Goal: Information Seeking & Learning: Learn about a topic

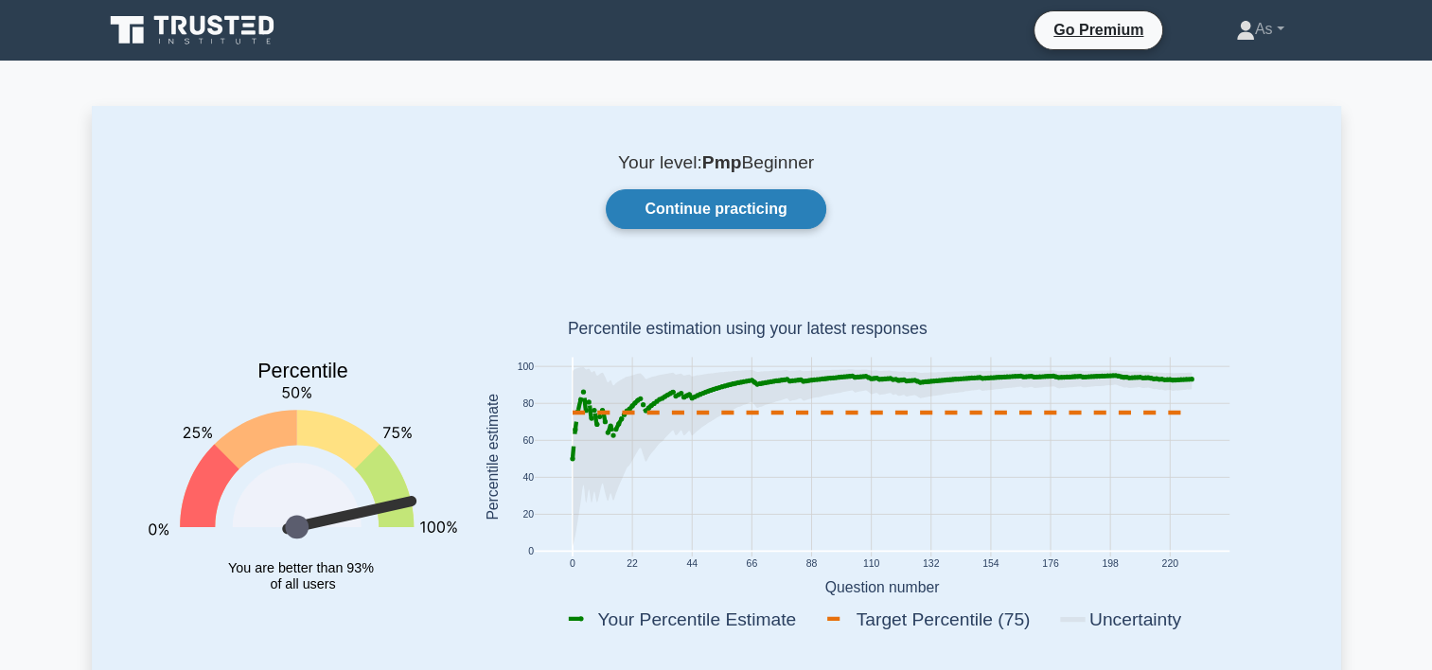
click at [780, 206] on link "Continue practicing" at bounding box center [716, 209] width 220 height 40
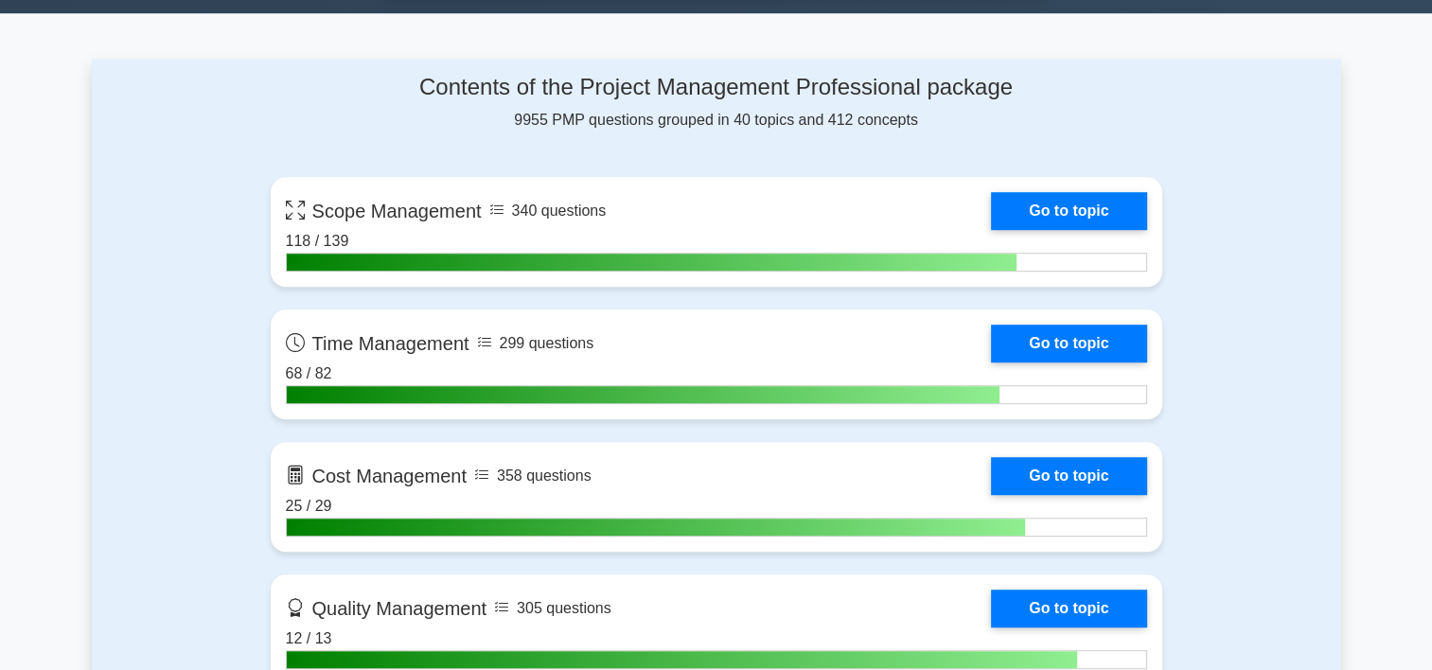
scroll to position [1360, 0]
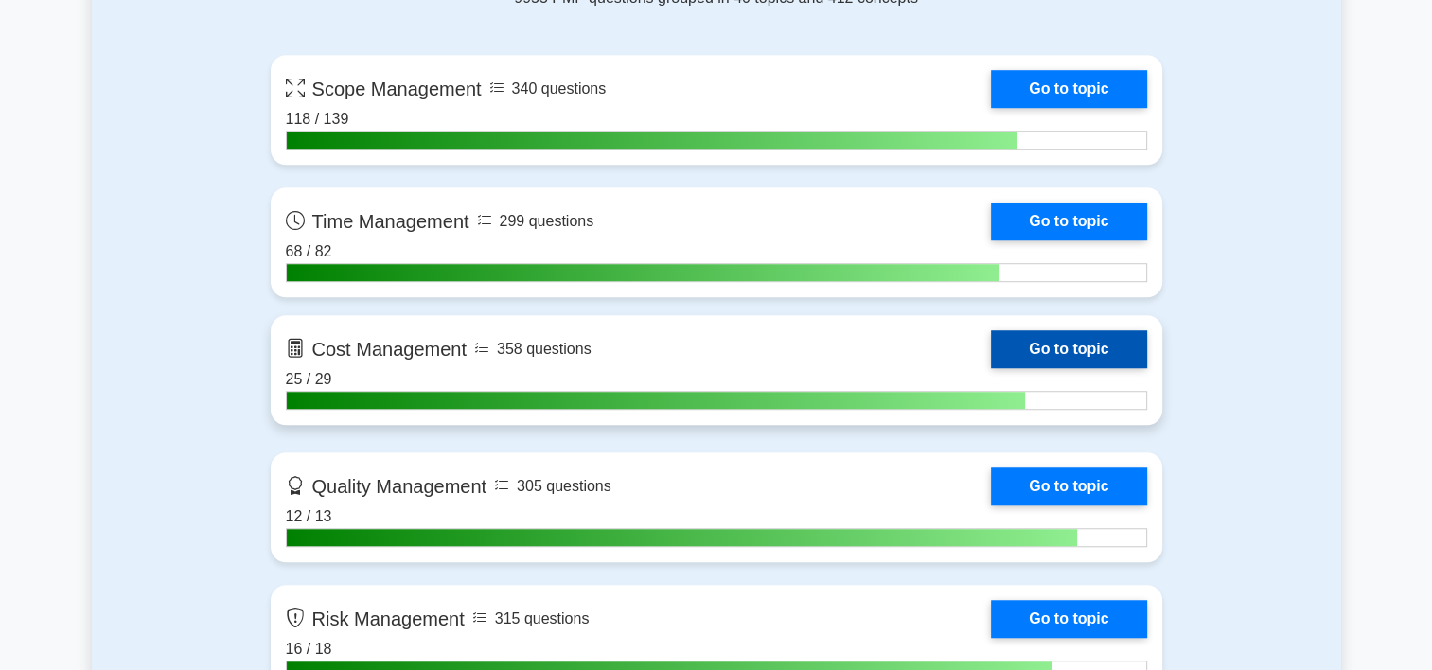
click at [991, 346] on link "Go to topic" at bounding box center [1068, 349] width 155 height 38
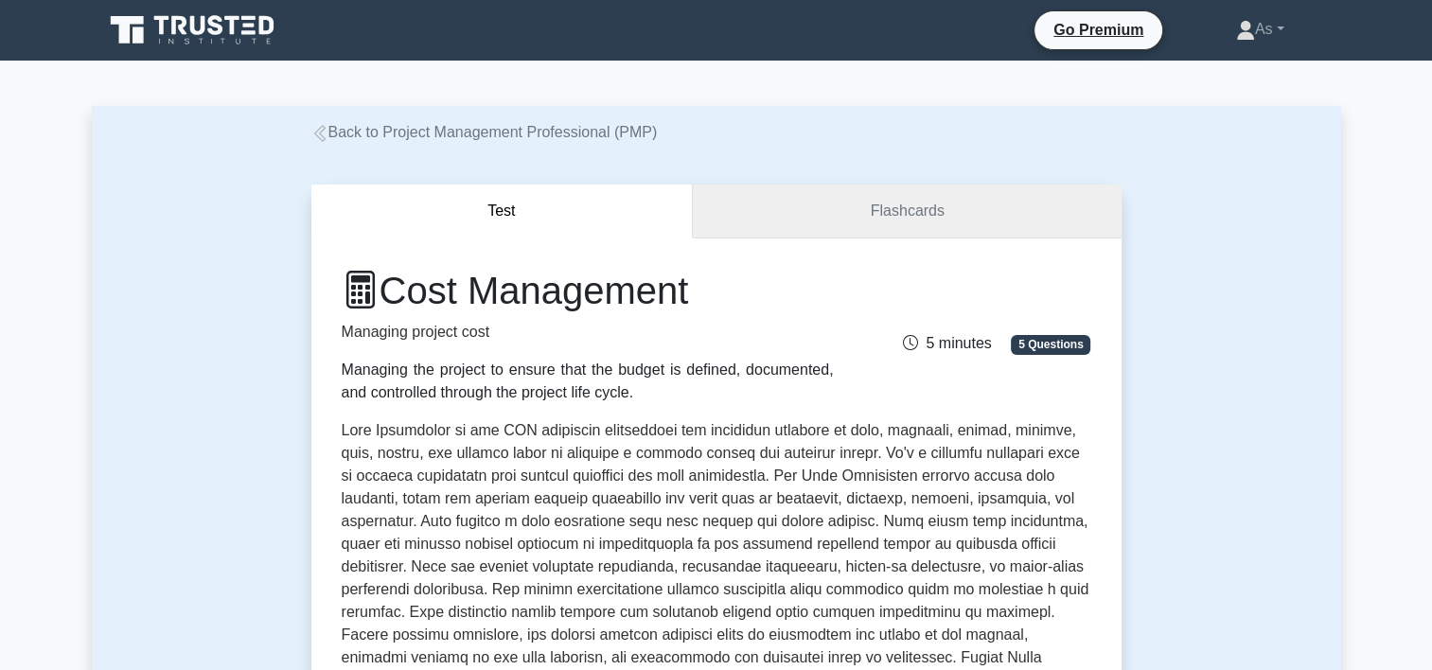
click at [966, 196] on link "Flashcards" at bounding box center [907, 212] width 428 height 54
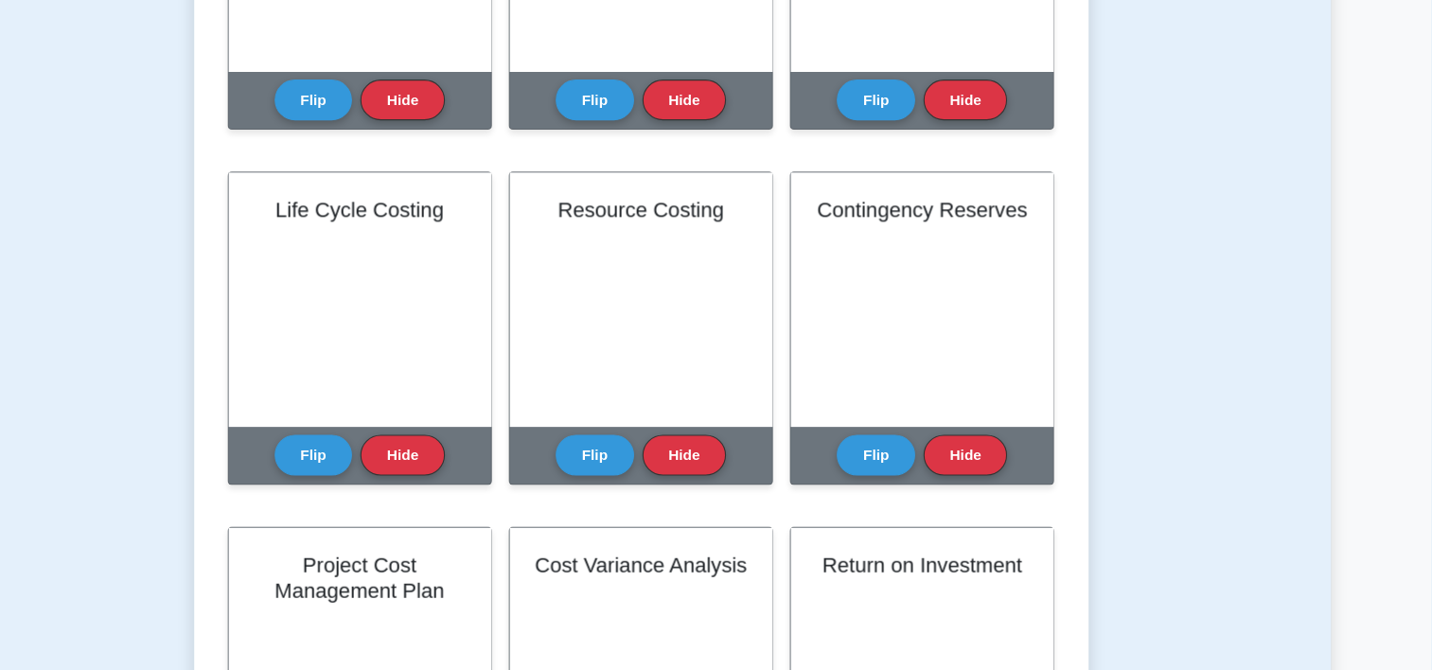
scroll to position [590, 0]
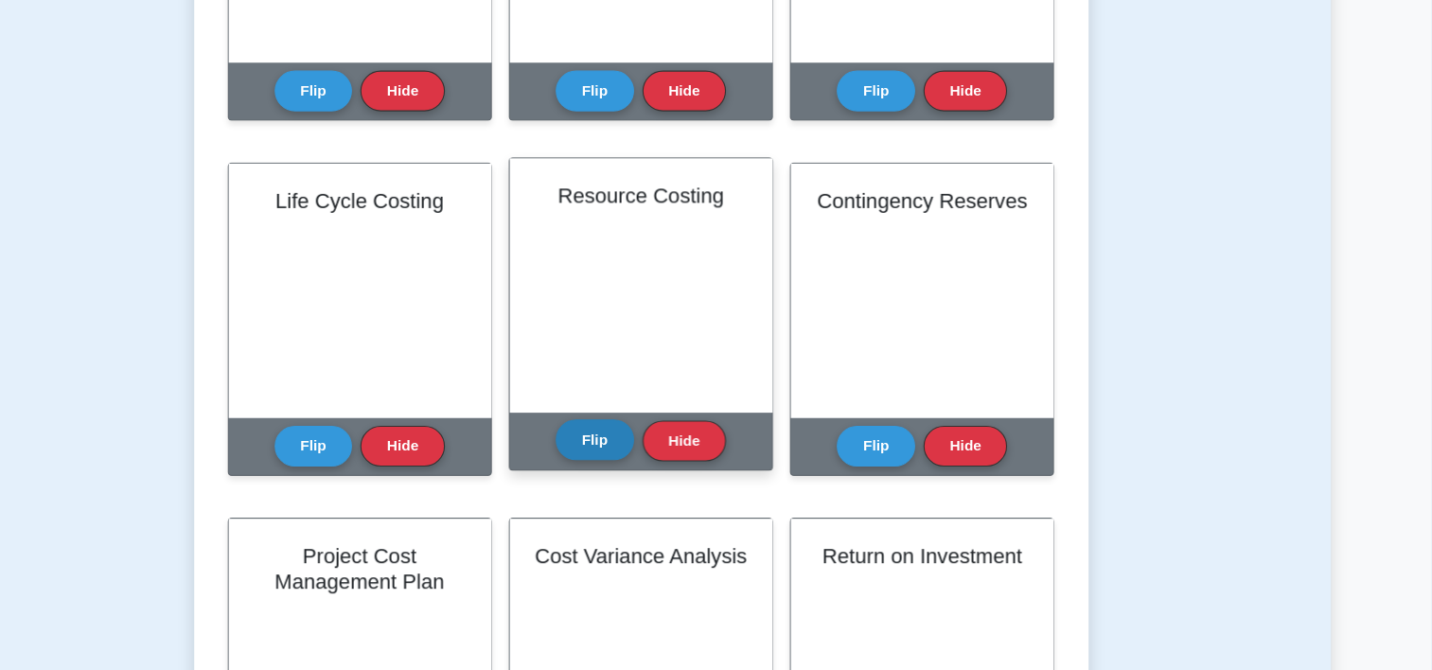
click at [661, 459] on button "Flip" at bounding box center [674, 460] width 71 height 37
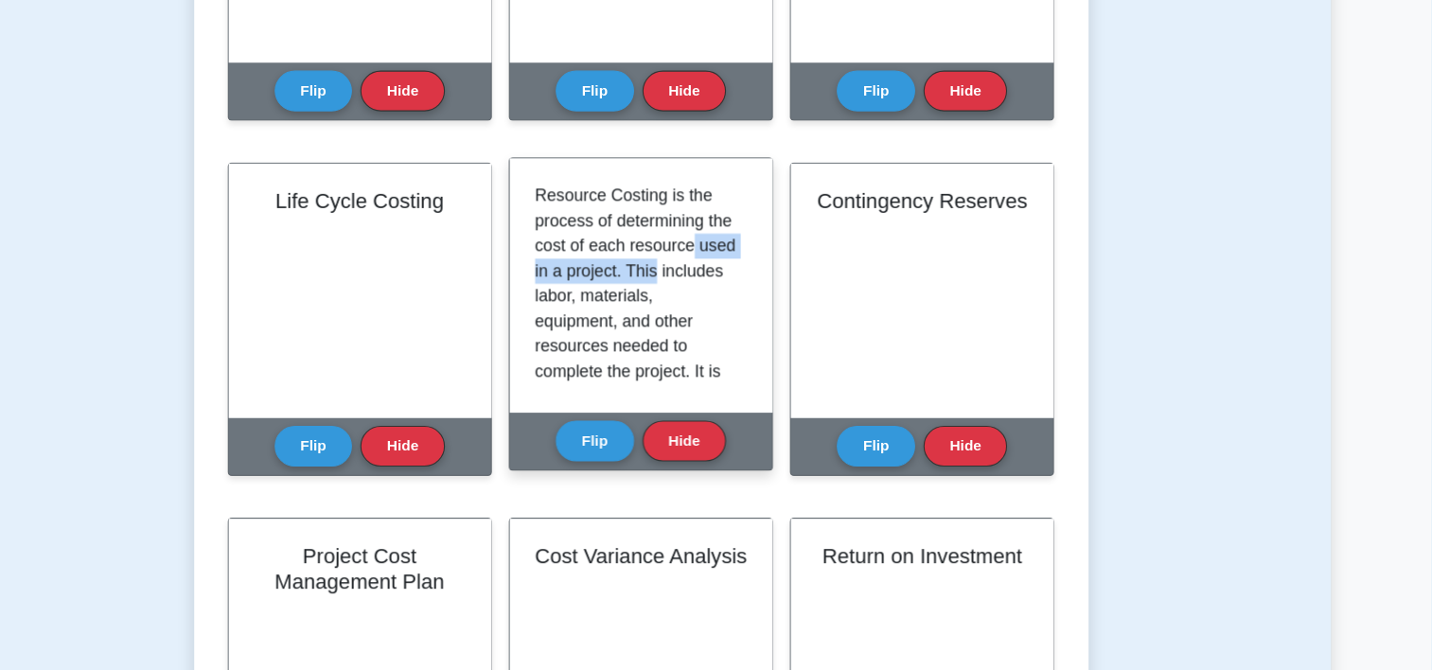
drag, startPoint x: 804, startPoint y: 279, endPoint x: 806, endPoint y: 317, distance: 37.9
click at [806, 317] on div "Resource Costing is the process of determining the cost of each resource used i…" at bounding box center [716, 320] width 192 height 185
drag, startPoint x: 806, startPoint y: 317, endPoint x: 781, endPoint y: 367, distance: 55.9
click at [781, 367] on p "Resource Costing is the process of determining the cost of each resource used i…" at bounding box center [712, 512] width 185 height 568
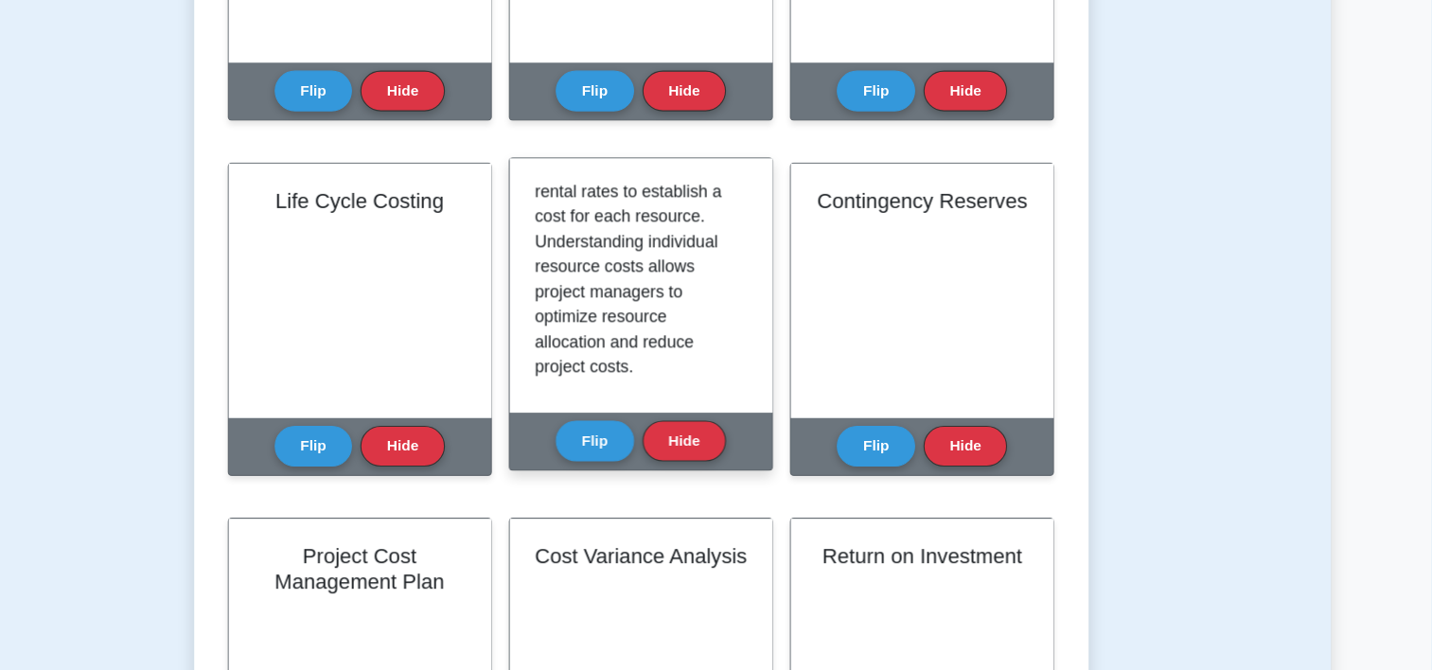
scroll to position [398, 0]
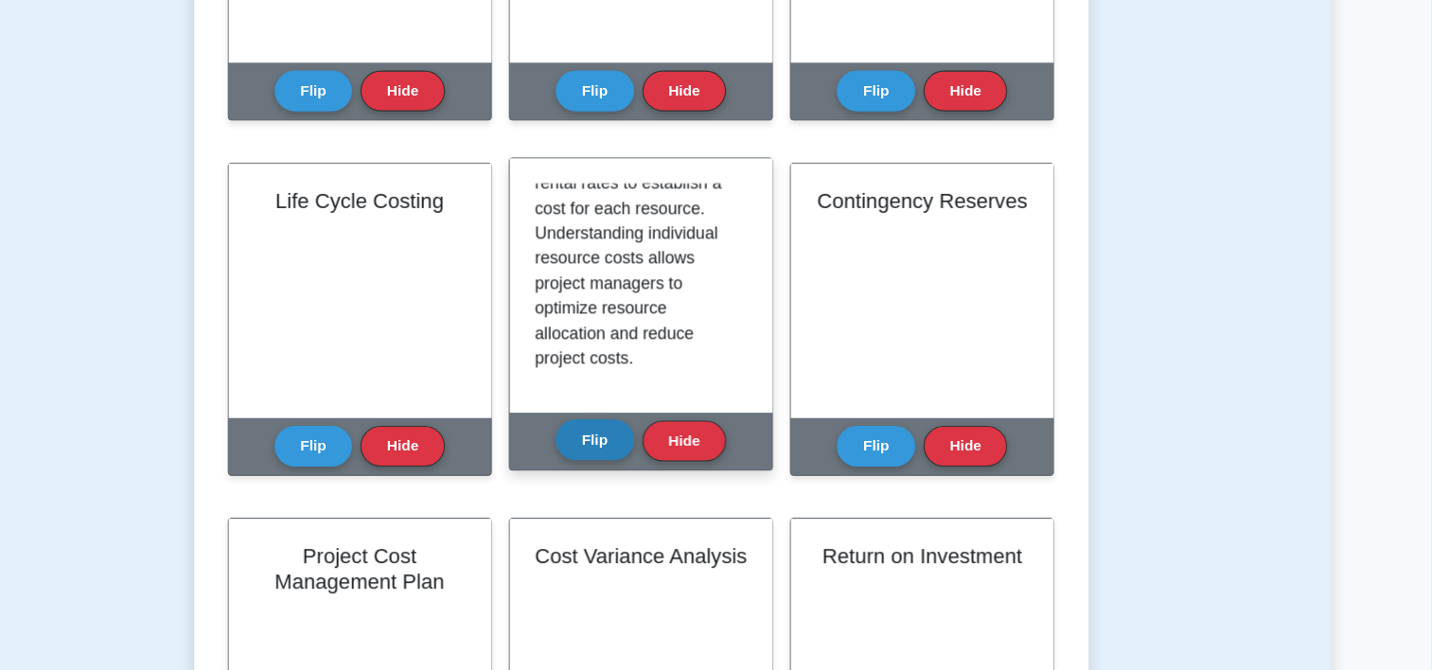
click at [683, 457] on button "Flip" at bounding box center [674, 460] width 71 height 37
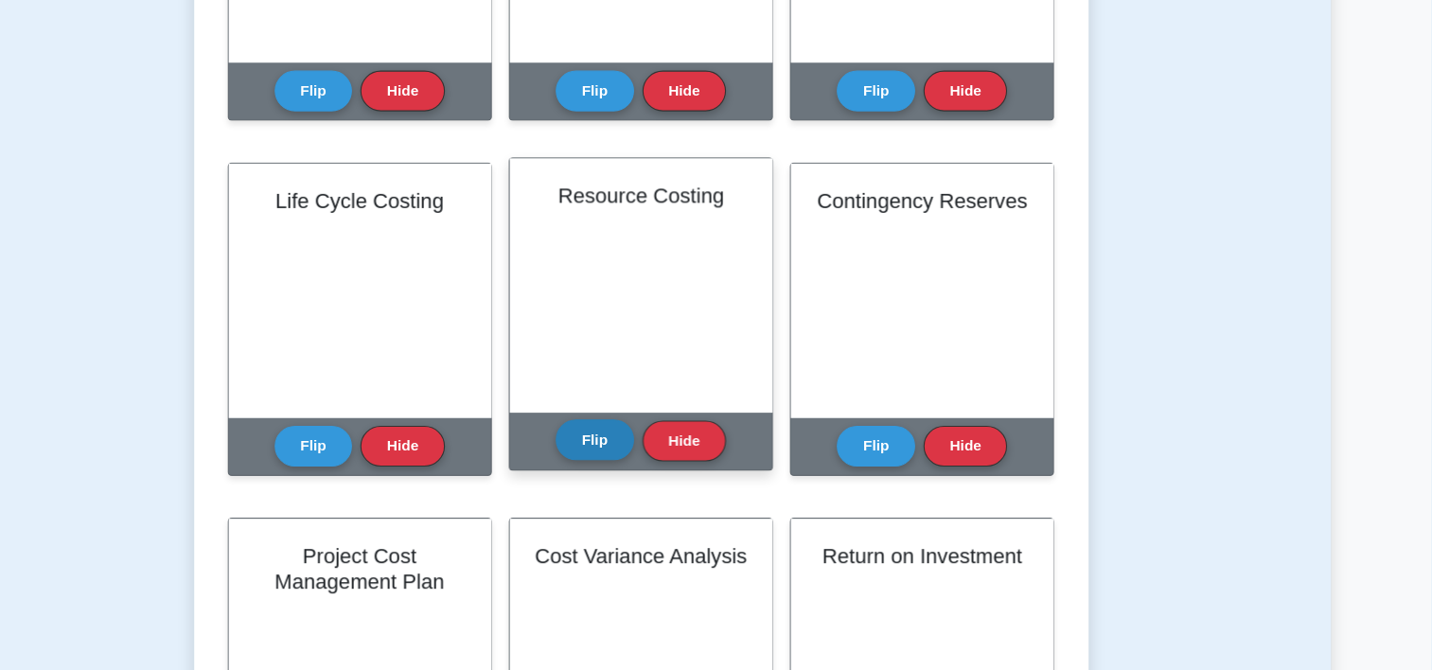
click at [683, 457] on button "Flip" at bounding box center [674, 460] width 71 height 37
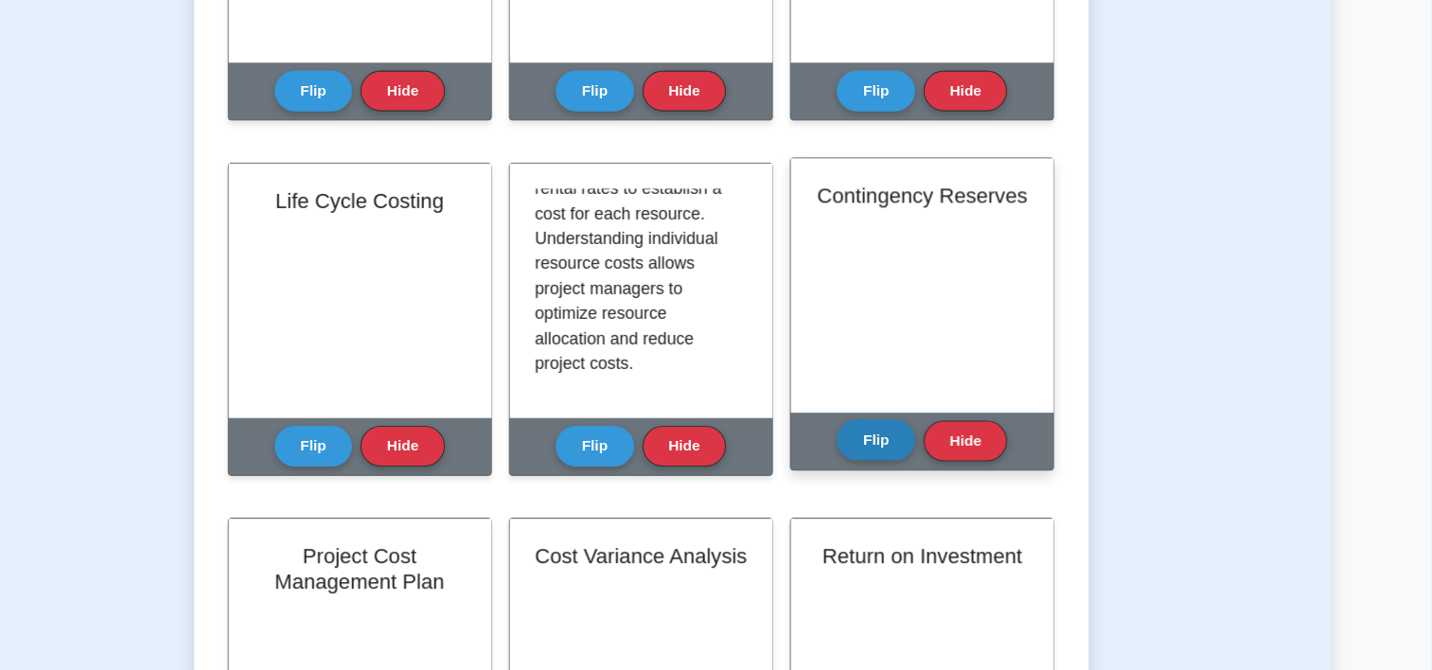
click at [922, 464] on button "Flip" at bounding box center [929, 460] width 71 height 37
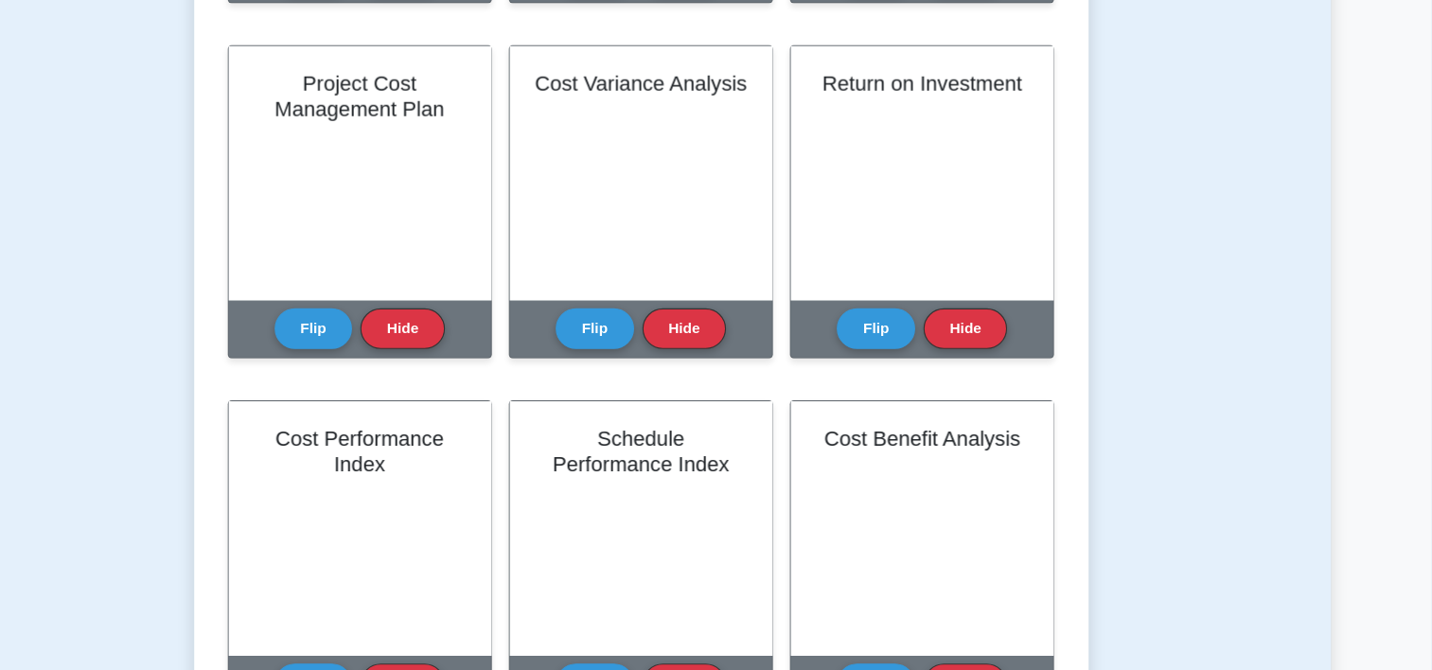
scroll to position [1030, 0]
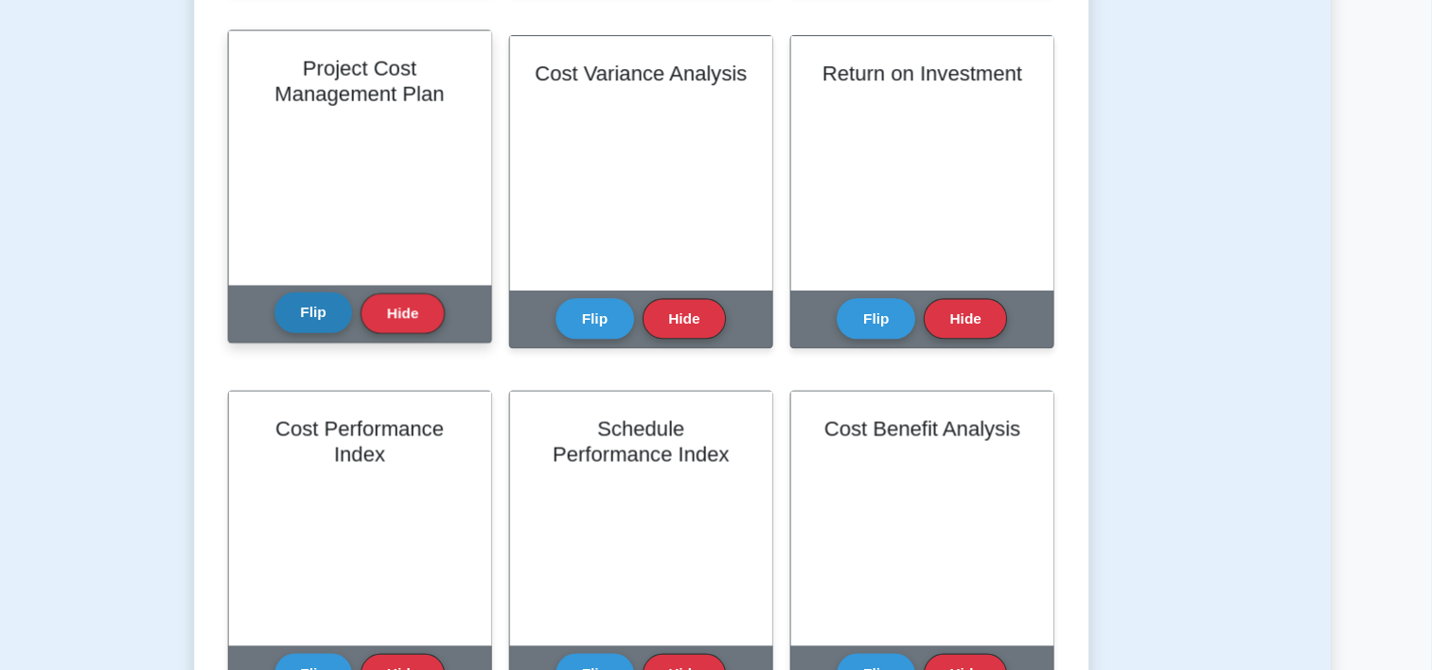
click at [417, 329] on button "Flip" at bounding box center [419, 342] width 71 height 37
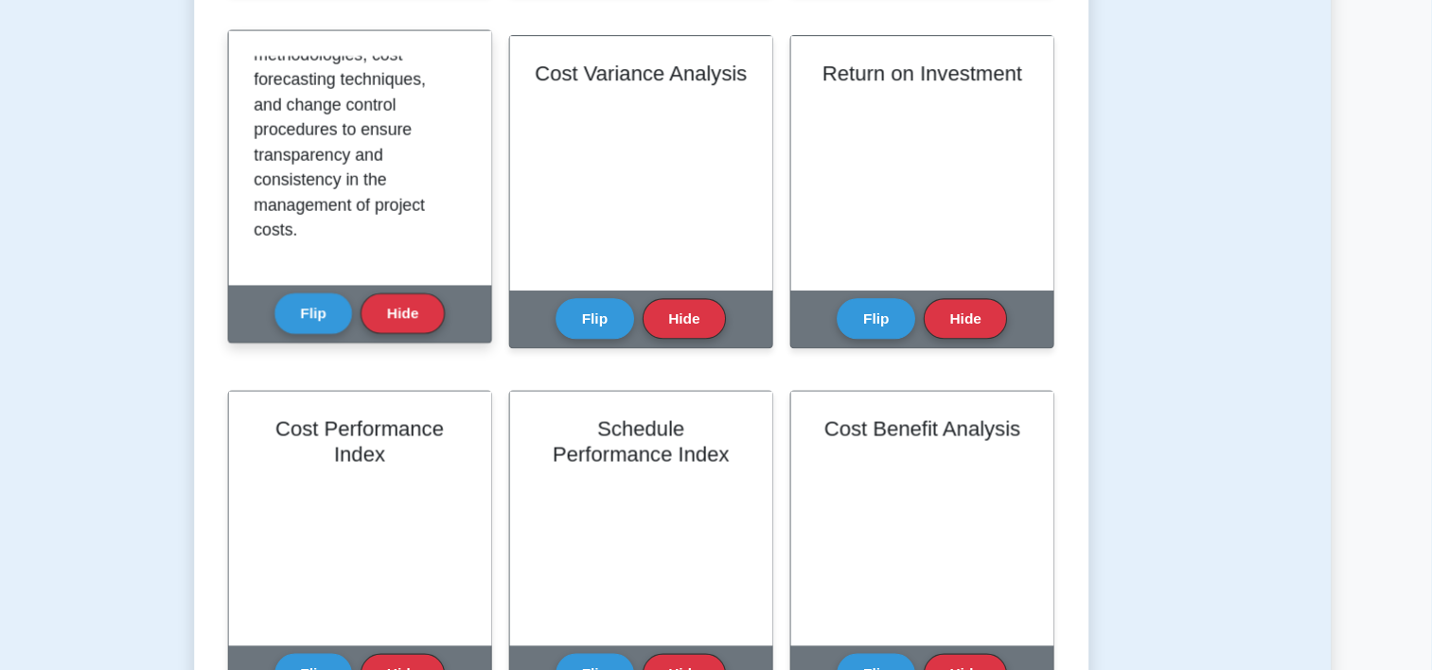
scroll to position [534, 0]
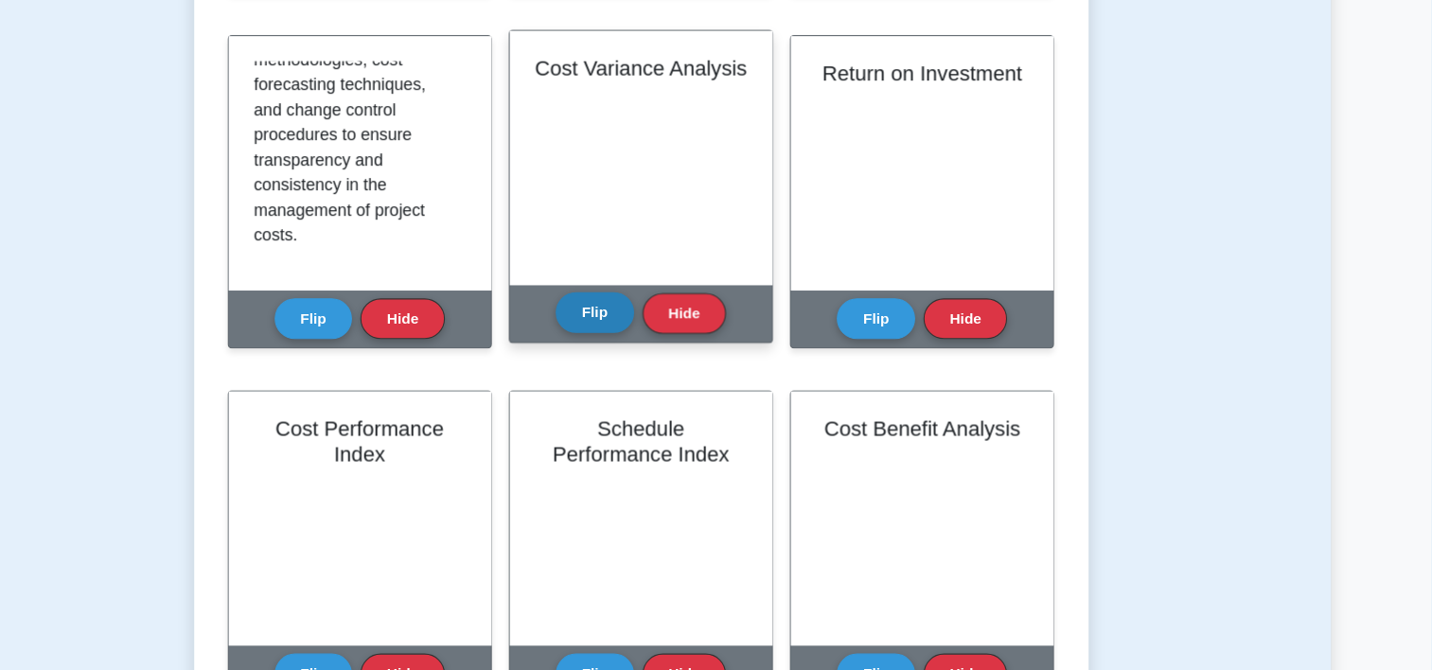
click at [669, 341] on button "Flip" at bounding box center [674, 342] width 71 height 37
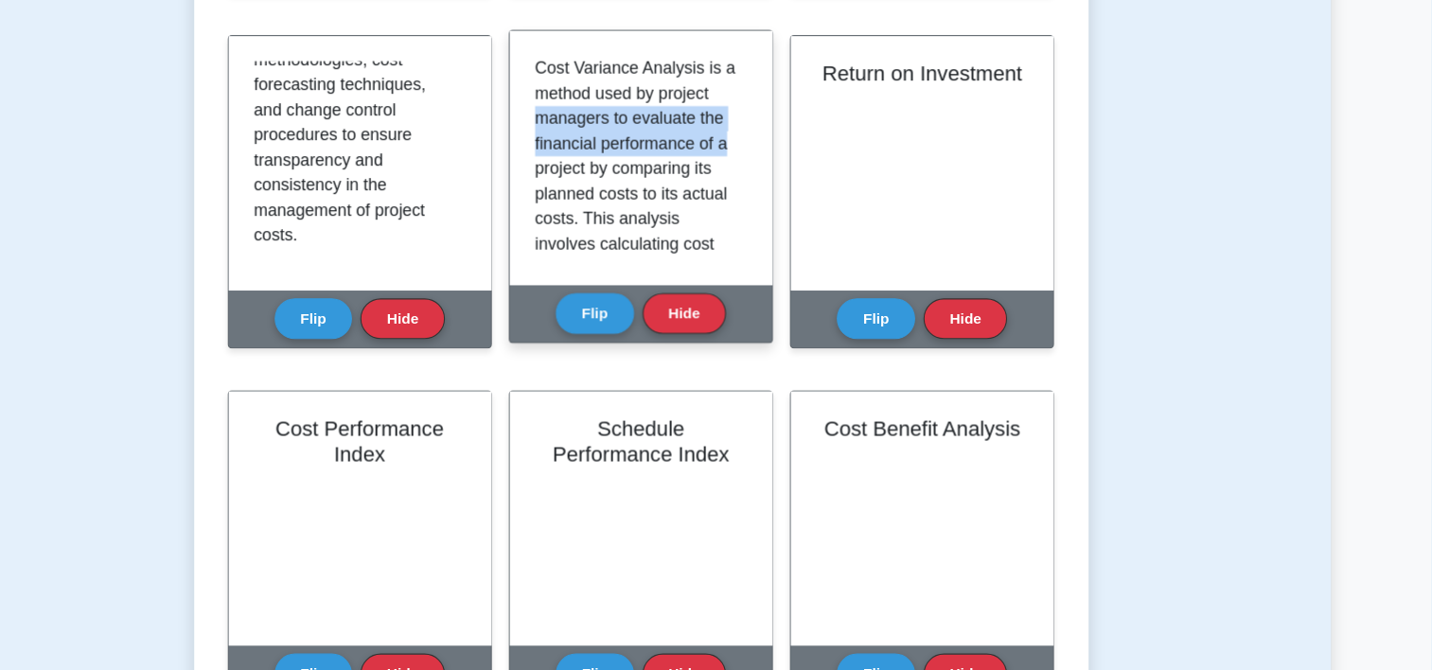
drag, startPoint x: 802, startPoint y: 151, endPoint x: 800, endPoint y: 186, distance: 35.1
click at [800, 186] on div "Cost Variance Analysis is a method used by project managers to evaluate the fin…" at bounding box center [716, 202] width 192 height 185
drag, startPoint x: 800, startPoint y: 186, endPoint x: 787, endPoint y: 214, distance: 30.5
click at [787, 214] on p "Cost Variance Analysis is a method used by project managers to evaluate the fin…" at bounding box center [712, 428] width 185 height 636
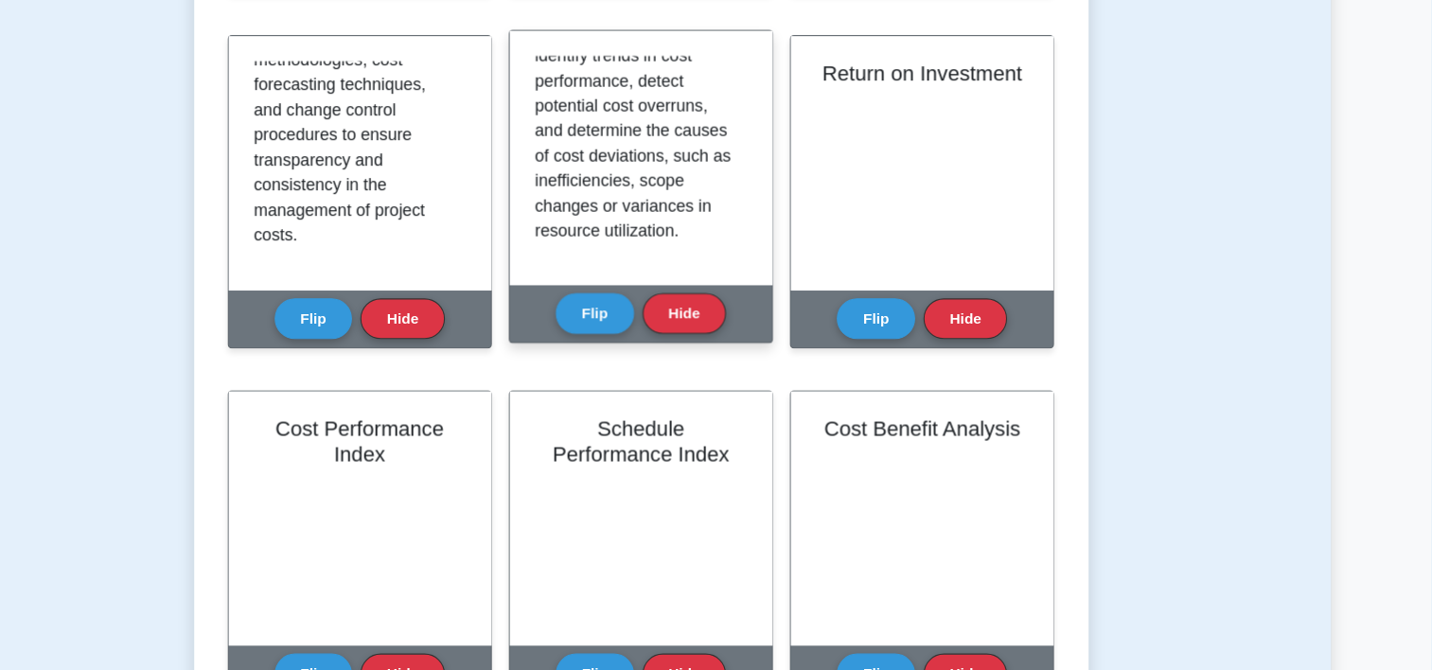
scroll to position [488, 0]
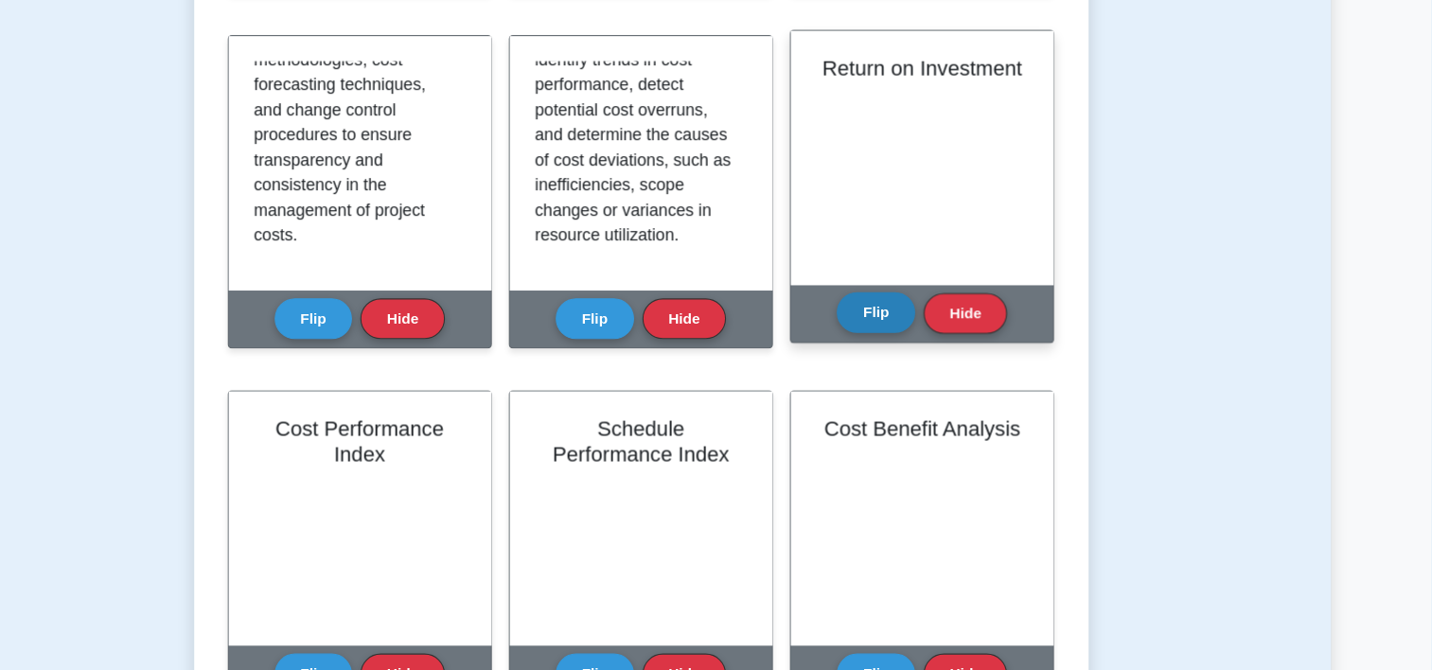
click at [919, 342] on button "Flip" at bounding box center [929, 342] width 71 height 37
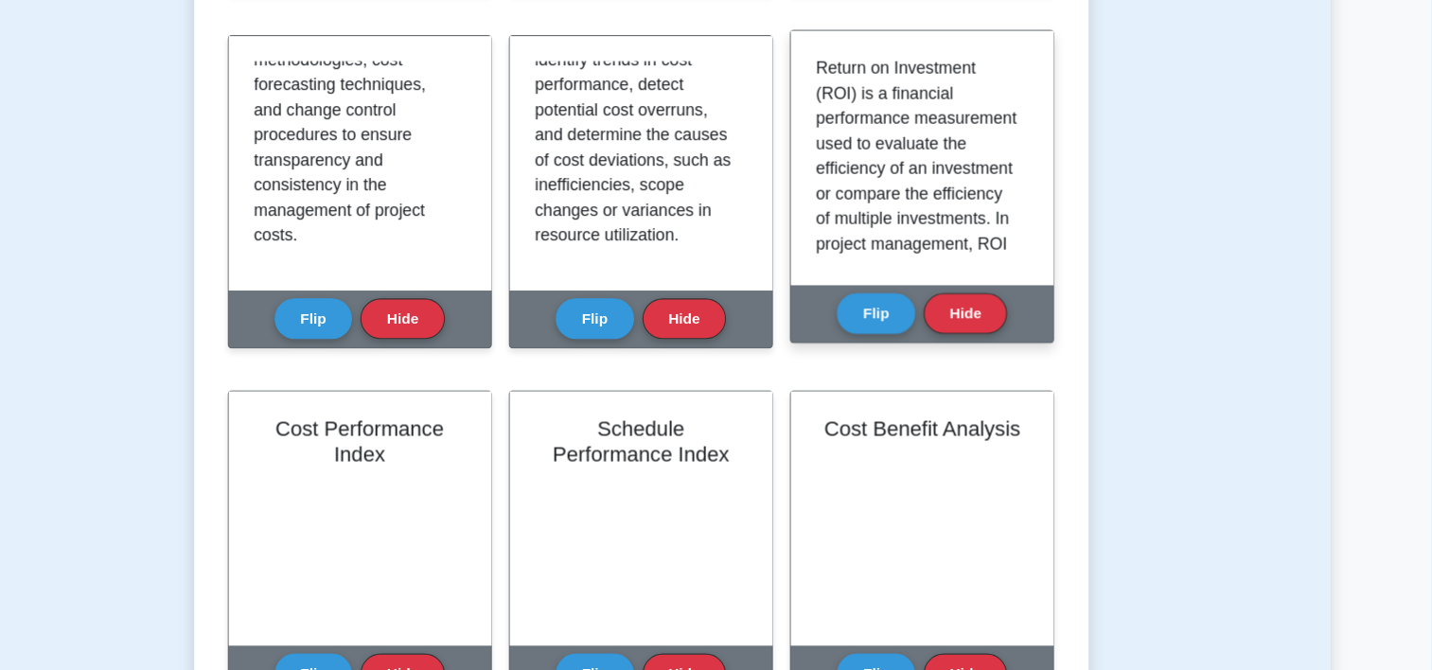
drag, startPoint x: 1068, startPoint y: 139, endPoint x: 1065, endPoint y: 151, distance: 12.6
click at [1065, 151] on div "Return on Investment (ROI) is a financial performance measurement used to evalu…" at bounding box center [971, 202] width 238 height 230
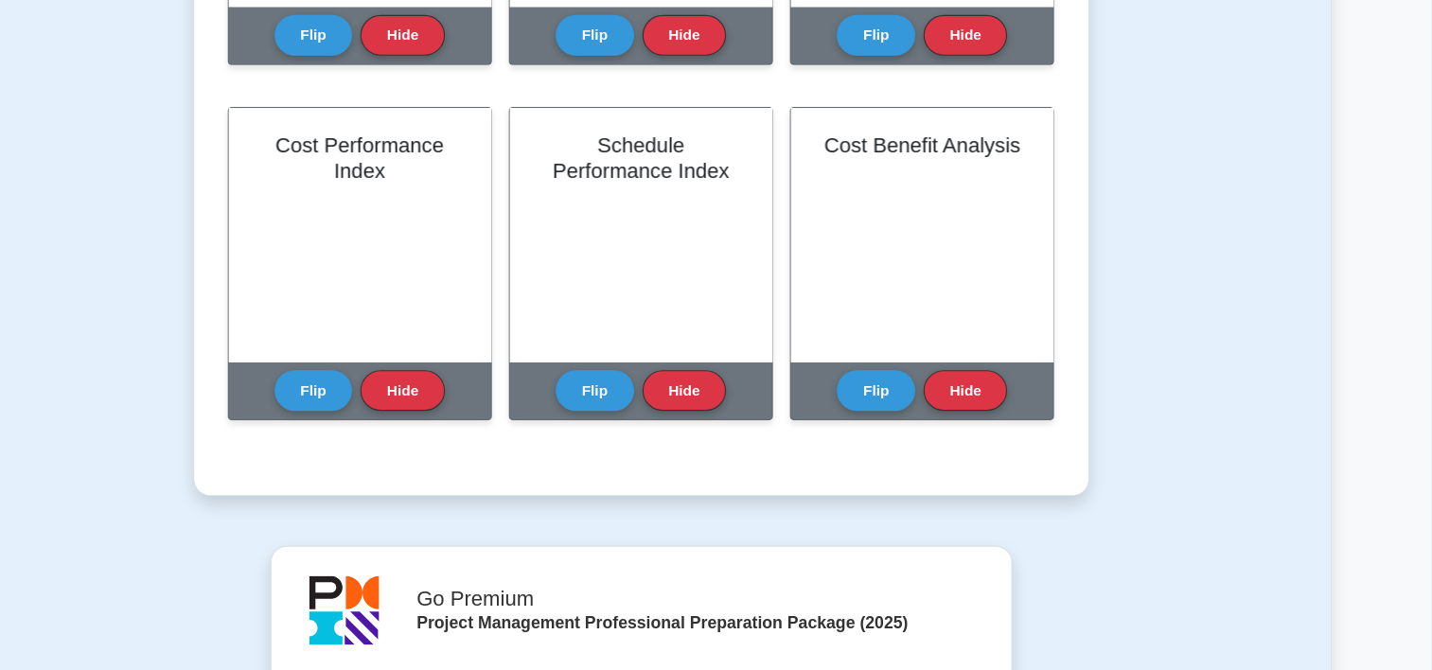
scroll to position [1347, 0]
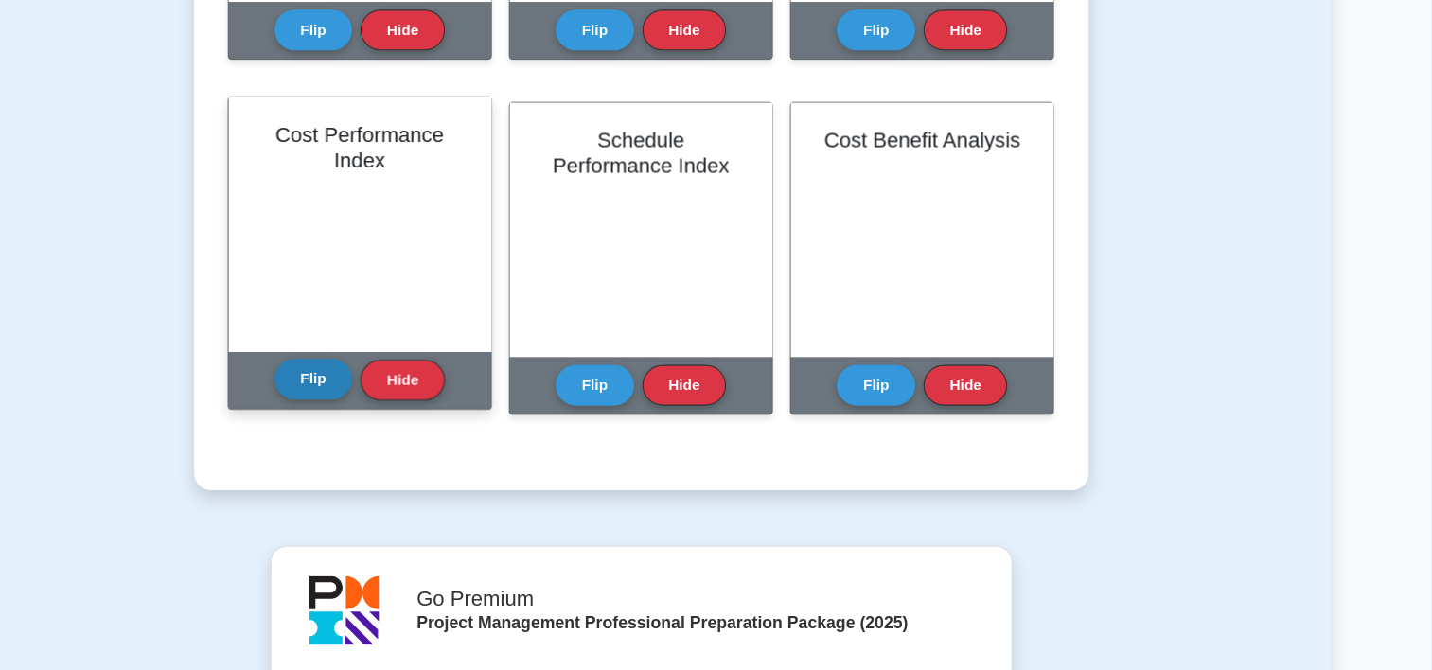
click at [412, 346] on button "Flip" at bounding box center [419, 346] width 71 height 37
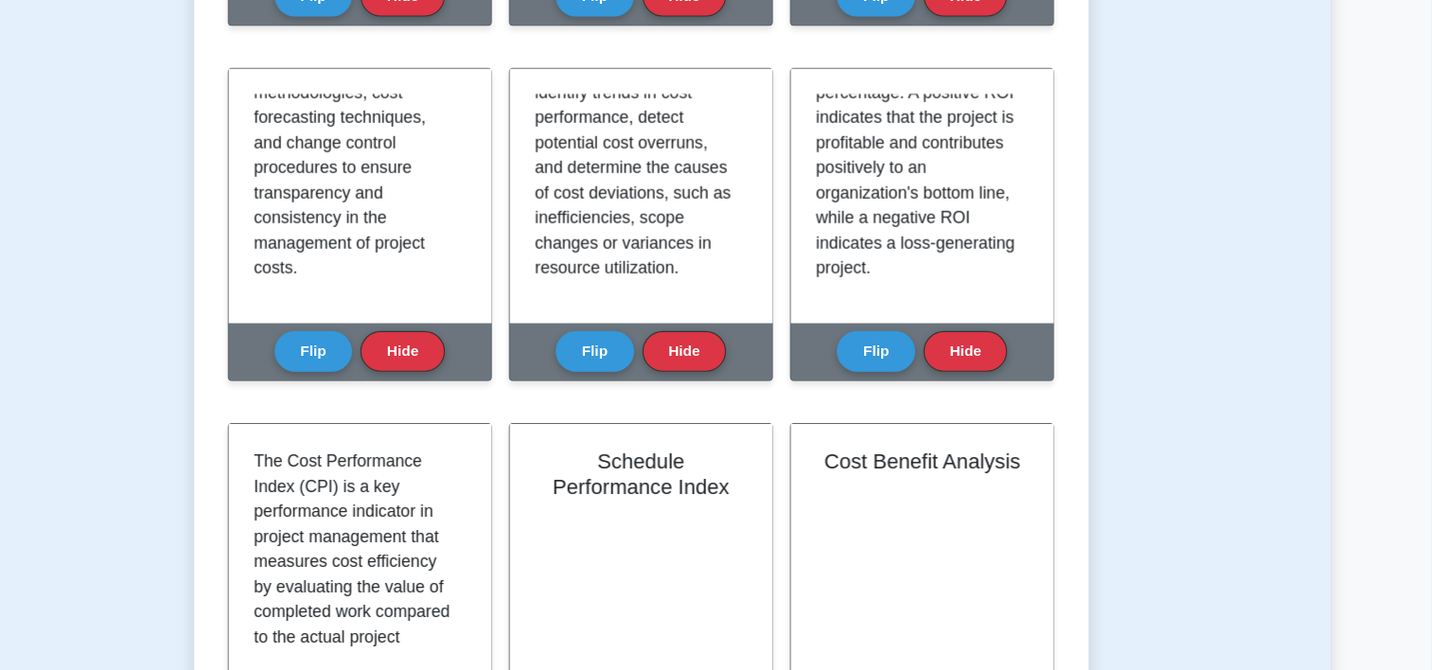
scroll to position [1060, 0]
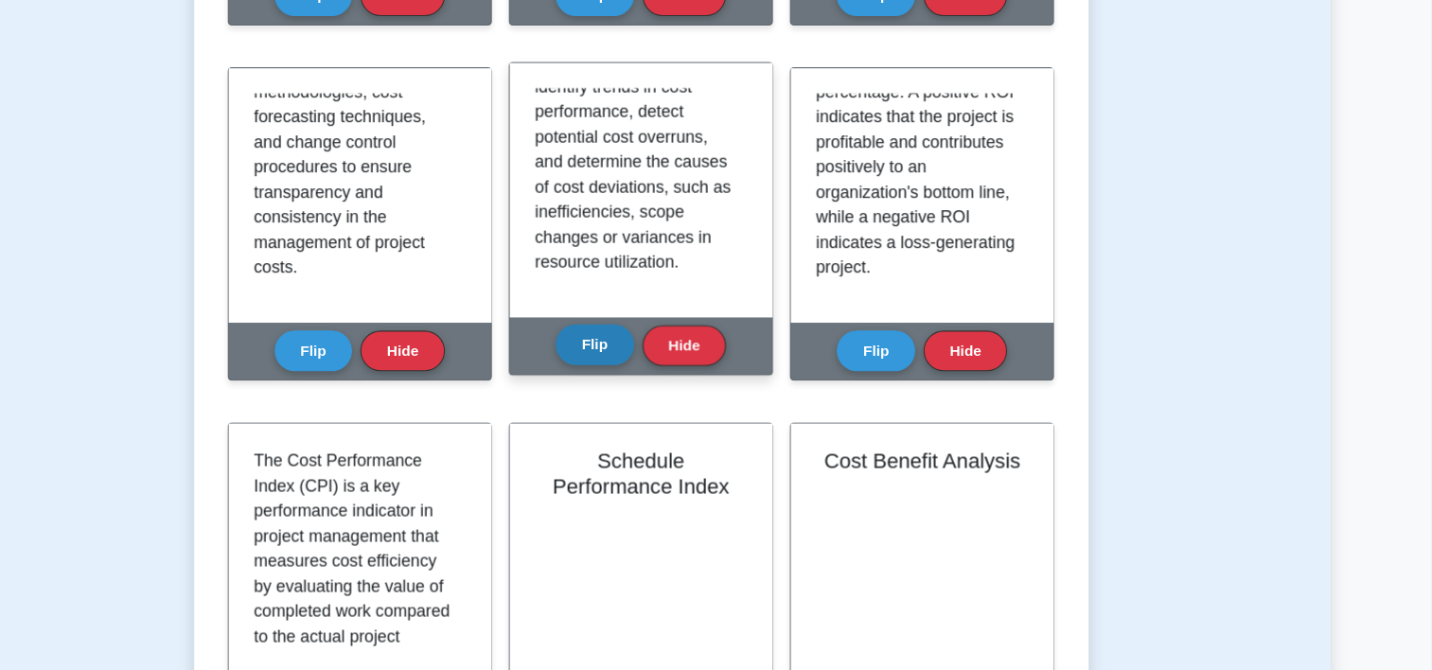
click at [667, 311] on button "Flip" at bounding box center [674, 311] width 71 height 37
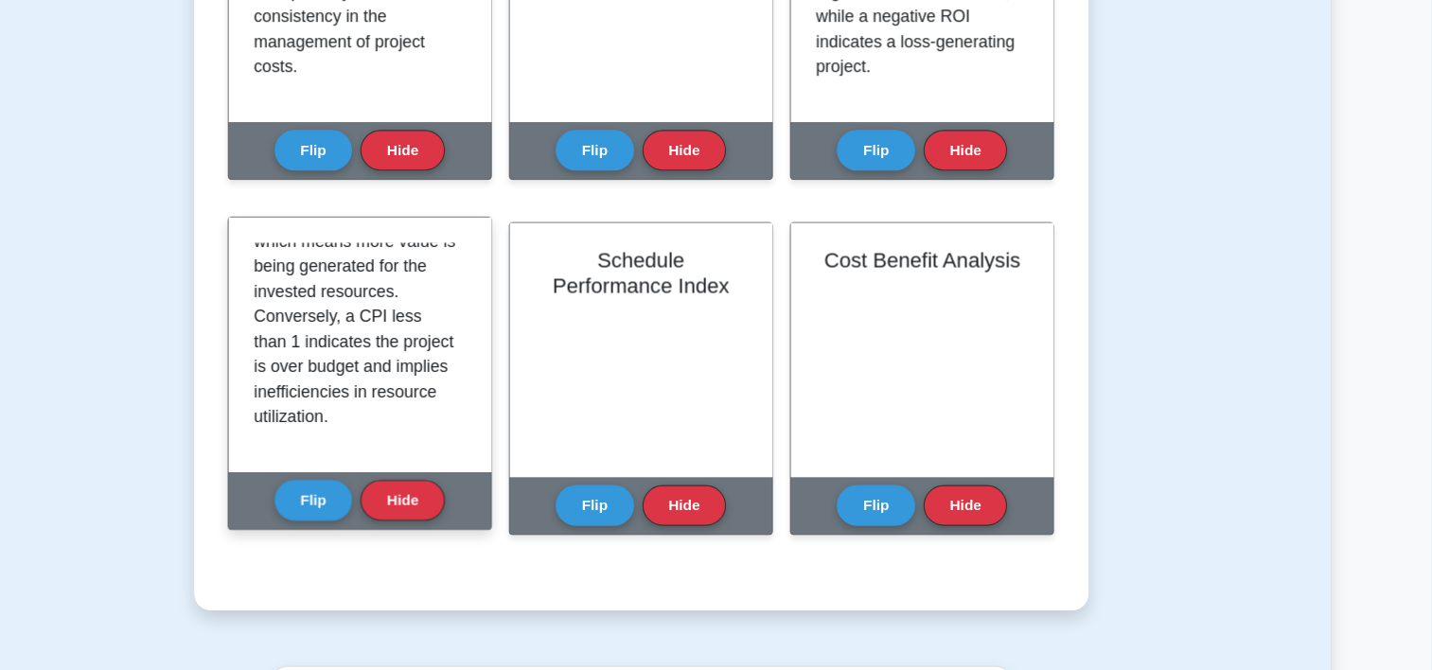
scroll to position [420, 0]
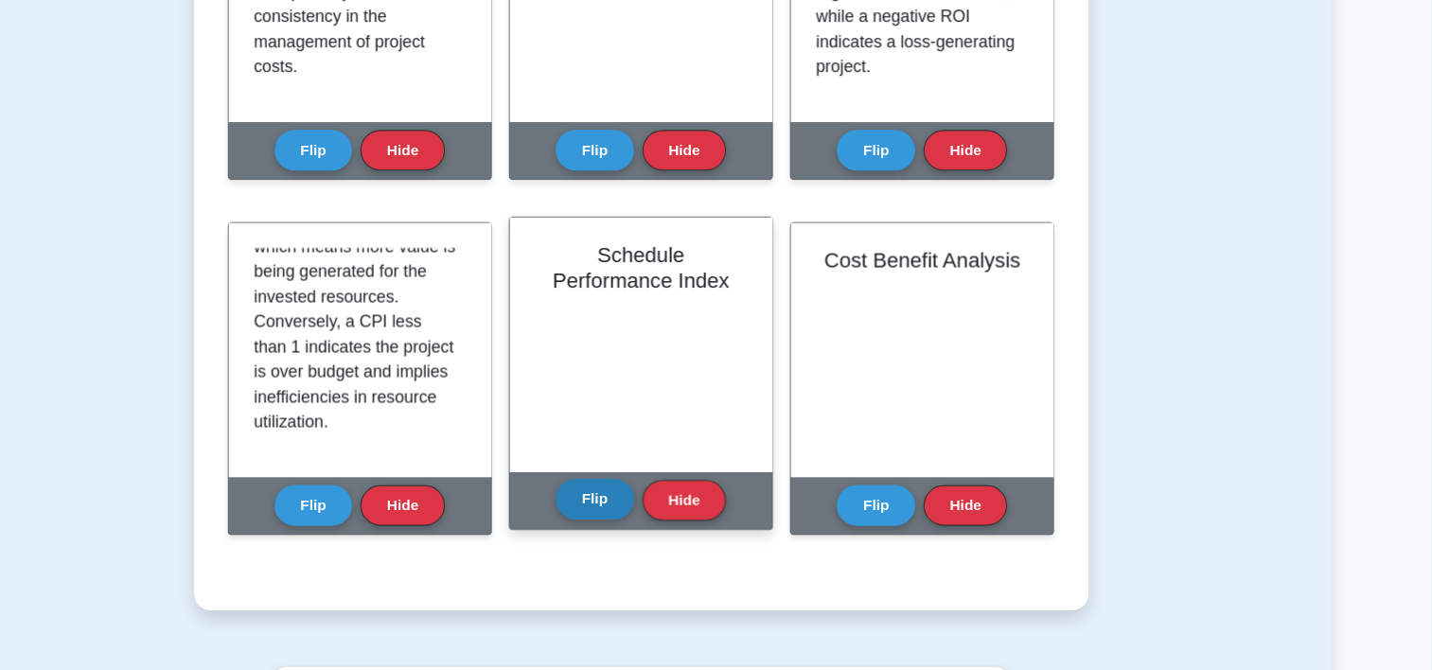
click at [672, 520] on button "Flip" at bounding box center [674, 514] width 71 height 37
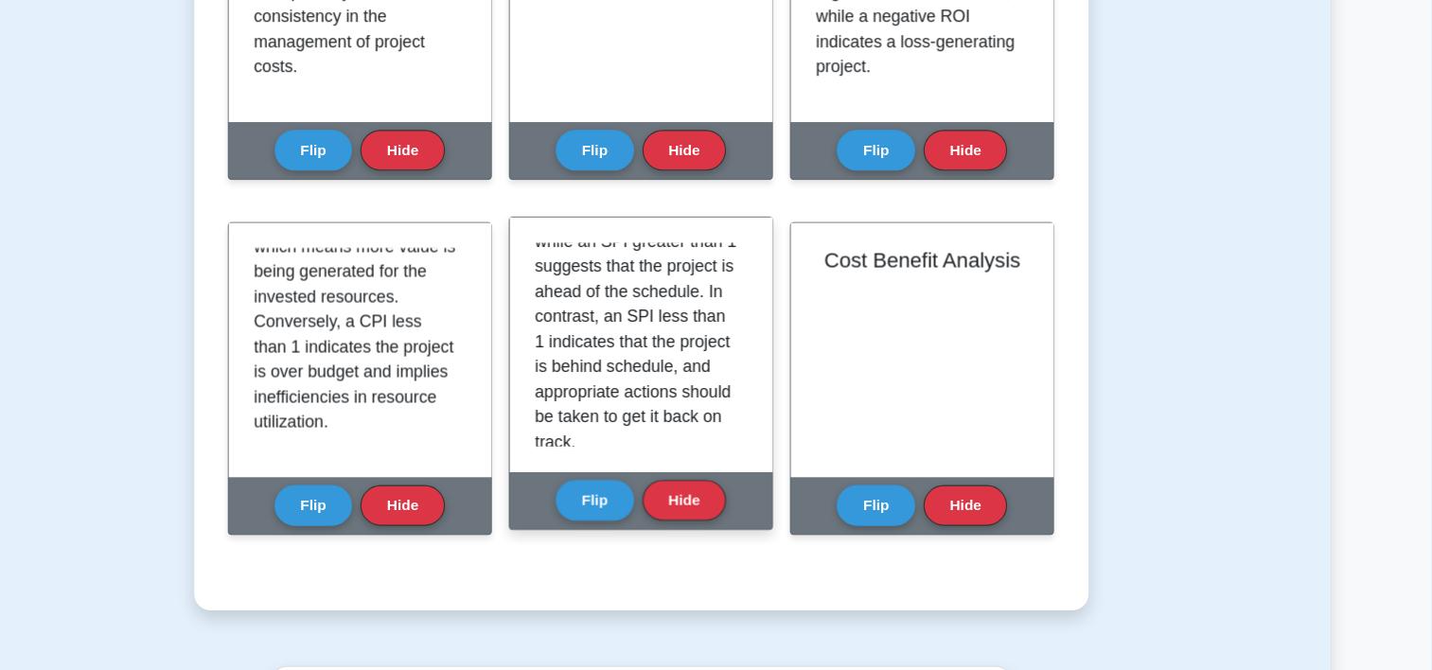
scroll to position [466, 0]
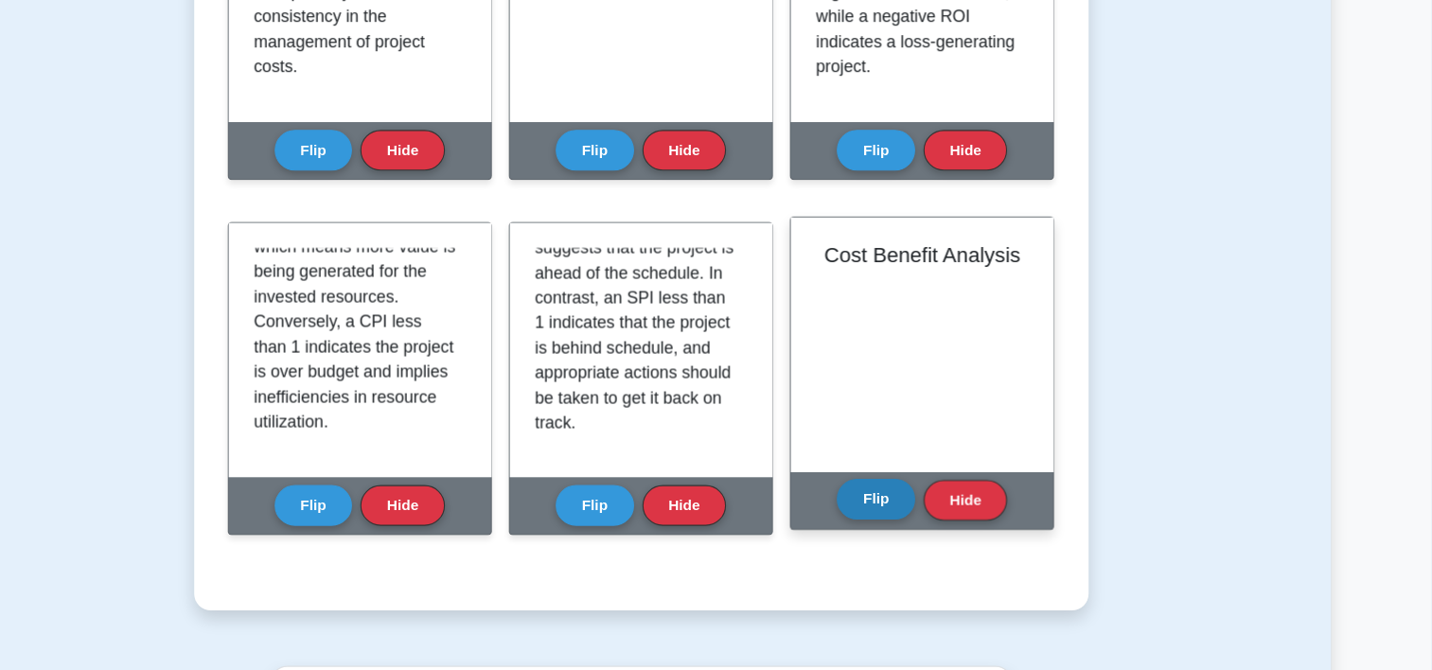
click at [930, 507] on button "Flip" at bounding box center [929, 514] width 71 height 37
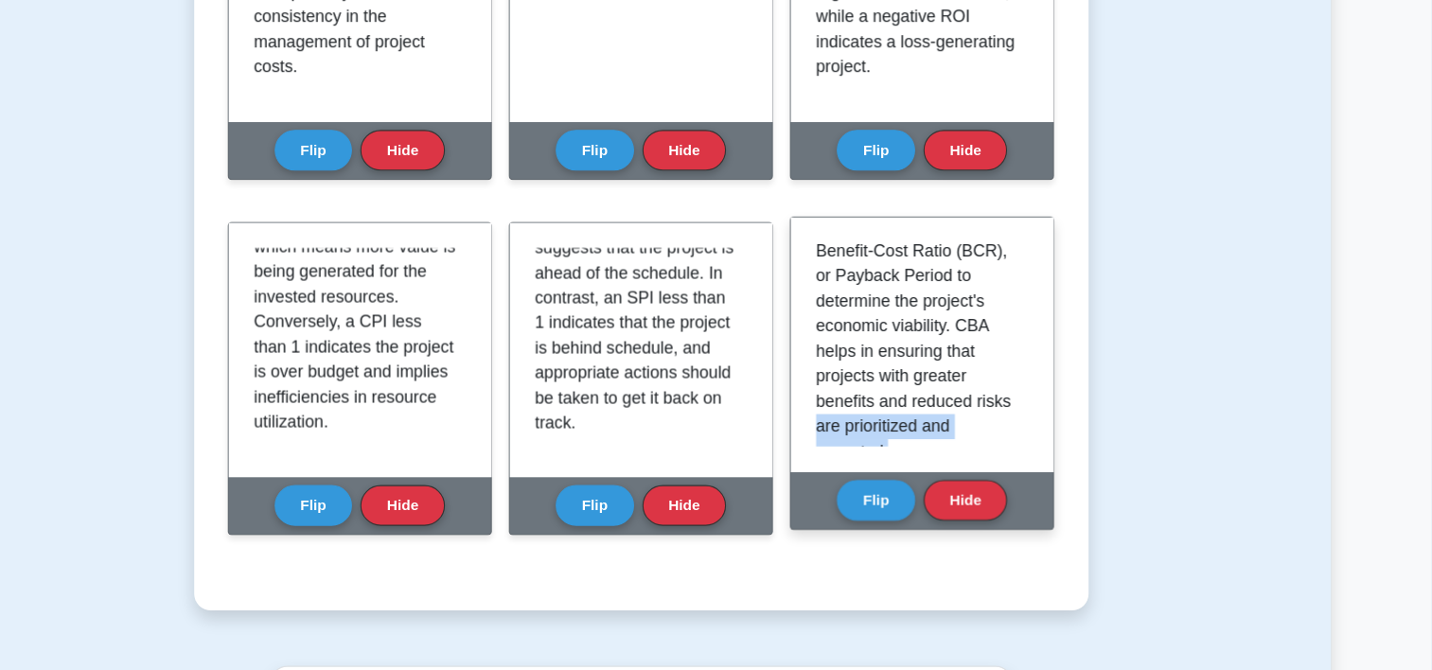
scroll to position [579, 0]
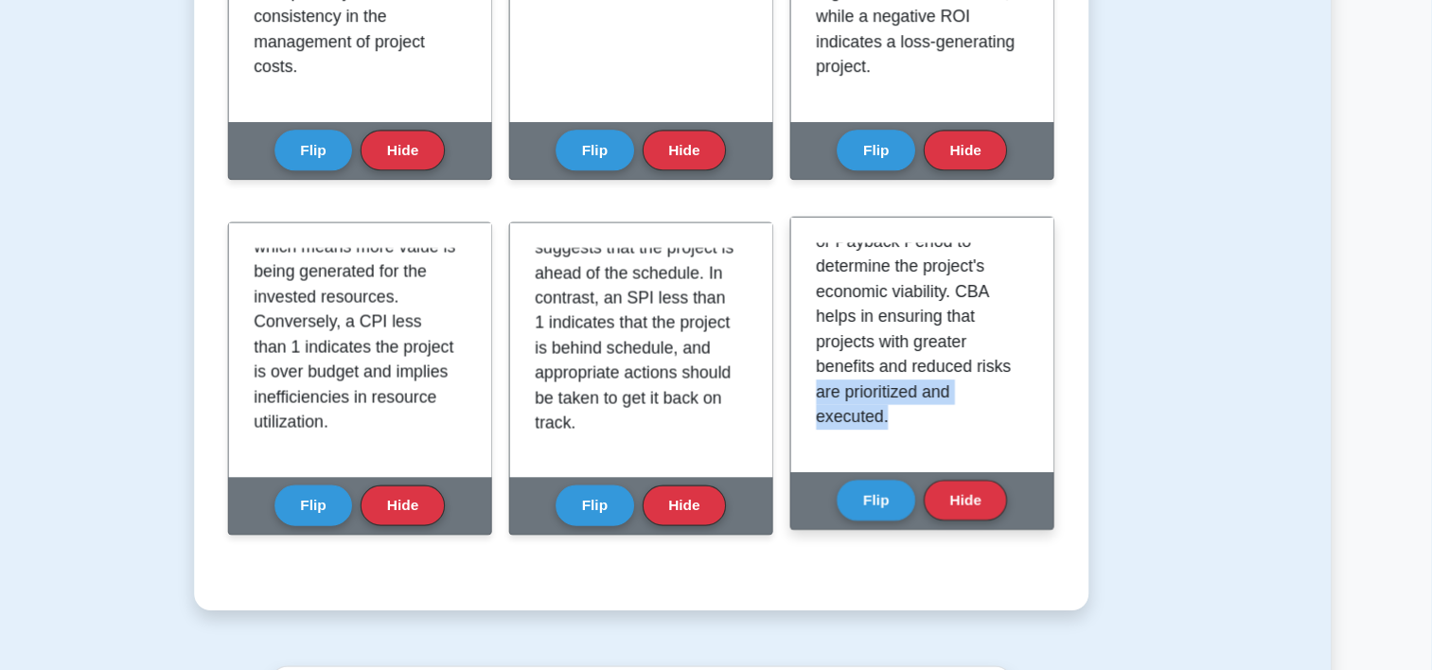
drag, startPoint x: 1069, startPoint y: 442, endPoint x: 1058, endPoint y: 487, distance: 45.7
click at [1058, 487] on div "Cost Benefit Analysis (CBA) is a systematic process used in project management …" at bounding box center [971, 374] width 238 height 230
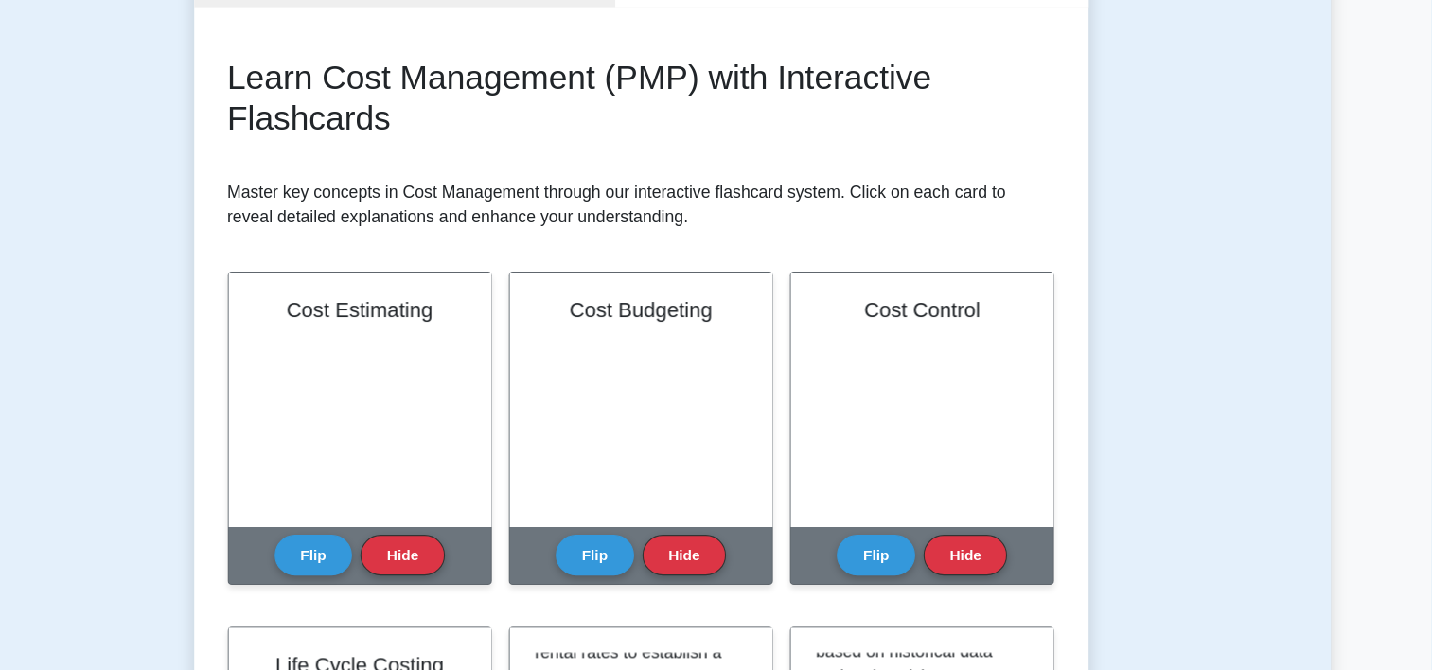
scroll to position [103, 0]
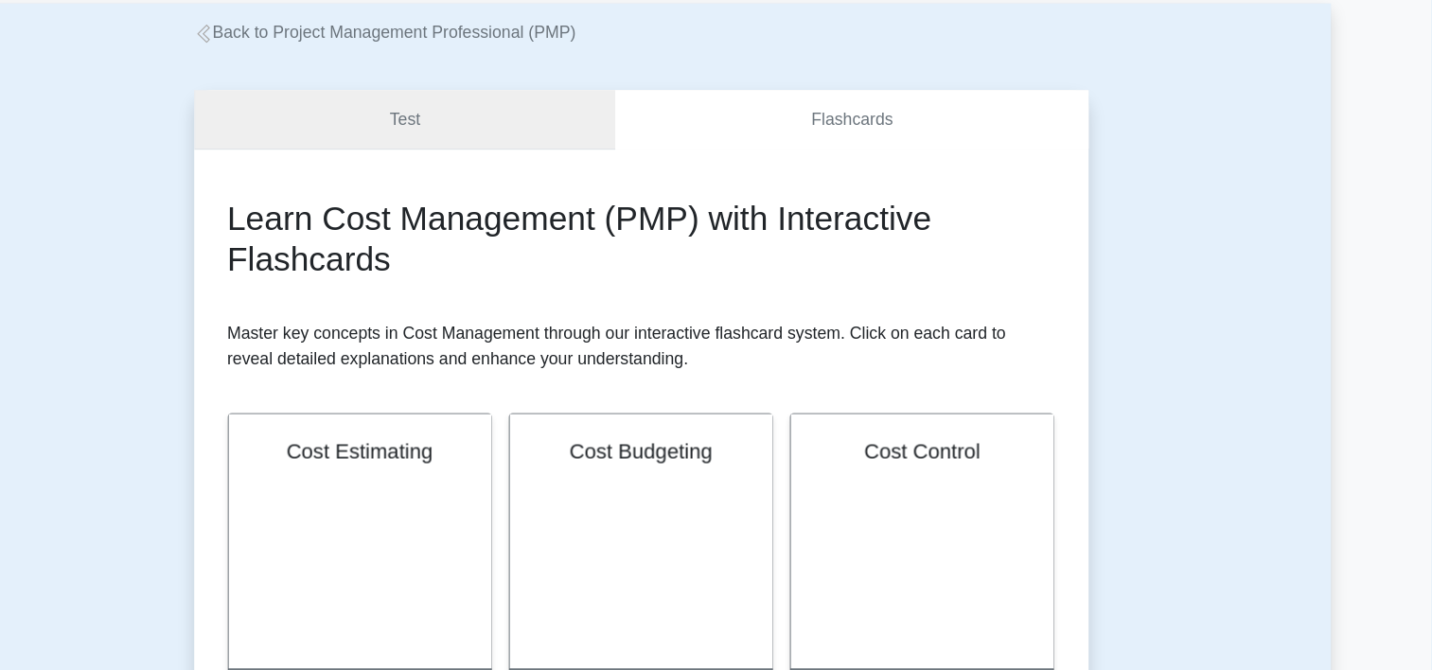
click at [609, 89] on link "Test" at bounding box center [502, 108] width 382 height 54
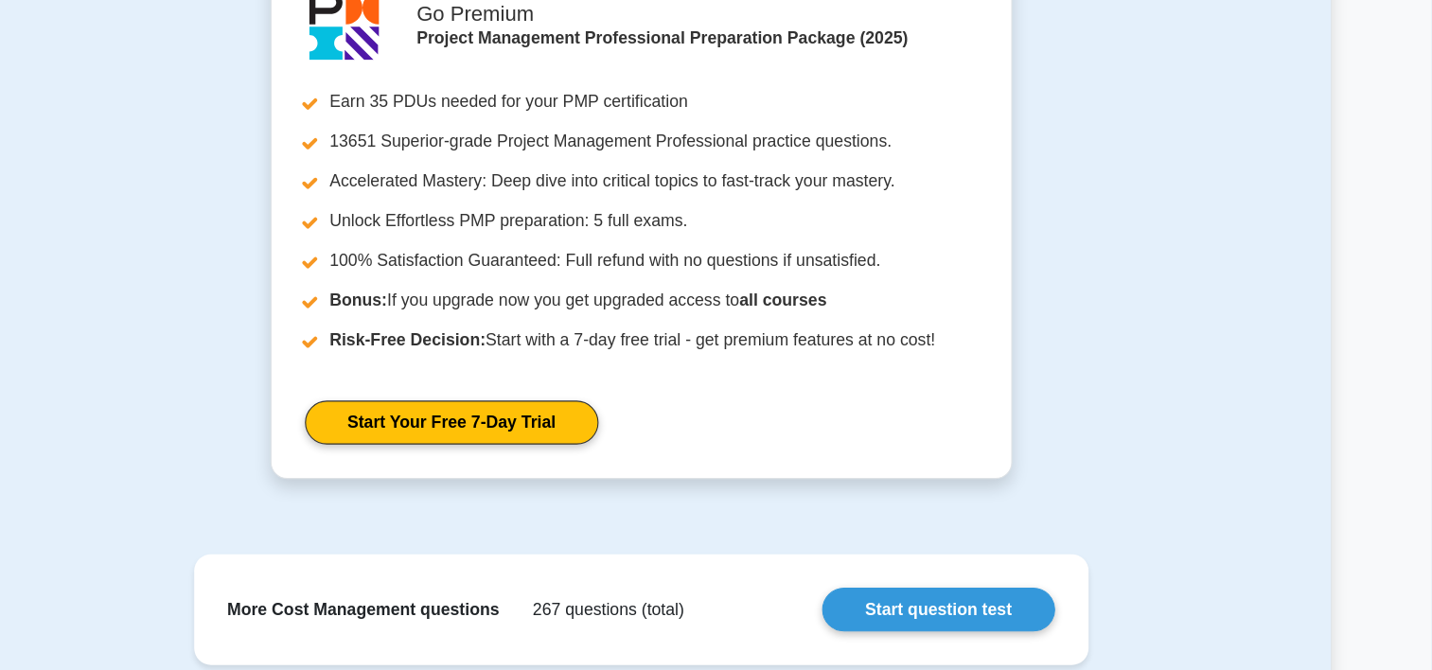
scroll to position [1909, 0]
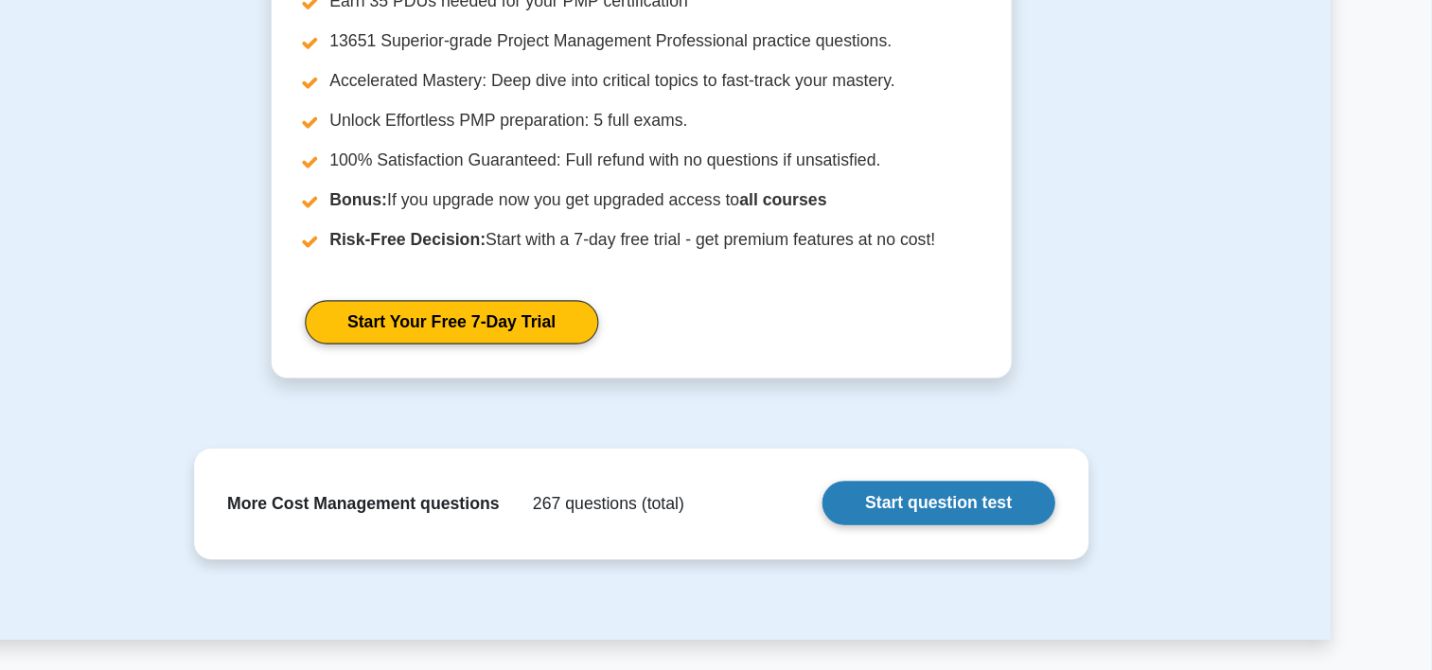
click at [1020, 512] on link "Start question test" at bounding box center [985, 518] width 210 height 40
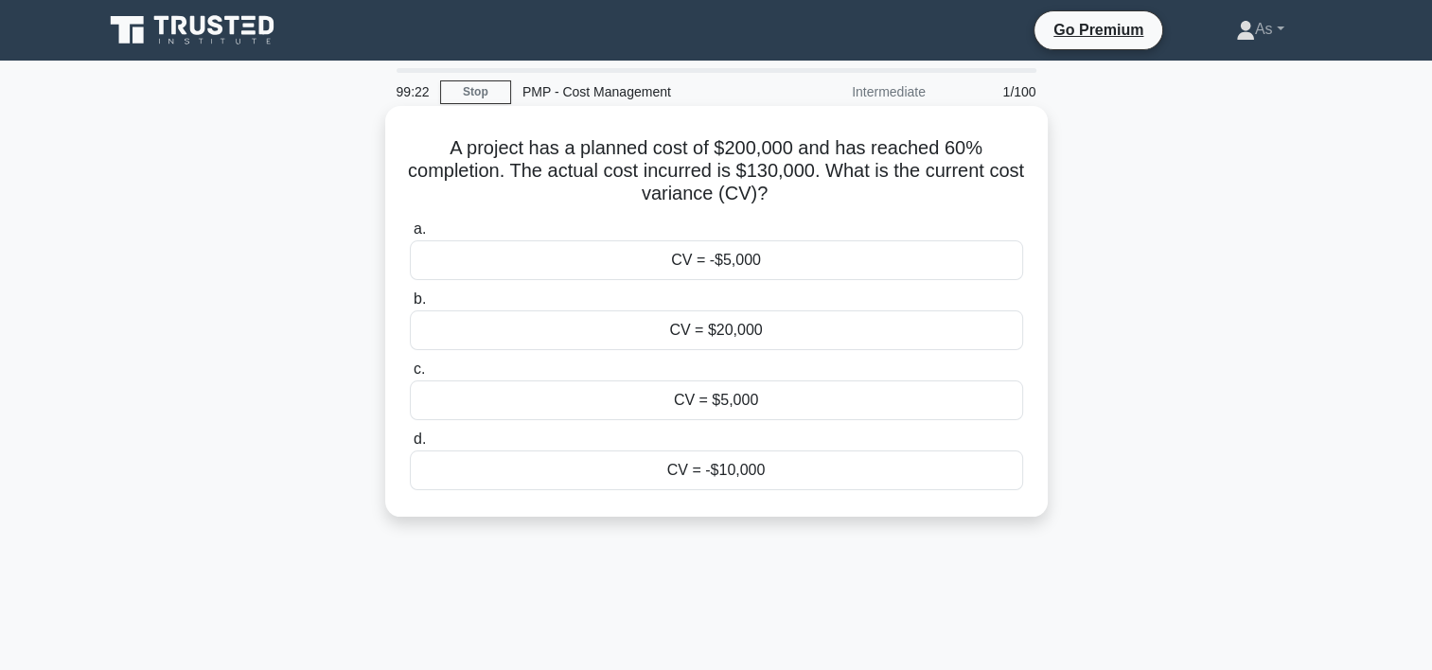
click at [826, 466] on div "CV = -$10,000" at bounding box center [716, 471] width 613 height 40
click at [410, 446] on input "d. CV = -$10,000" at bounding box center [410, 440] width 0 height 12
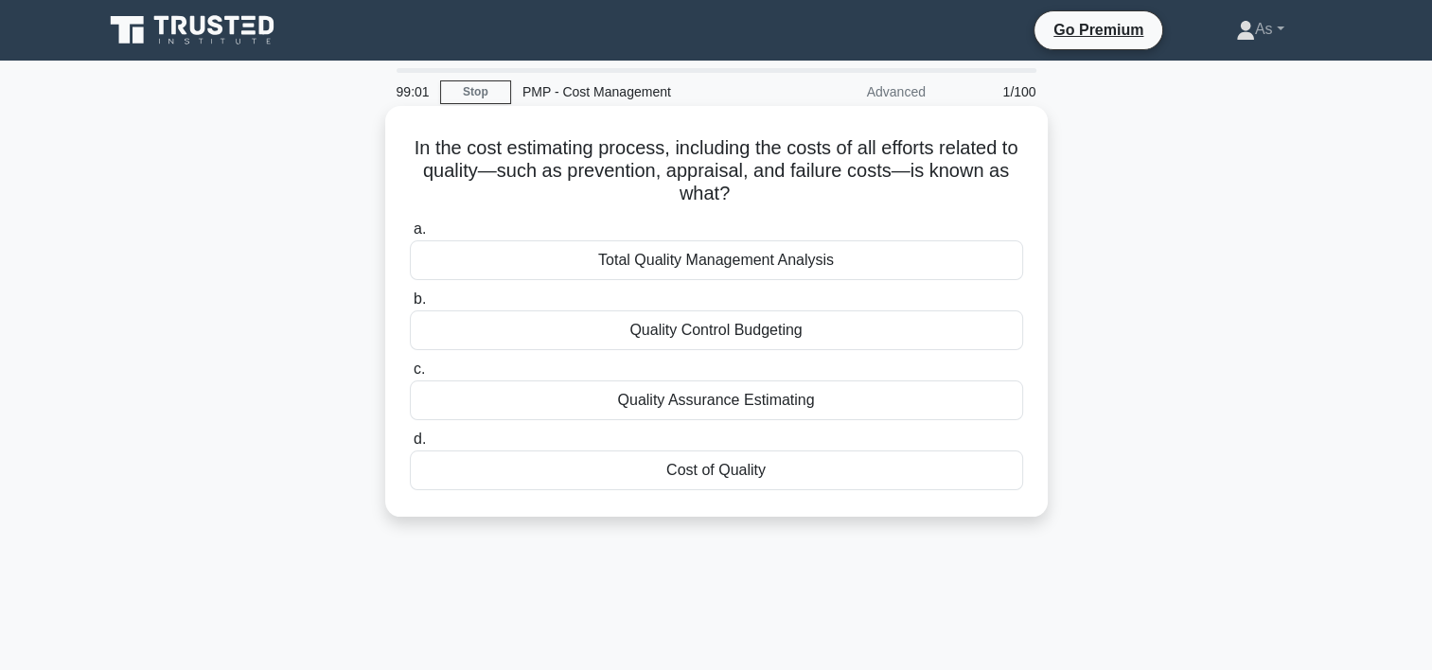
click at [818, 463] on div "Cost of Quality" at bounding box center [716, 471] width 613 height 40
click at [410, 446] on input "d. Cost of Quality" at bounding box center [410, 440] width 0 height 12
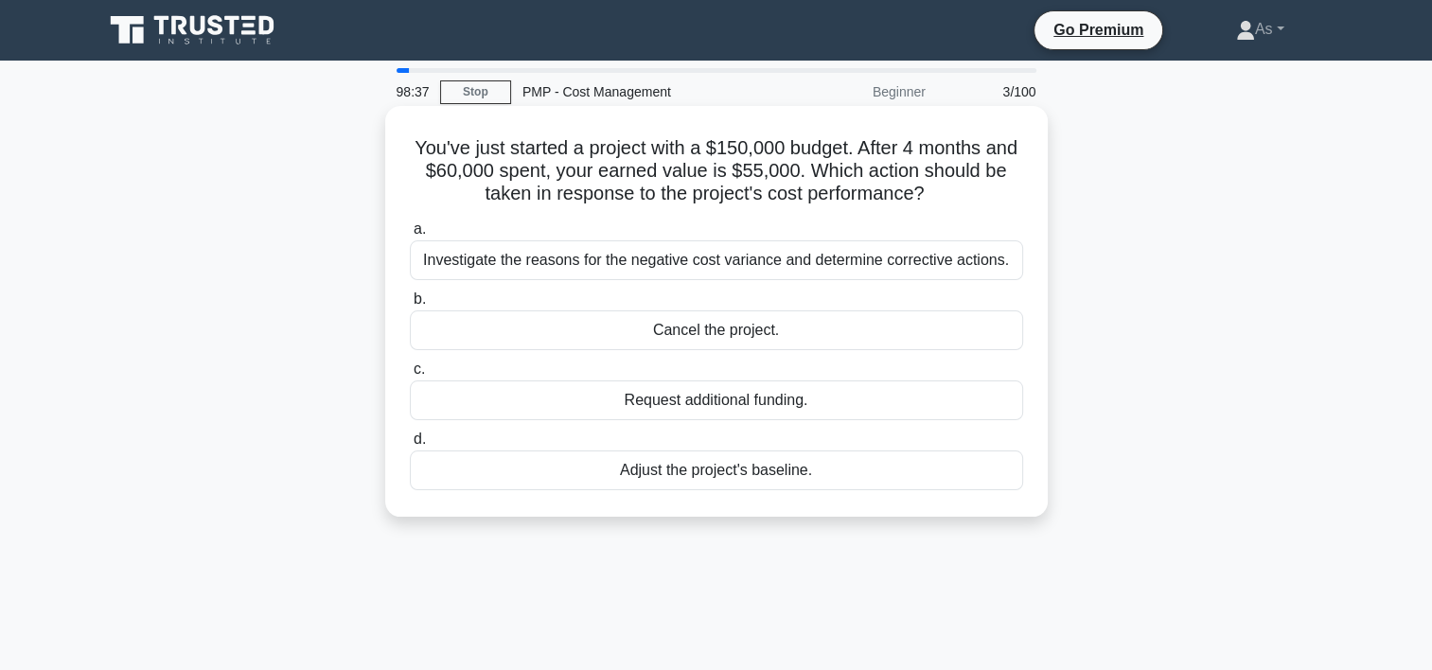
click at [863, 250] on div "Investigate the reasons for the negative cost variance and determine corrective…" at bounding box center [716, 260] width 613 height 40
click at [410, 236] on input "a. Investigate the reasons for the negative cost variance and determine correct…" at bounding box center [410, 229] width 0 height 12
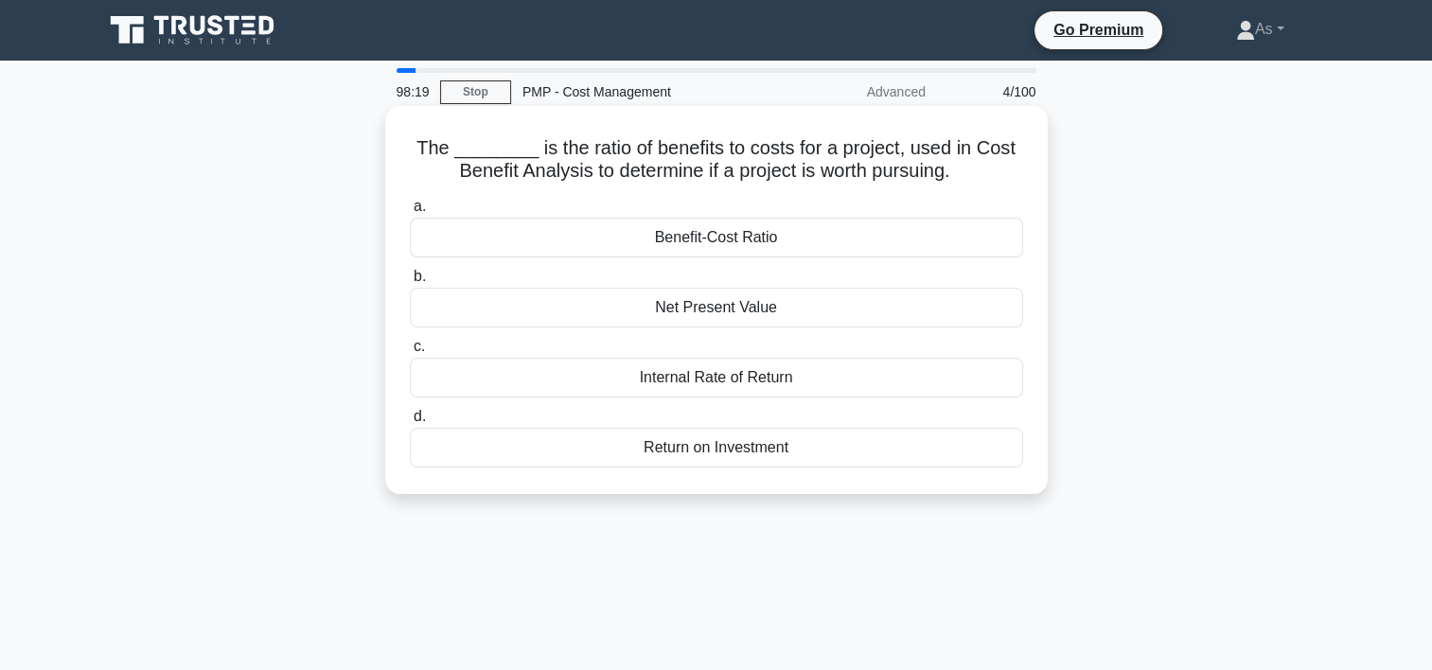
click at [896, 234] on div "Benefit-Cost Ratio" at bounding box center [716, 238] width 613 height 40
click at [410, 213] on input "a. Benefit-Cost Ratio" at bounding box center [410, 207] width 0 height 12
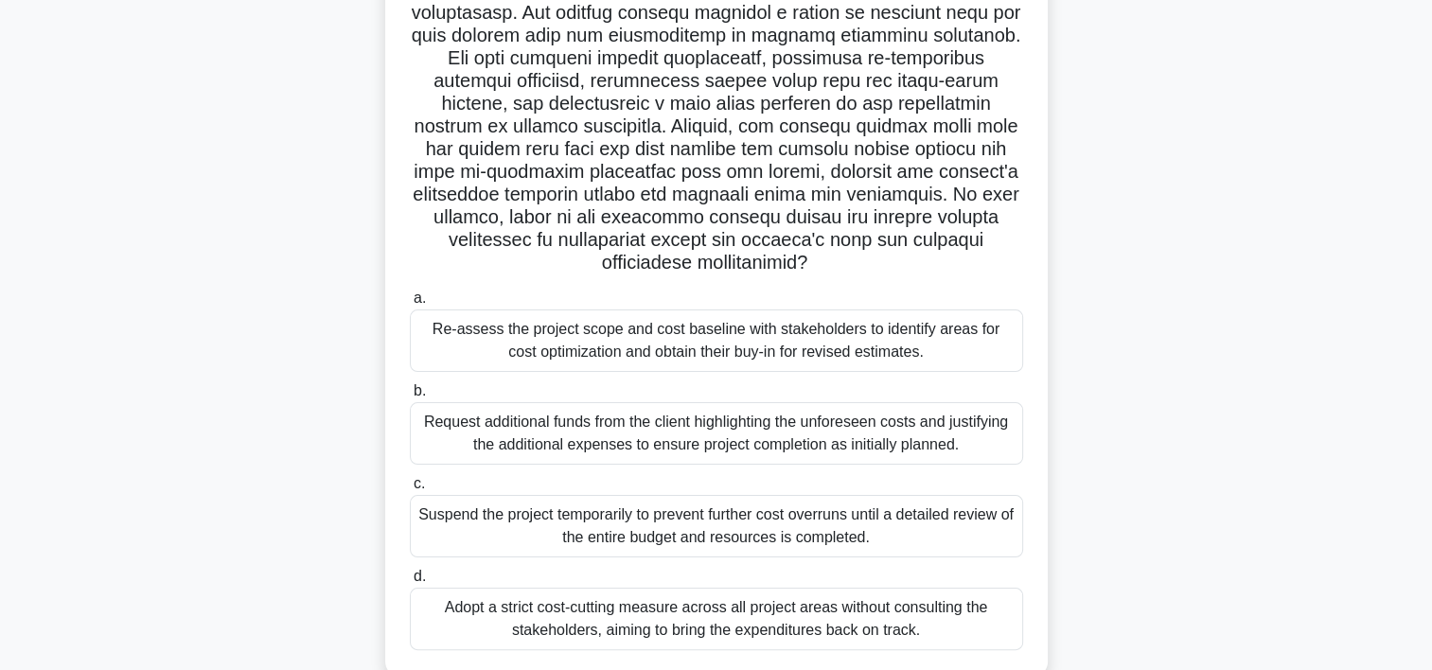
scroll to position [302, 0]
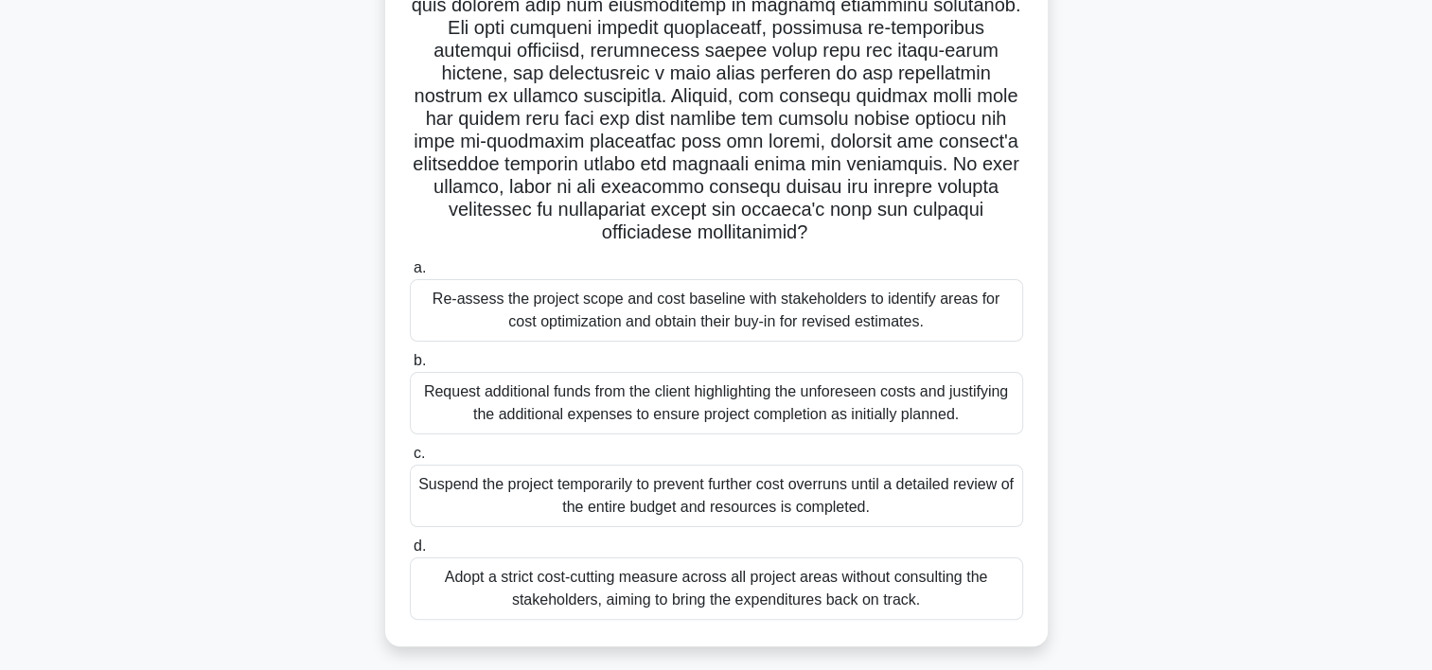
click at [594, 318] on div "Re-assess the project scope and cost baseline with stakeholders to identify are…" at bounding box center [716, 310] width 613 height 62
click at [410, 275] on input "a. Re-assess the project scope and cost baseline with stakeholders to identify …" at bounding box center [410, 268] width 0 height 12
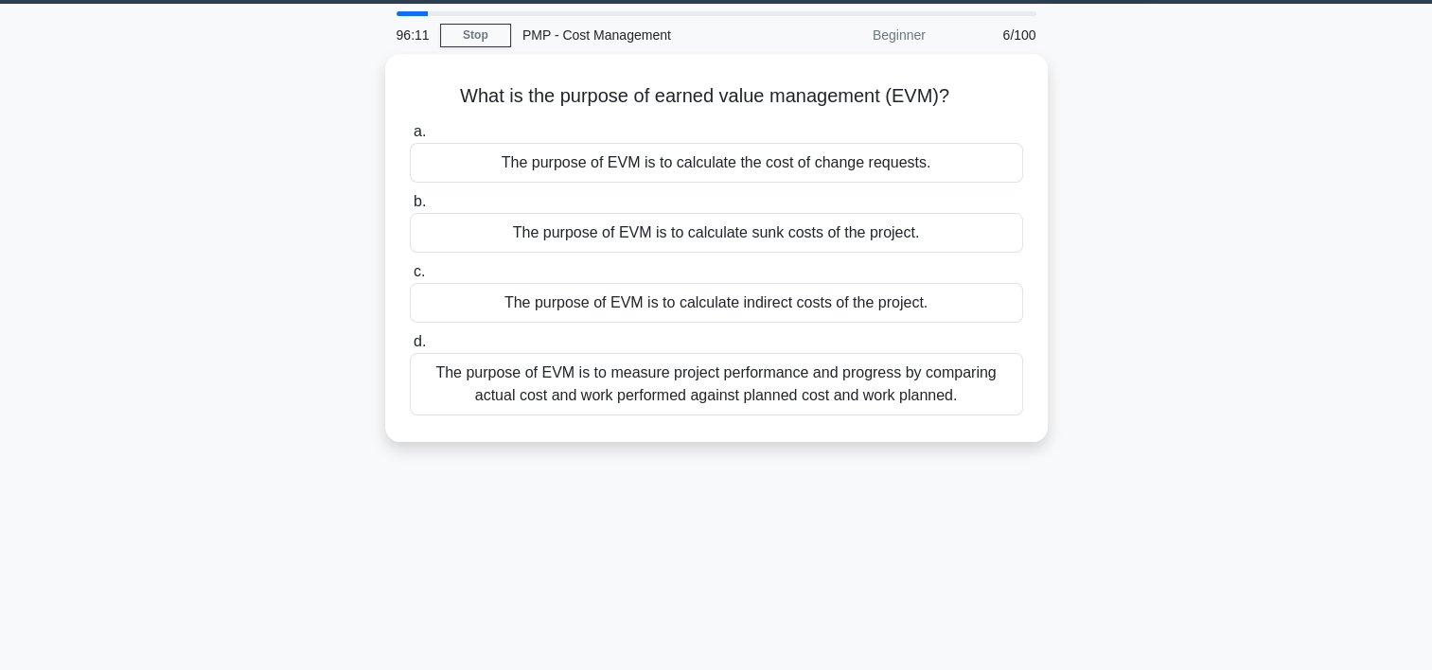
scroll to position [0, 0]
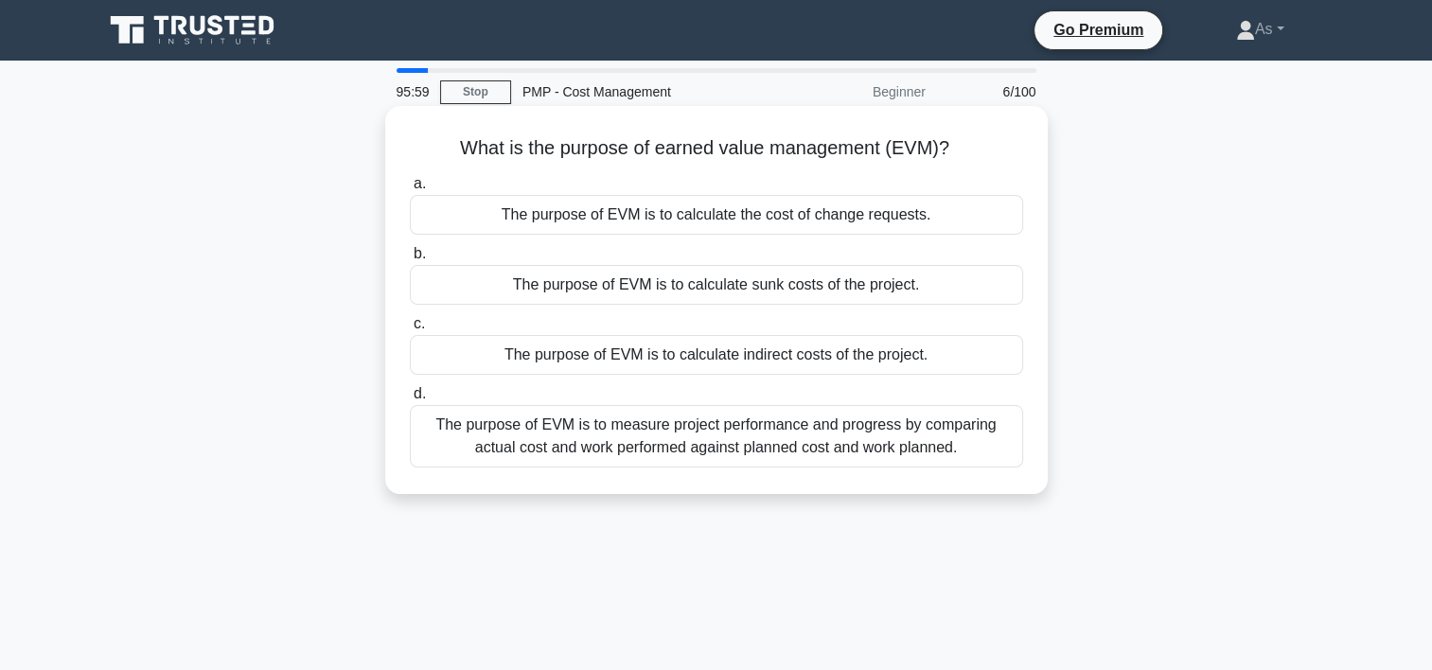
click at [974, 438] on div "The purpose of EVM is to measure project performance and progress by comparing …" at bounding box center [716, 436] width 613 height 62
click at [410, 400] on input "d. The purpose of EVM is to measure project performance and progress by compari…" at bounding box center [410, 394] width 0 height 12
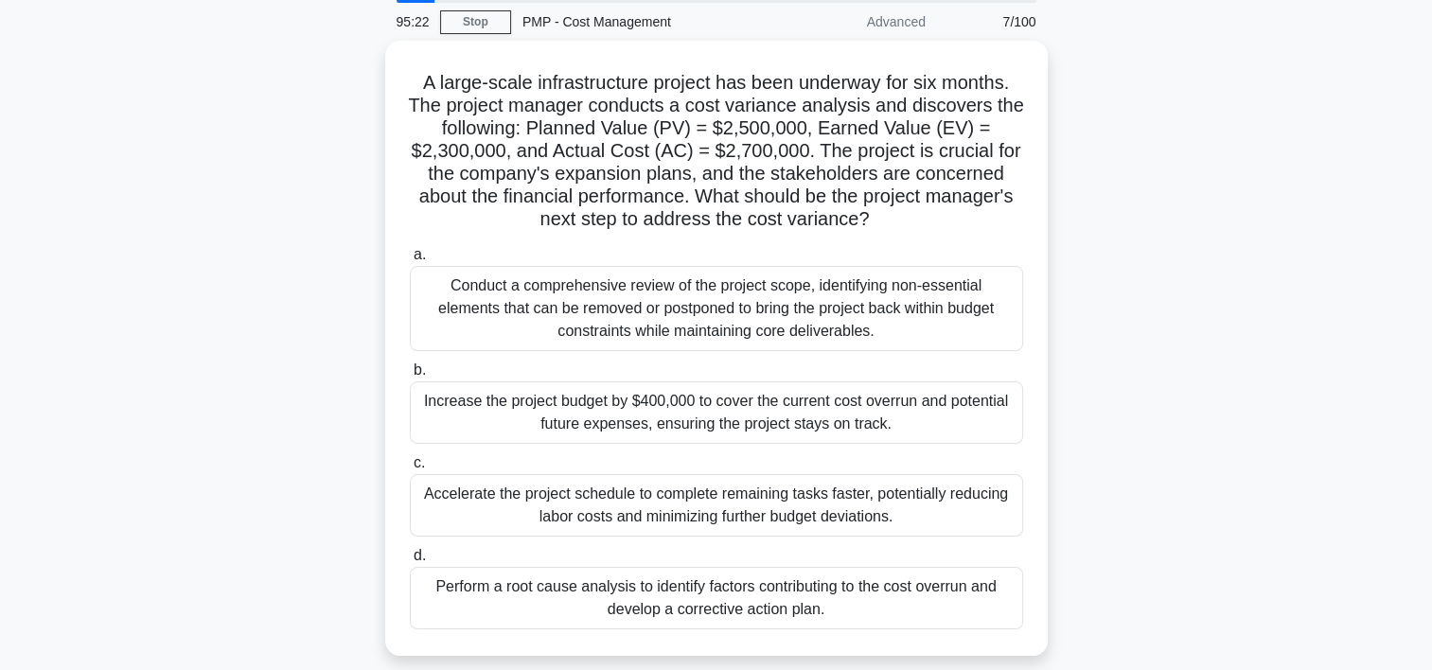
scroll to position [72, 0]
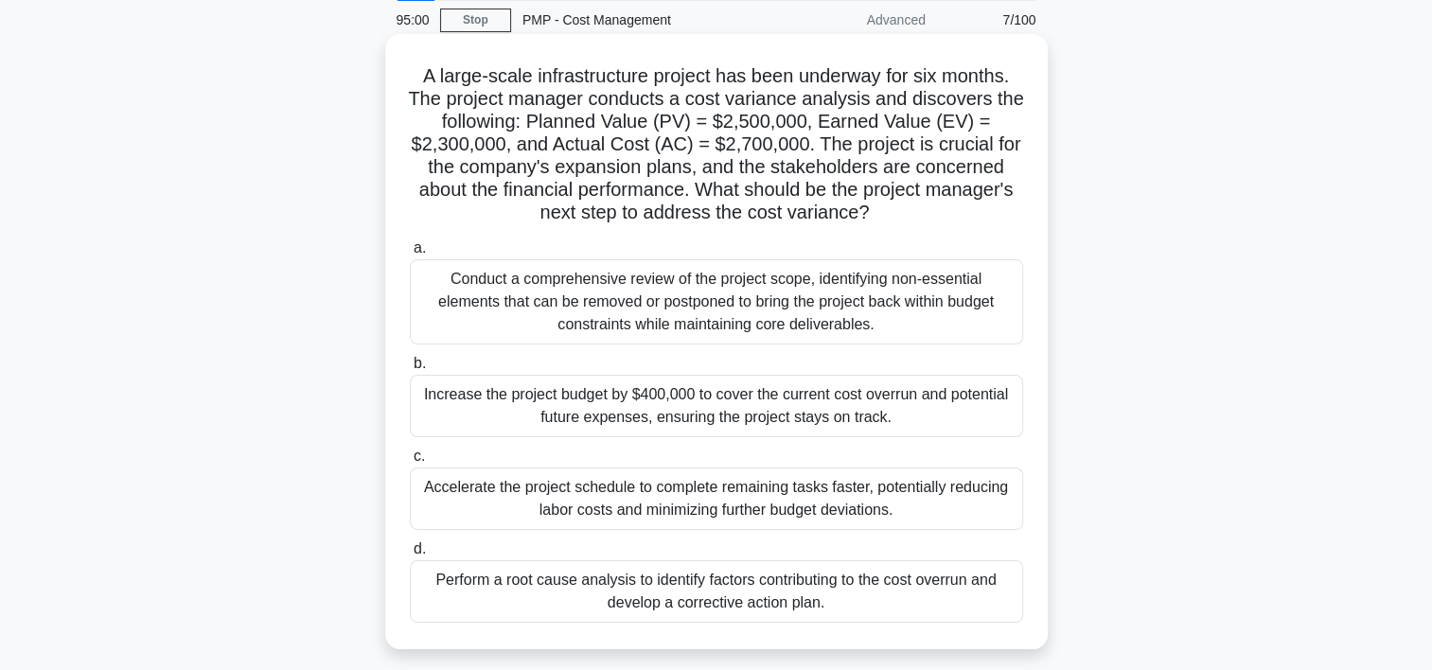
click at [913, 601] on div "Perform a root cause analysis to identify factors contributing to the cost over…" at bounding box center [716, 591] width 613 height 62
click at [410, 556] on input "d. Perform a root cause analysis to identify factors contributing to the cost o…" at bounding box center [410, 549] width 0 height 12
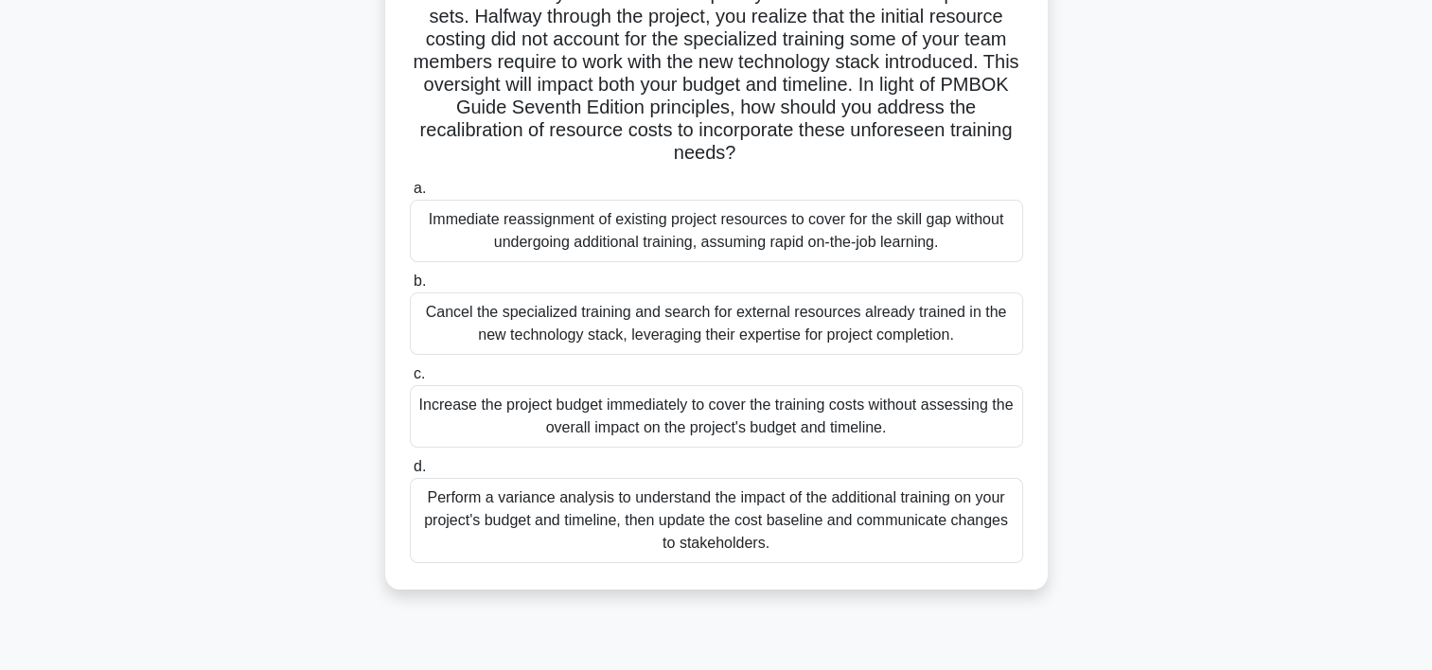
scroll to position [222, 0]
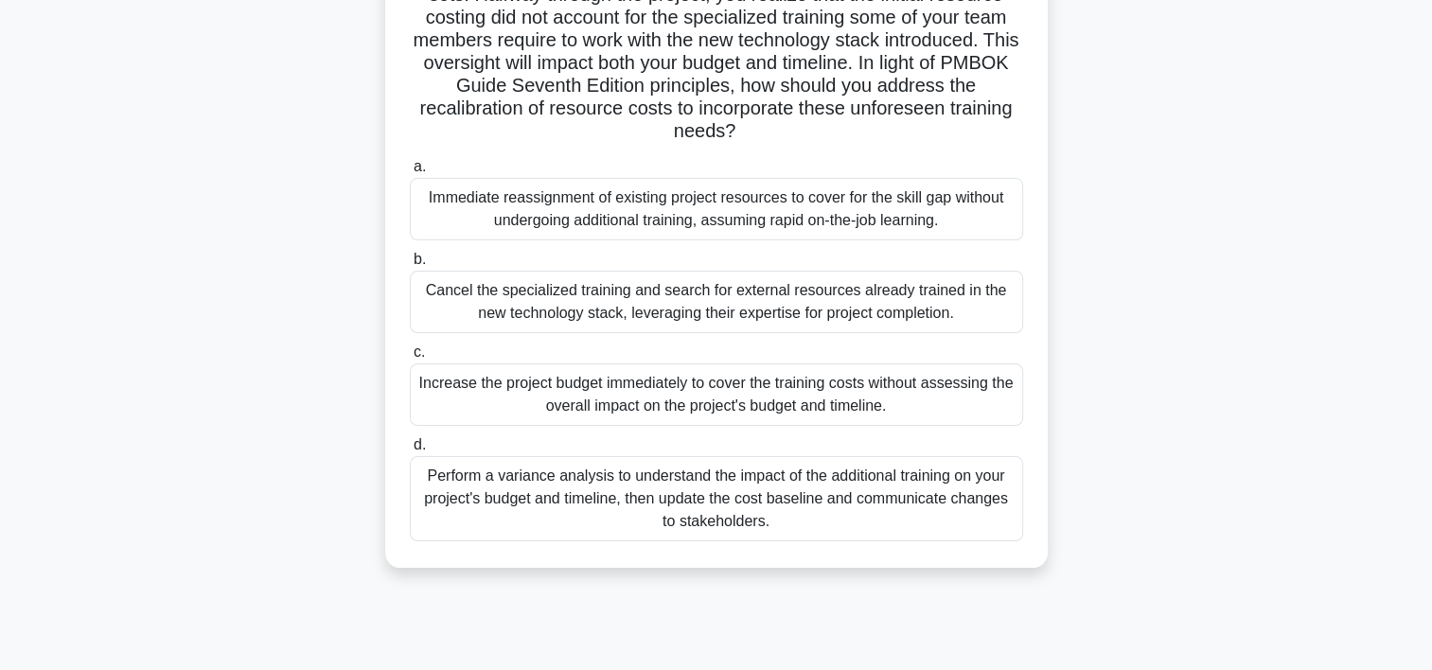
click at [924, 515] on div "Perform a variance analysis to understand the impact of the additional training…" at bounding box center [716, 498] width 613 height 85
click at [410, 452] on input "d. Perform a variance analysis to understand the impact of the additional train…" at bounding box center [410, 445] width 0 height 12
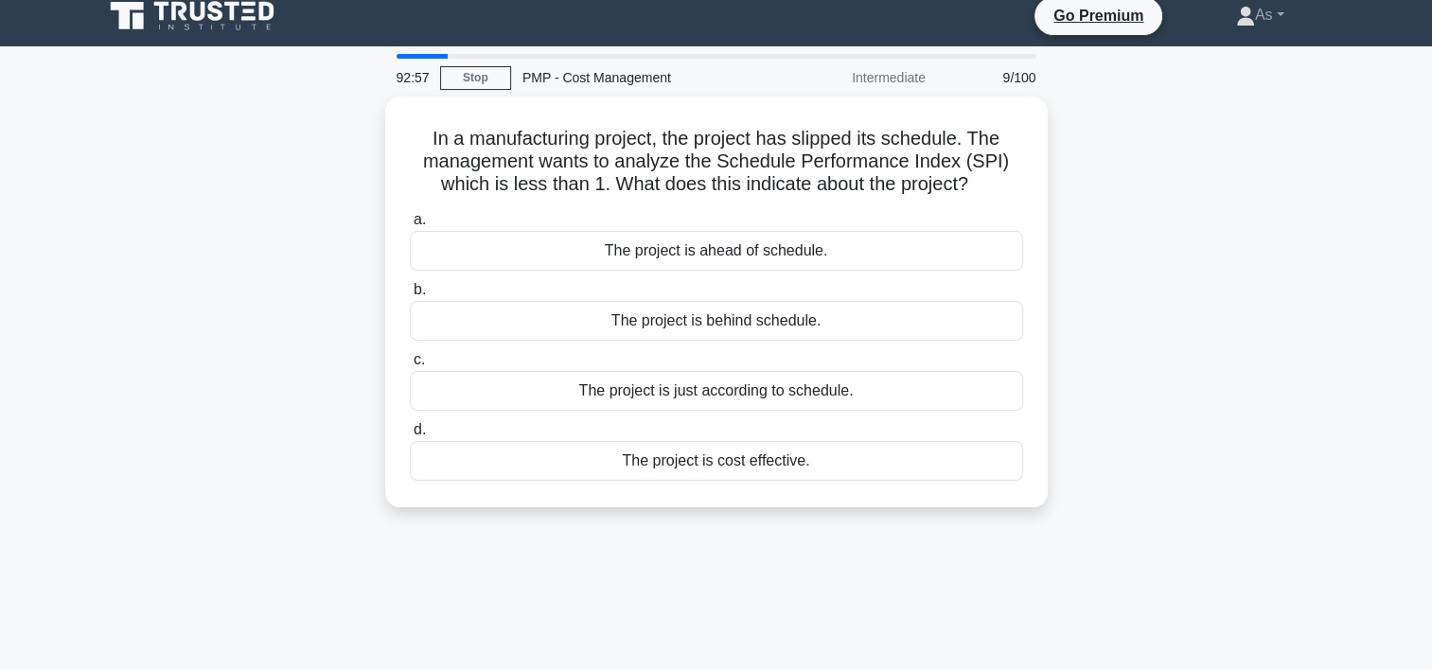
scroll to position [0, 0]
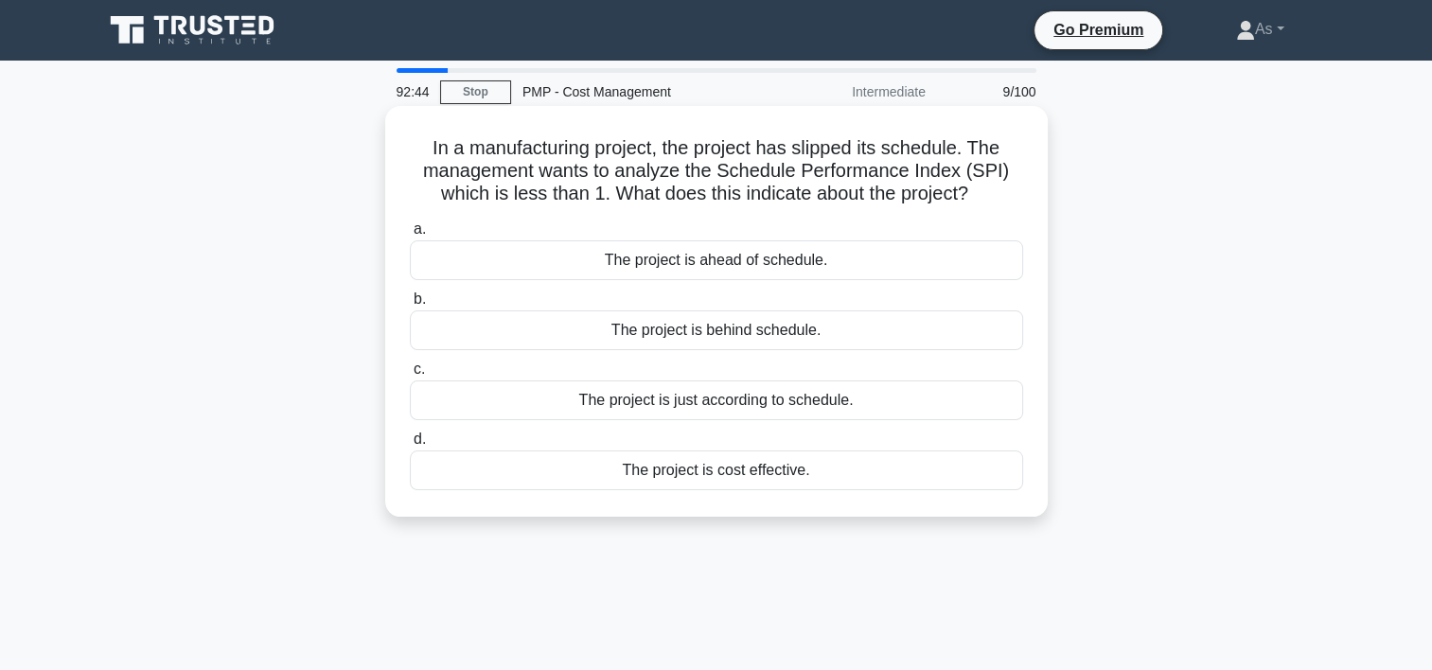
click at [935, 327] on div "The project is behind schedule." at bounding box center [716, 330] width 613 height 40
click at [410, 306] on input "b. The project is behind schedule." at bounding box center [410, 299] width 0 height 12
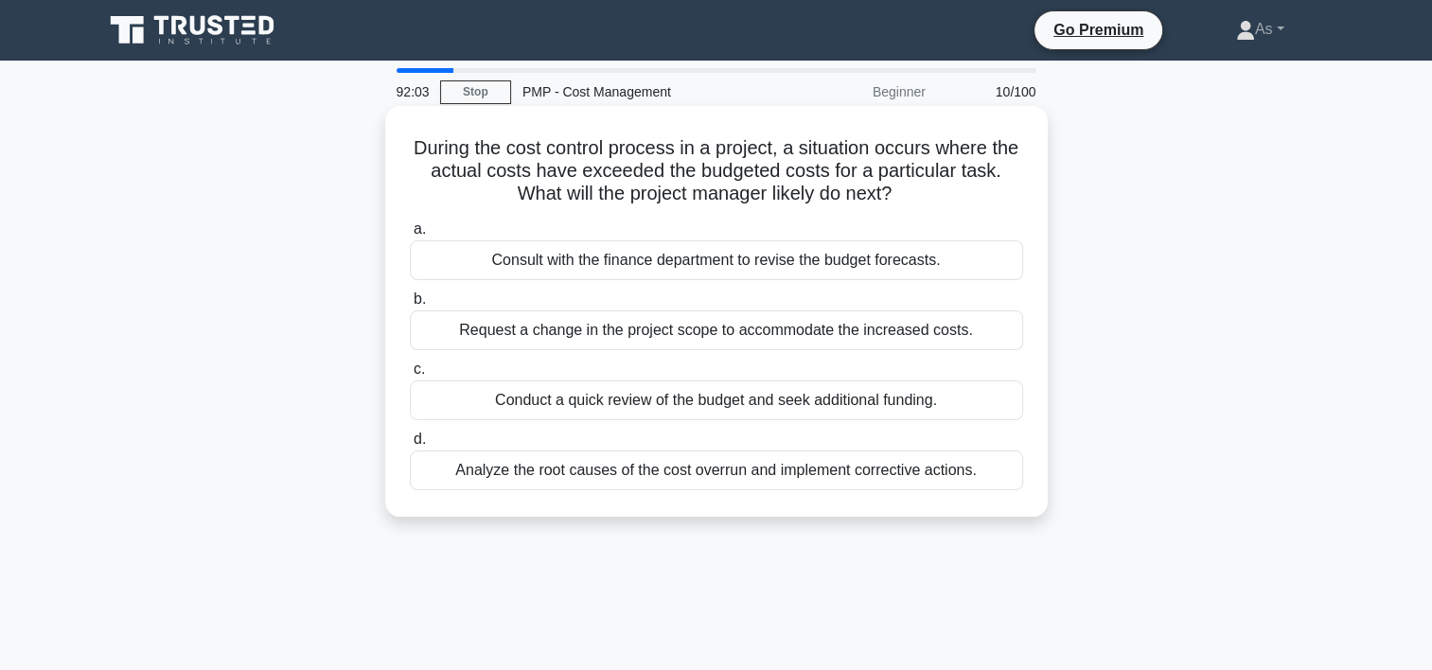
click at [997, 472] on div "Analyze the root causes of the cost overrun and implement corrective actions." at bounding box center [716, 471] width 613 height 40
click at [410, 446] on input "d. Analyze the root causes of the cost overrun and implement corrective actions." at bounding box center [410, 440] width 0 height 12
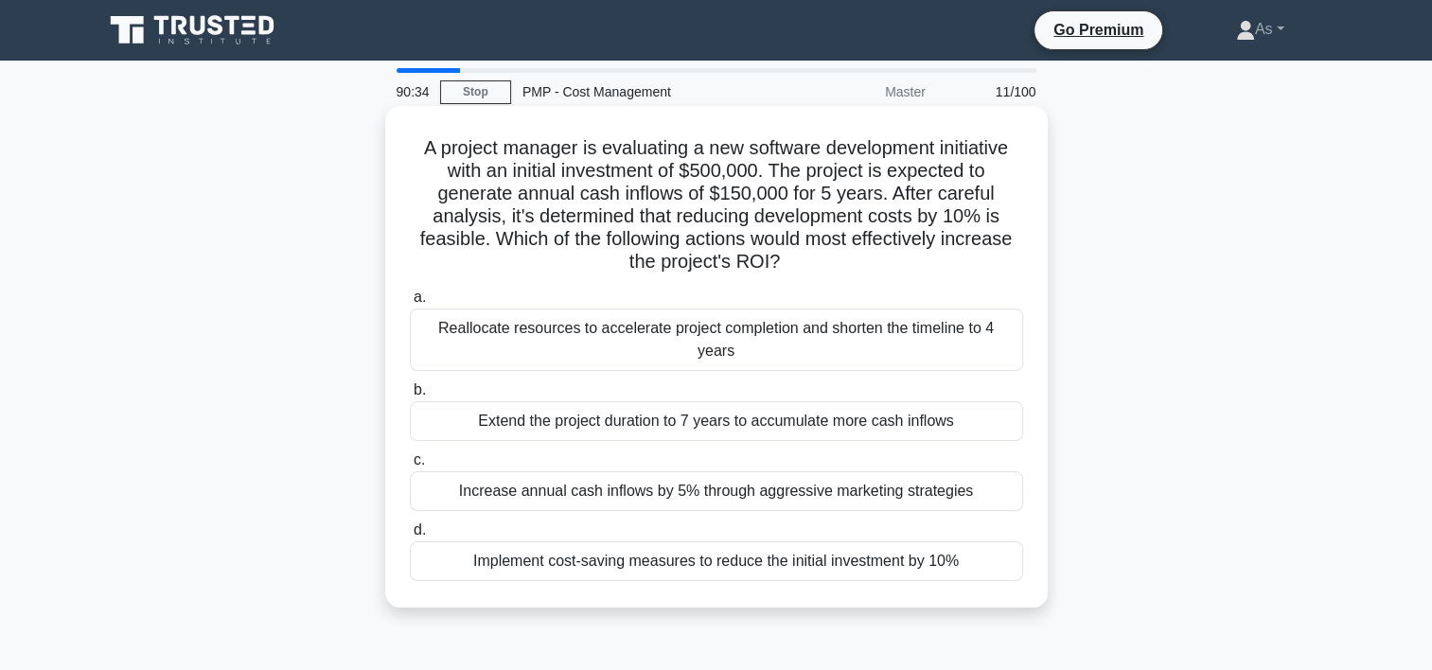
click at [981, 545] on div "Implement cost-saving measures to reduce the initial investment by 10%" at bounding box center [716, 561] width 613 height 40
click at [410, 537] on input "d. Implement cost-saving measures to reduce the initial investment by 10%" at bounding box center [410, 530] width 0 height 12
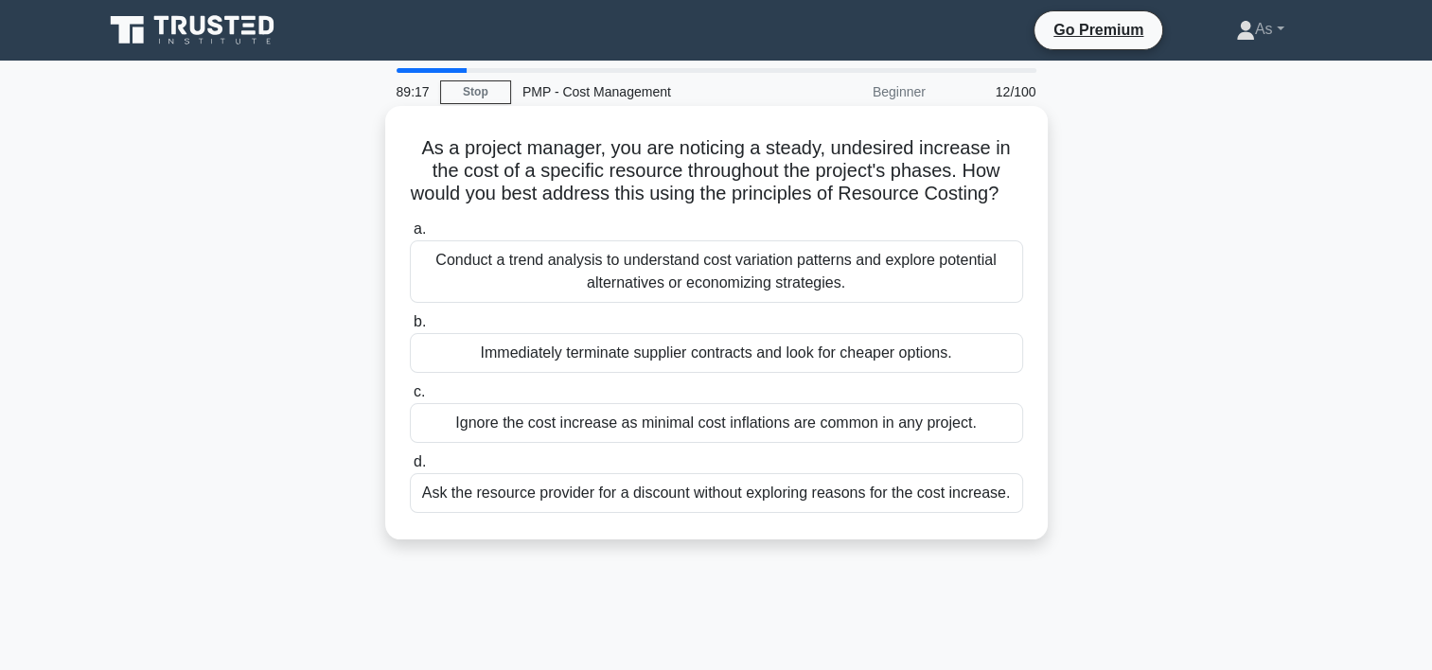
click at [940, 303] on div "Conduct a trend analysis to understand cost variation patterns and explore pote…" at bounding box center [716, 271] width 613 height 62
click at [410, 236] on input "a. Conduct a trend analysis to understand cost variation patterns and explore p…" at bounding box center [410, 229] width 0 height 12
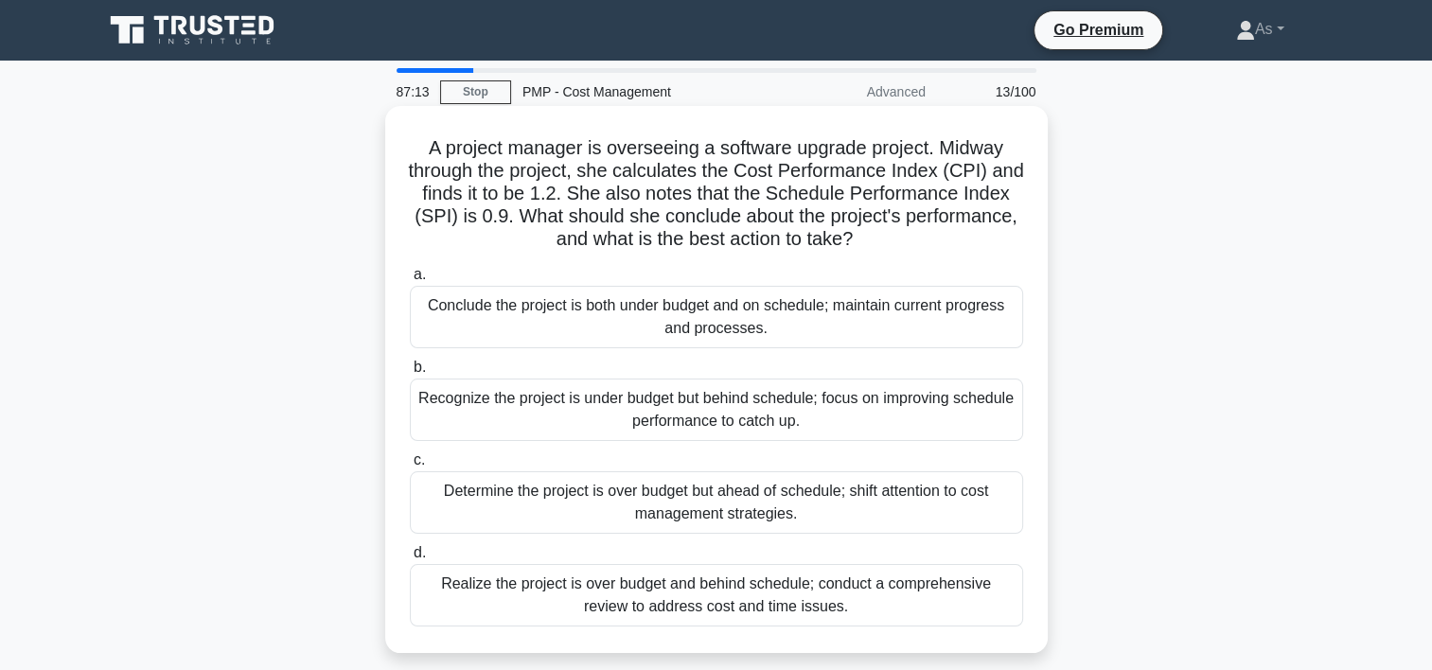
click at [878, 413] on div "Recognize the project is under budget but behind schedule; focus on improving s…" at bounding box center [716, 410] width 613 height 62
click at [410, 374] on input "b. Recognize the project is under budget but behind schedule; focus on improvin…" at bounding box center [410, 368] width 0 height 12
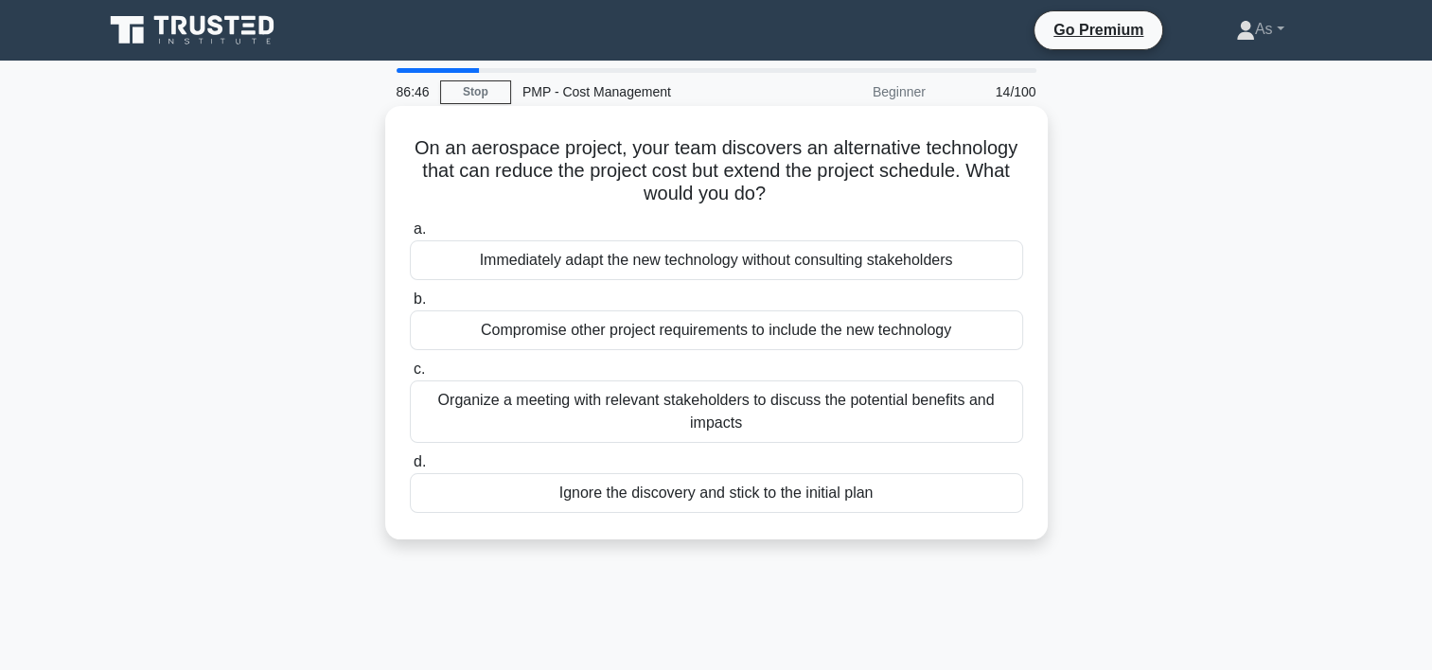
click at [989, 409] on div "Organize a meeting with relevant stakeholders to discuss the potential benefits…" at bounding box center [716, 412] width 613 height 62
click at [410, 376] on input "c. Organize a meeting with relevant stakeholders to discuss the potential benef…" at bounding box center [410, 370] width 0 height 12
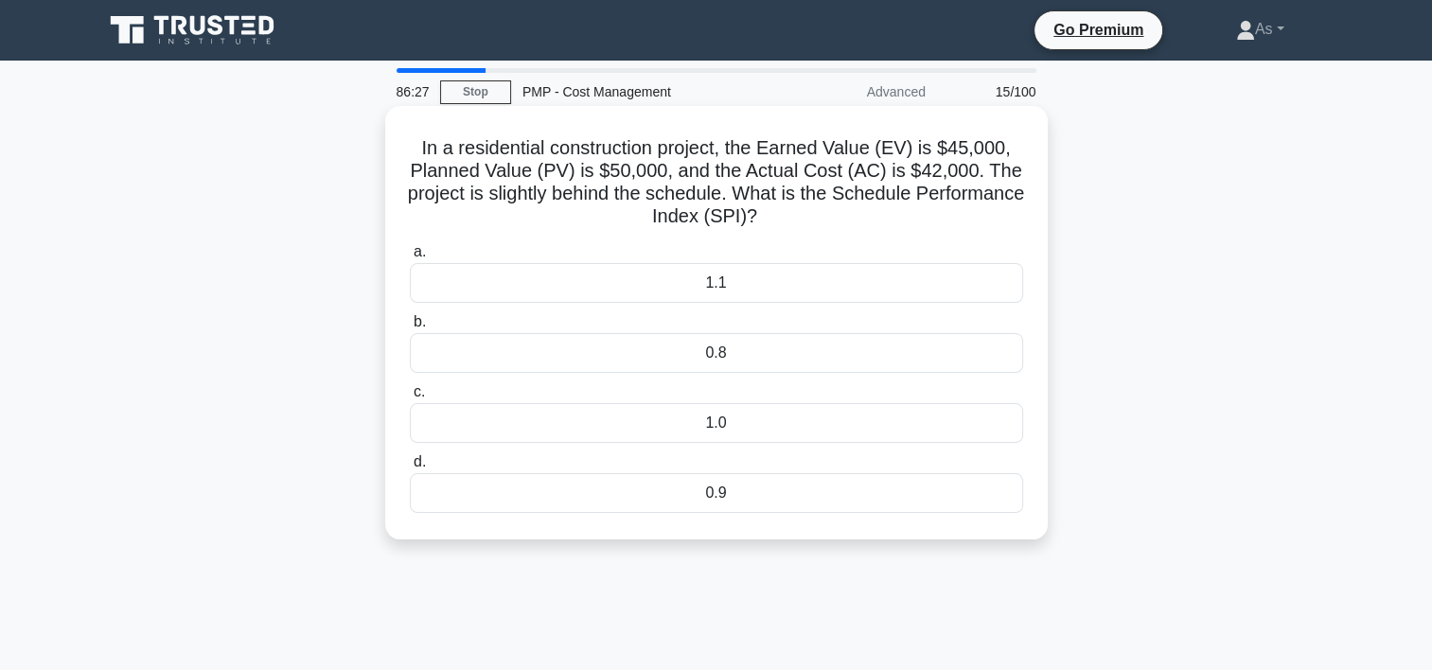
click at [808, 489] on div "0.9" at bounding box center [716, 493] width 613 height 40
click at [410, 469] on input "d. 0.9" at bounding box center [410, 462] width 0 height 12
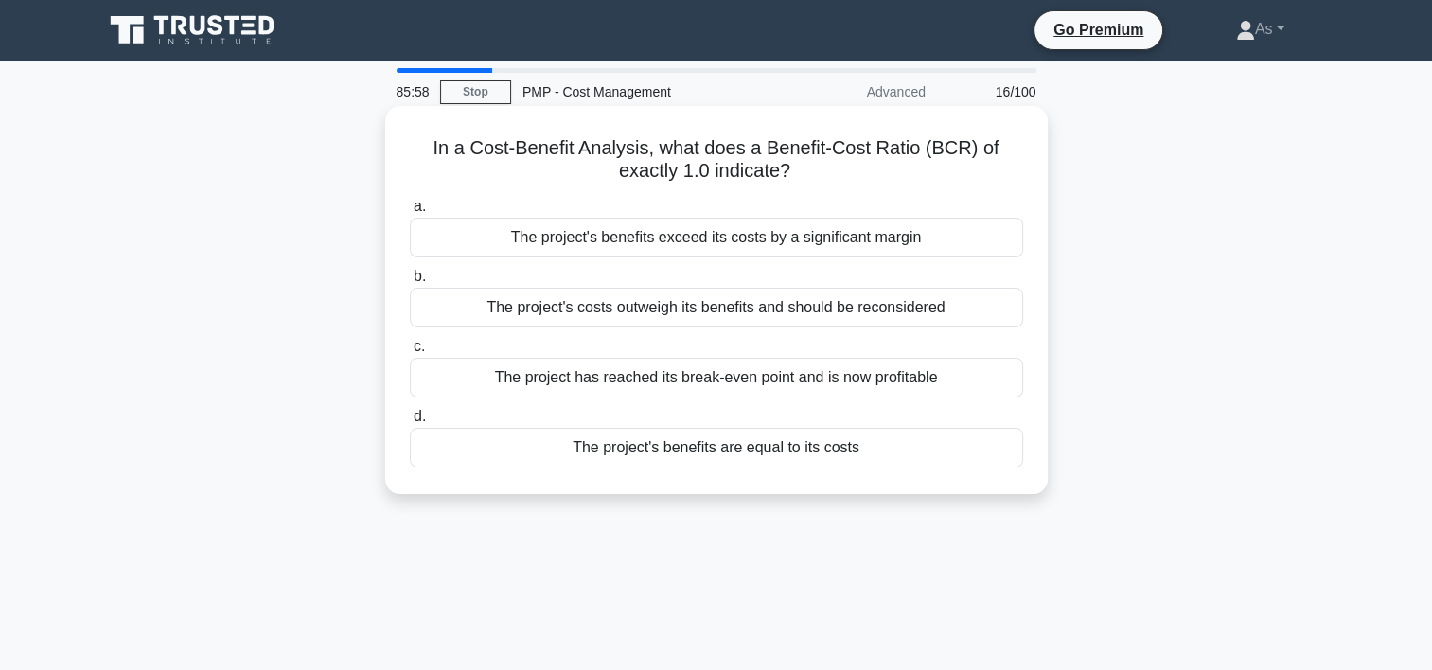
click at [962, 451] on div "The project's benefits are equal to its costs" at bounding box center [716, 448] width 613 height 40
click at [410, 423] on input "d. The project's benefits are equal to its costs" at bounding box center [410, 417] width 0 height 12
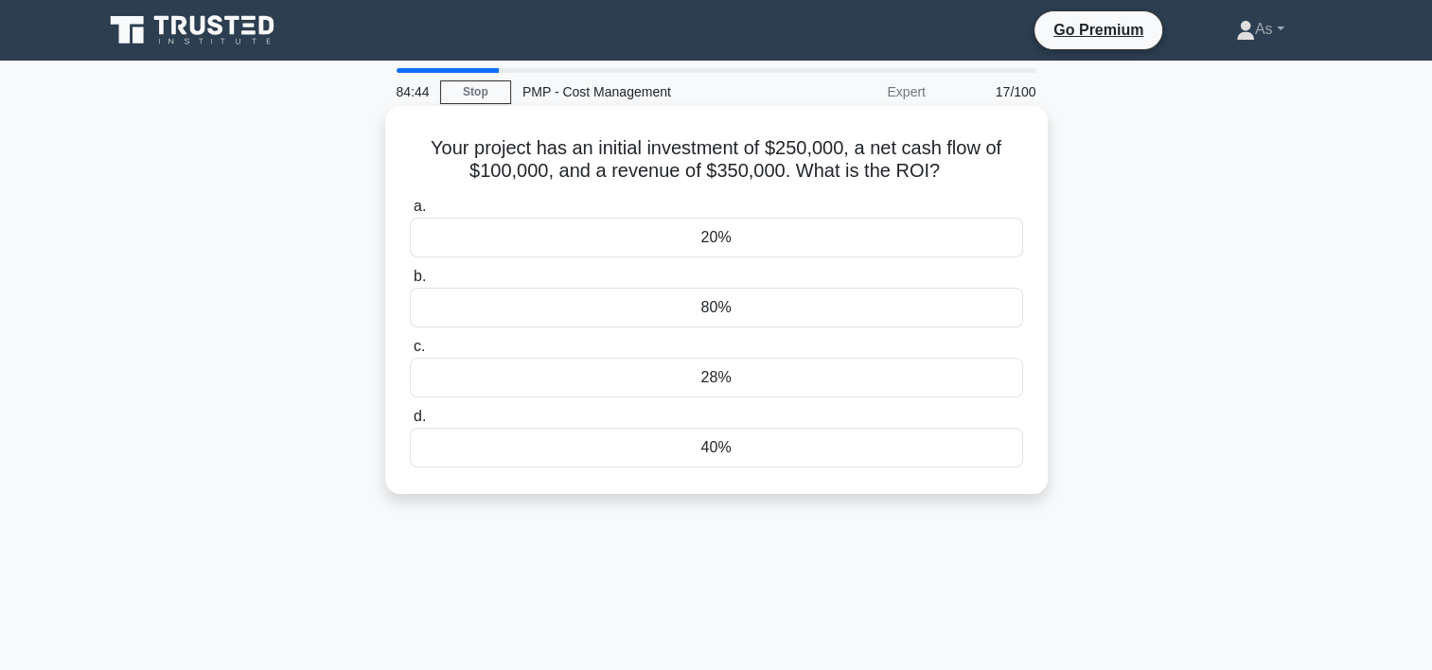
click at [863, 447] on div "40%" at bounding box center [716, 448] width 613 height 40
click at [410, 423] on input "d. 40%" at bounding box center [410, 417] width 0 height 12
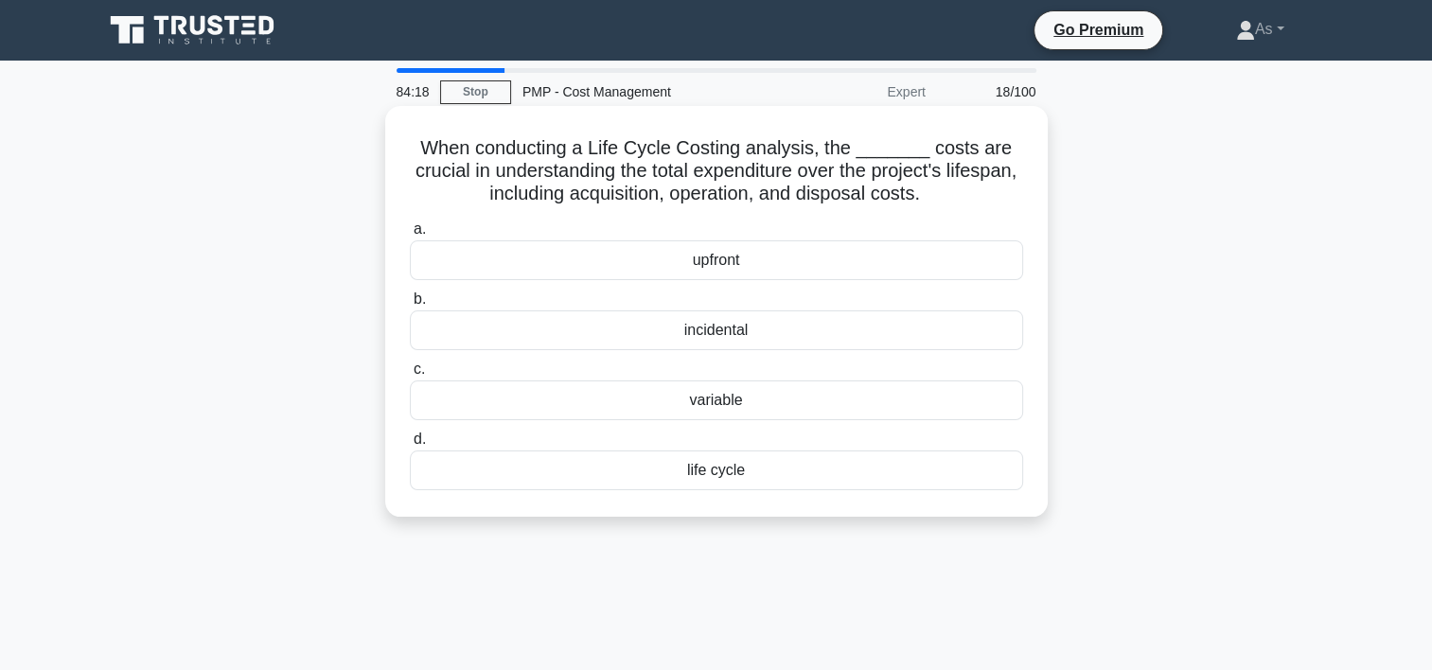
click at [953, 261] on div "upfront" at bounding box center [716, 260] width 613 height 40
click at [410, 236] on input "a. upfront" at bounding box center [410, 229] width 0 height 12
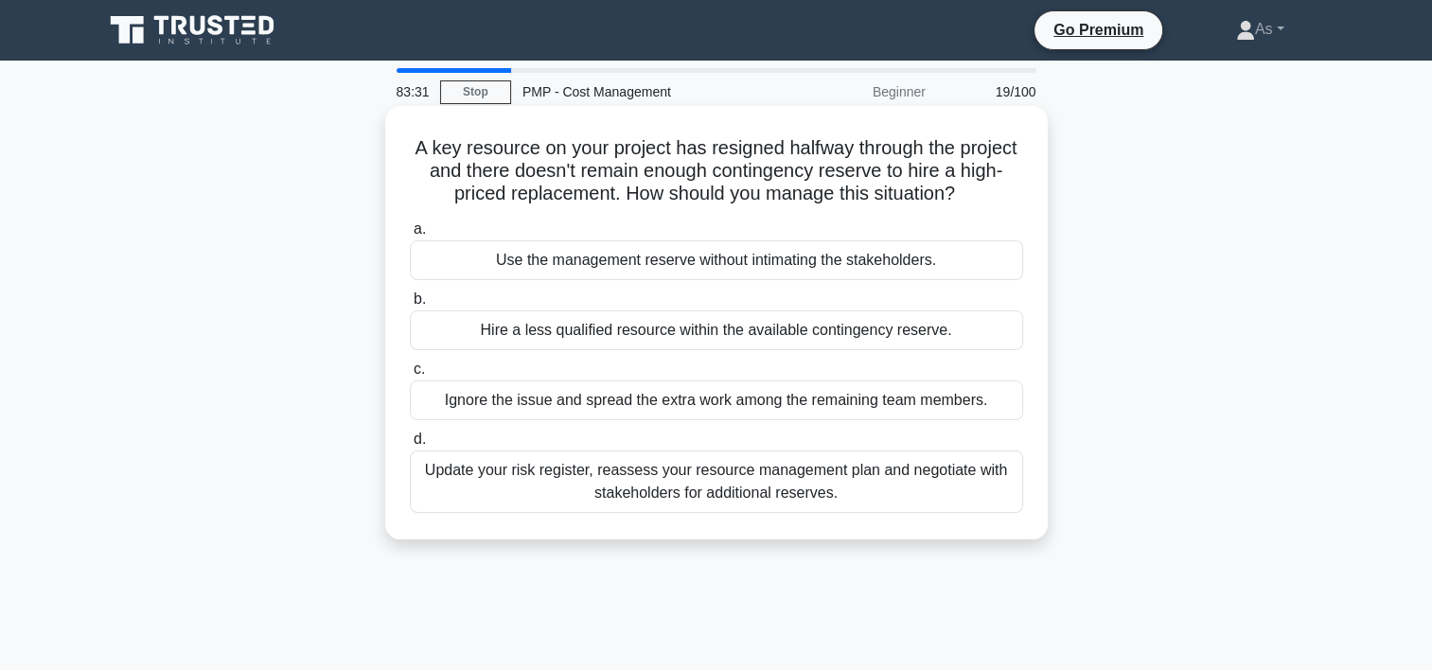
click at [969, 470] on div "Update your risk register, reassess your resource management plan and negotiate…" at bounding box center [716, 482] width 613 height 62
click at [410, 446] on input "d. Update your risk register, reassess your resource management plan and negoti…" at bounding box center [410, 440] width 0 height 12
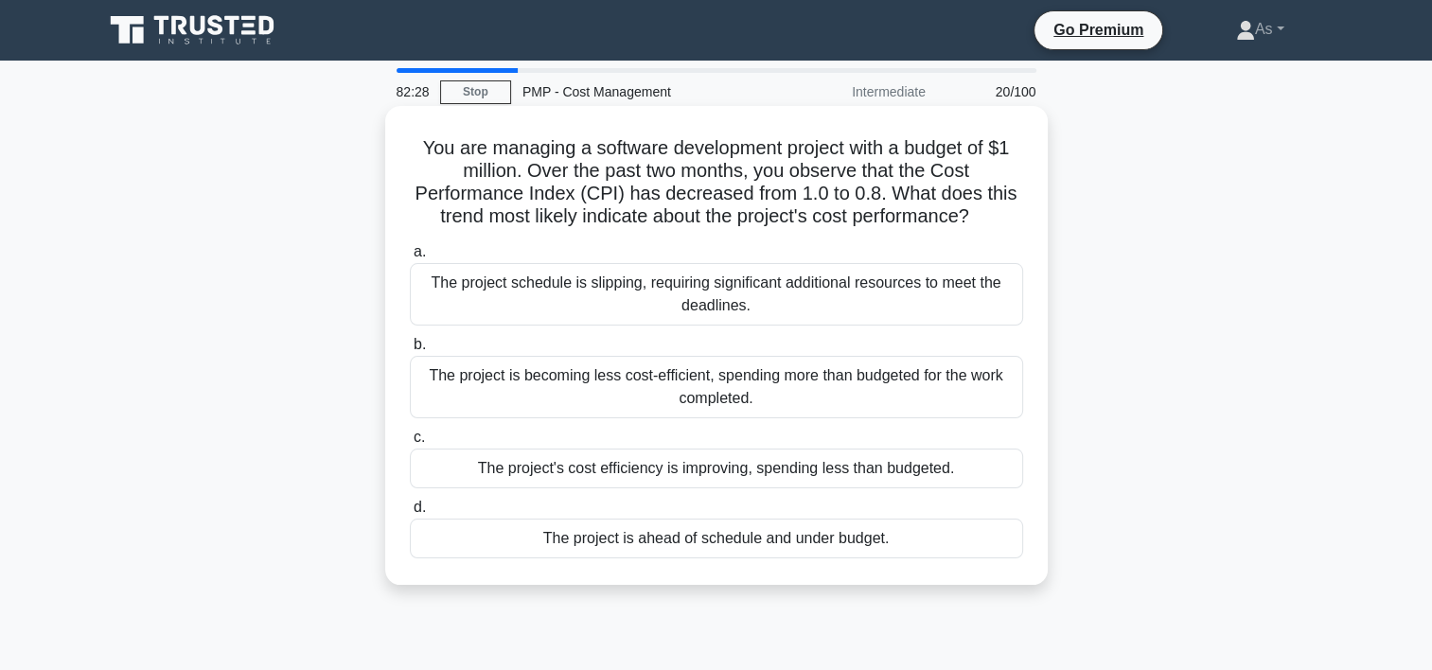
click at [889, 392] on div "The project is becoming less cost-efficient, spending more than budgeted for th…" at bounding box center [716, 387] width 613 height 62
click at [410, 351] on input "b. The project is becoming less cost-efficient, spending more than budgeted for…" at bounding box center [410, 345] width 0 height 12
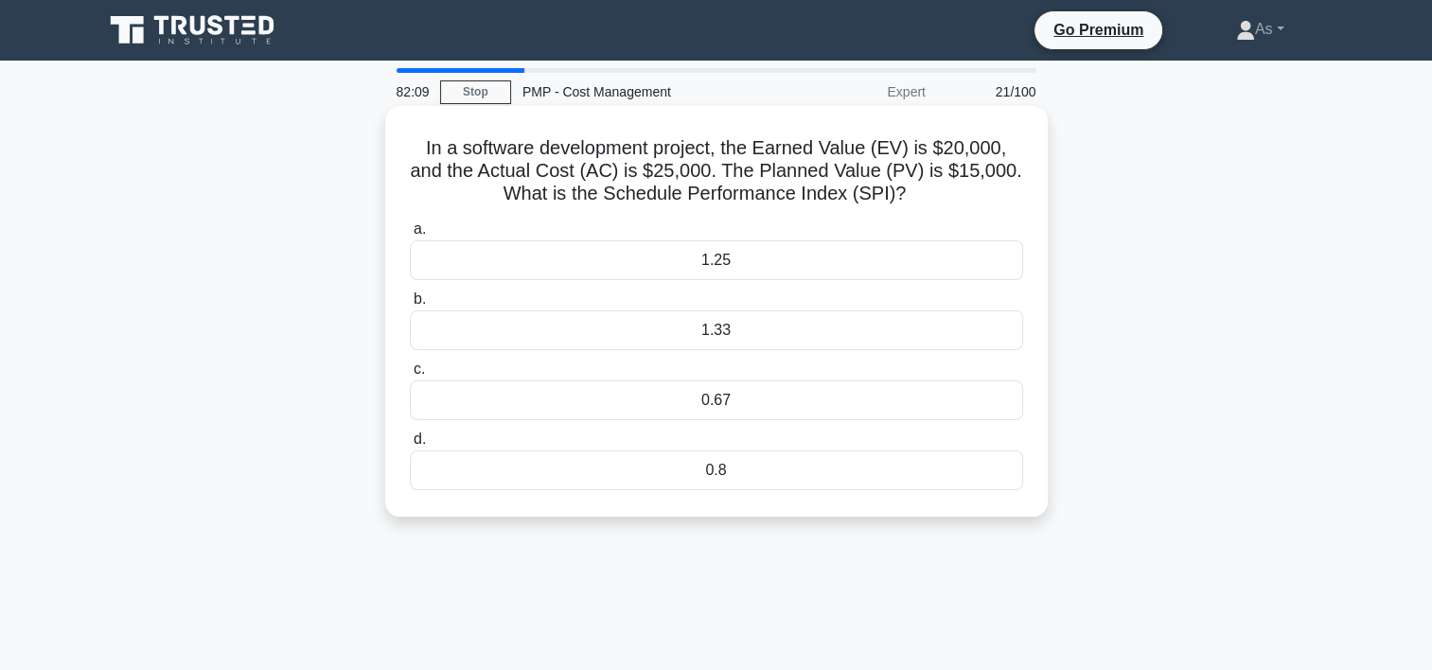
click at [929, 318] on div "1.33" at bounding box center [716, 330] width 613 height 40
click at [410, 306] on input "b. 1.33" at bounding box center [410, 299] width 0 height 12
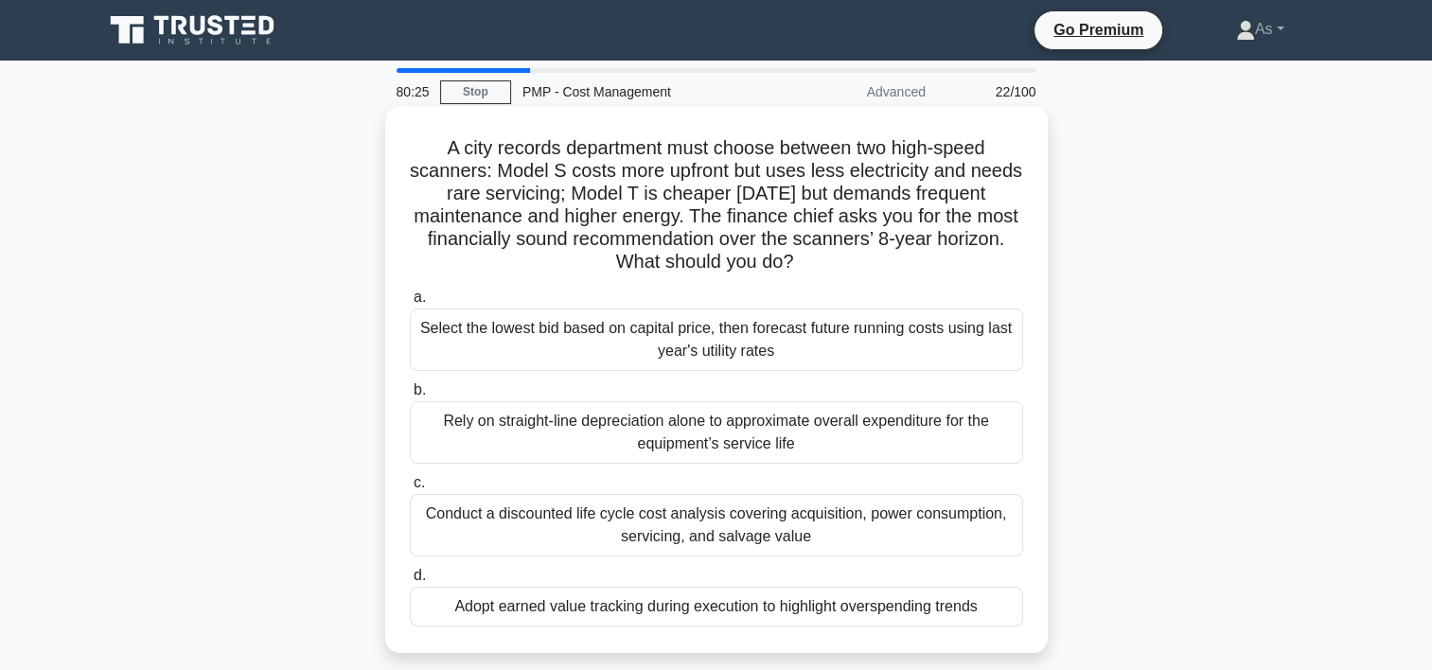
click at [902, 545] on div "Conduct a discounted life cycle cost analysis covering acquisition, power consu…" at bounding box center [716, 525] width 613 height 62
click at [410, 489] on input "c. Conduct a discounted life cycle cost analysis covering acquisition, power co…" at bounding box center [410, 483] width 0 height 12
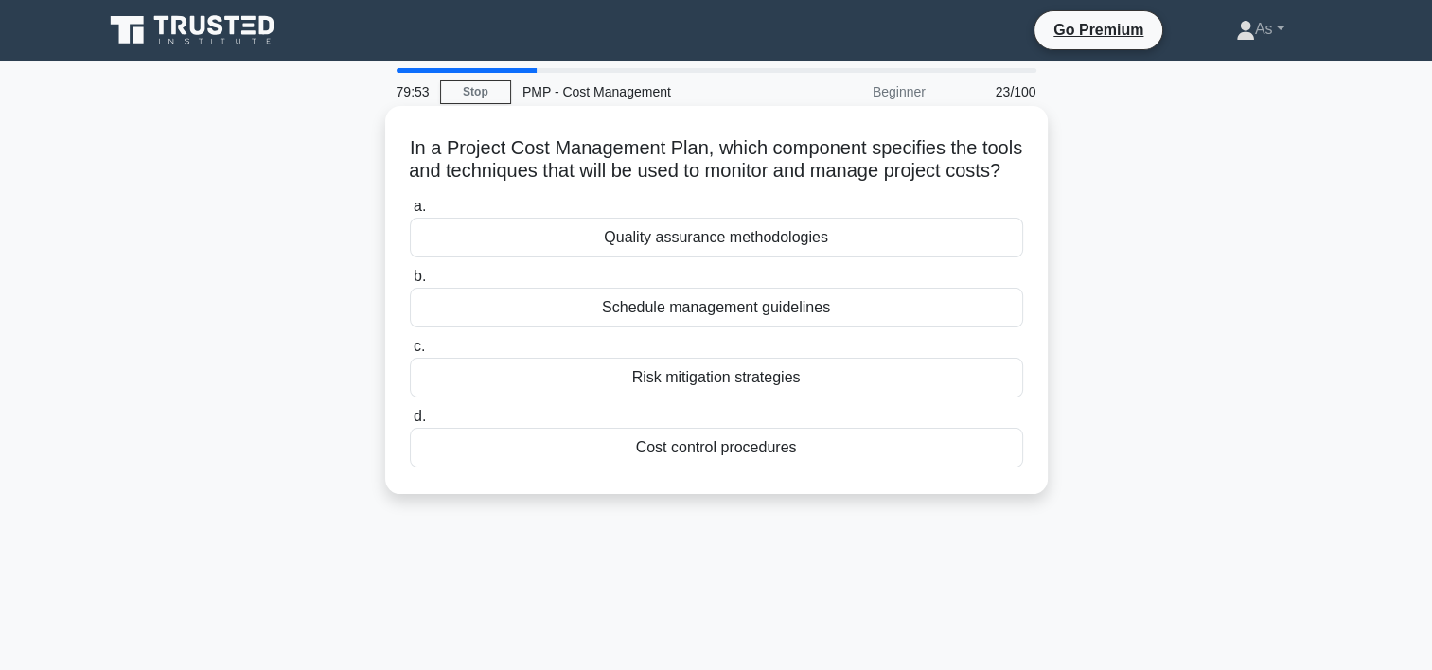
click at [912, 467] on div "Cost control procedures" at bounding box center [716, 448] width 613 height 40
click at [410, 423] on input "d. Cost control procedures" at bounding box center [410, 417] width 0 height 12
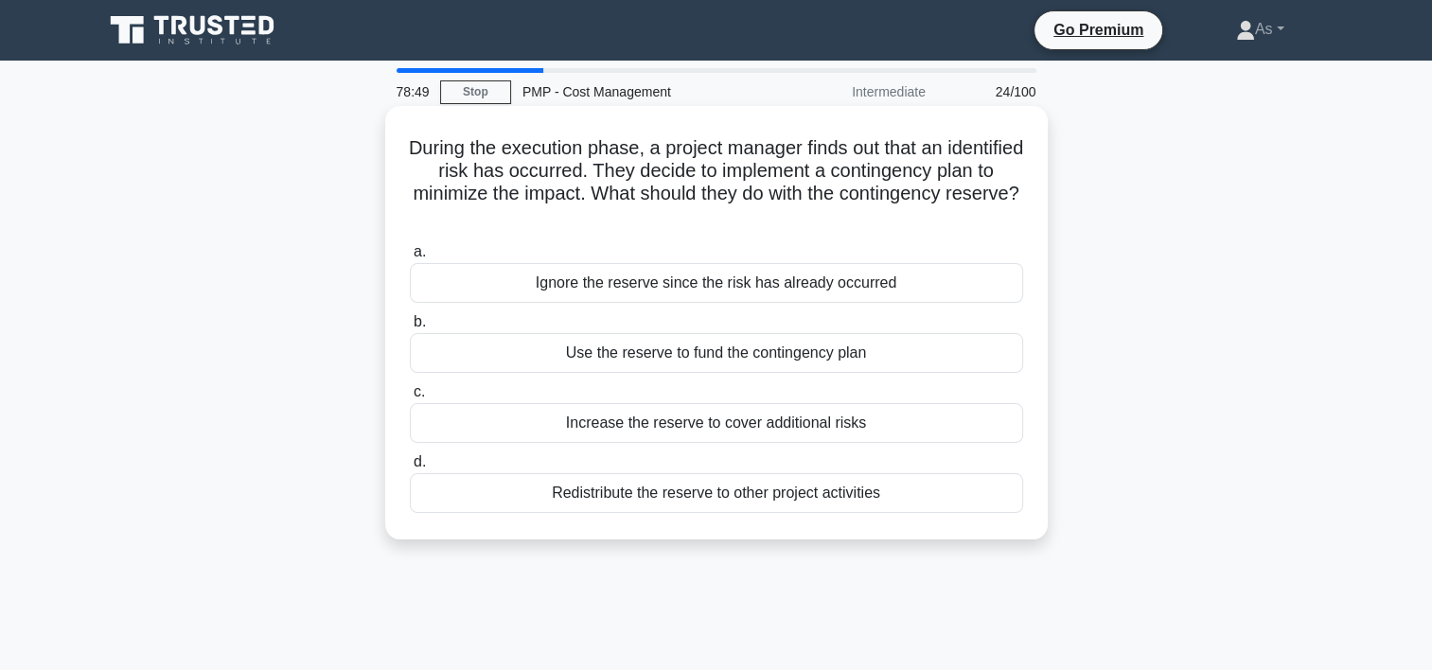
click at [953, 361] on div "Use the reserve to fund the contingency plan" at bounding box center [716, 353] width 613 height 40
click at [410, 328] on input "b. Use the reserve to fund the contingency plan" at bounding box center [410, 322] width 0 height 12
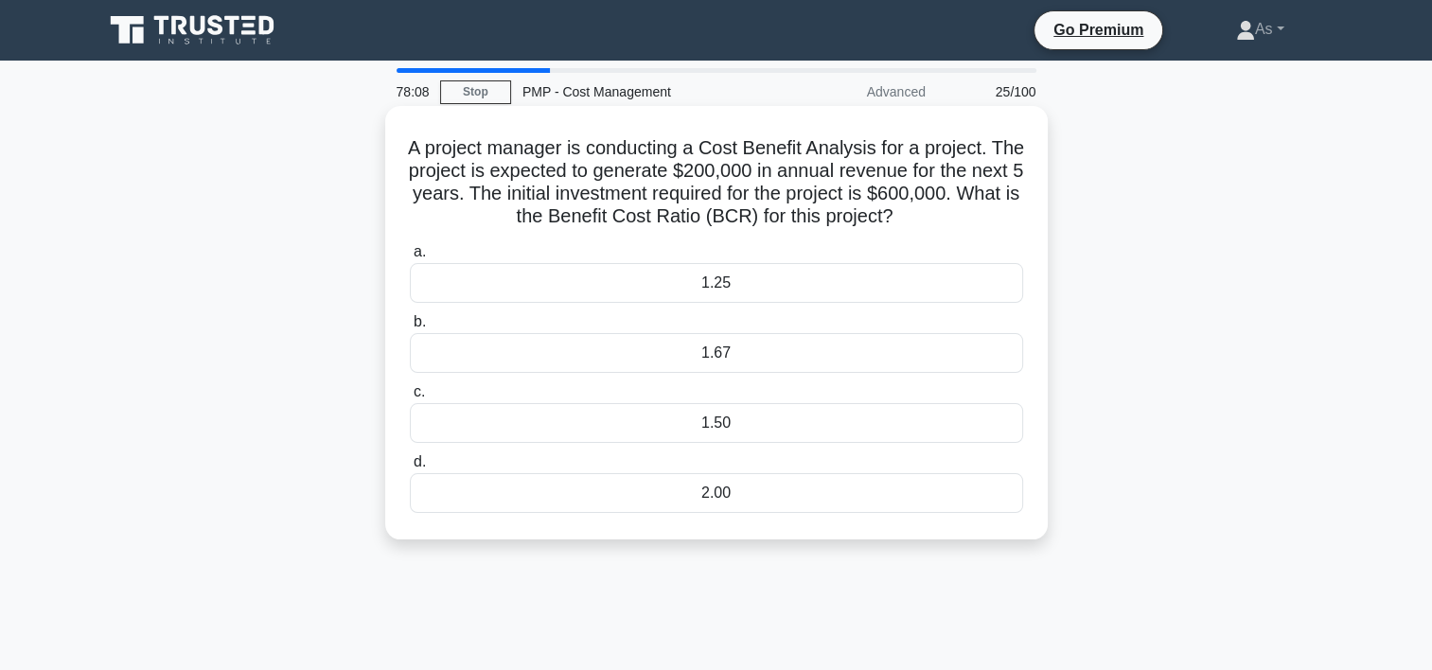
click at [754, 360] on div "1.67" at bounding box center [716, 353] width 613 height 40
click at [410, 328] on input "b. 1.67" at bounding box center [410, 322] width 0 height 12
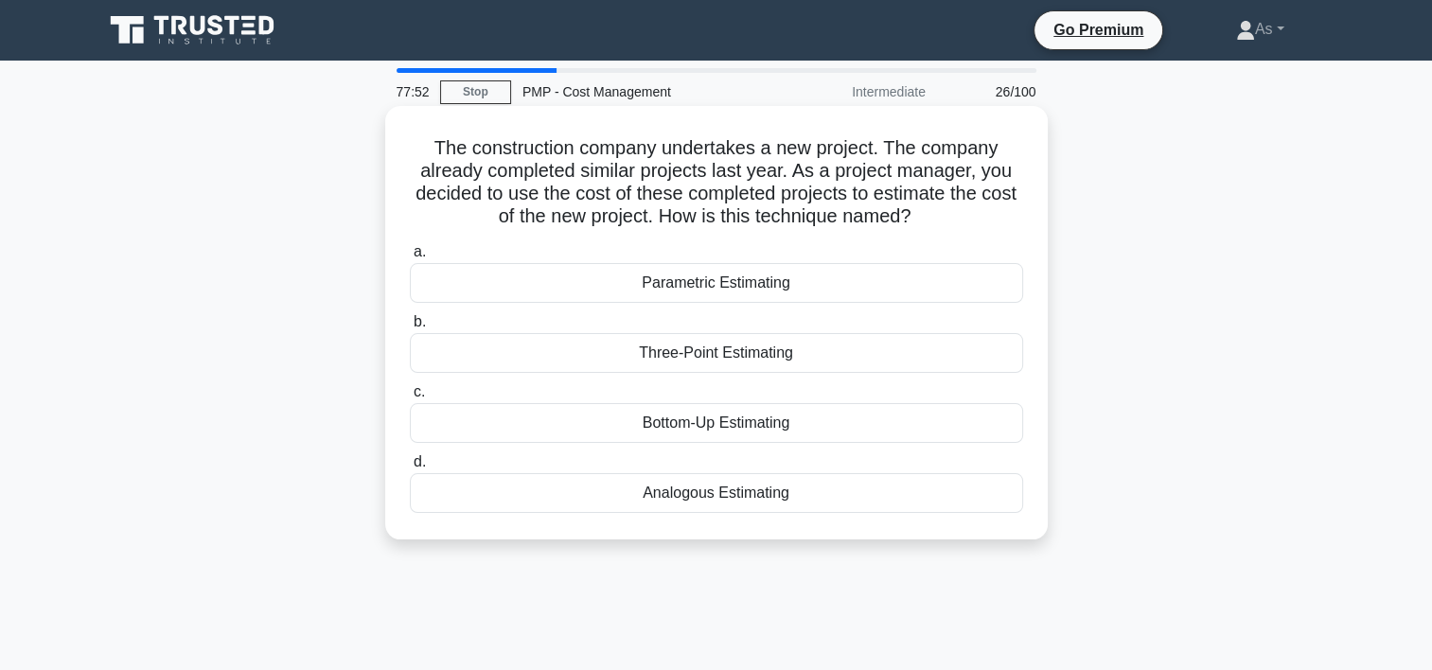
click at [758, 502] on div "Analogous Estimating" at bounding box center [716, 493] width 613 height 40
click at [410, 469] on input "d. Analogous Estimating" at bounding box center [410, 462] width 0 height 12
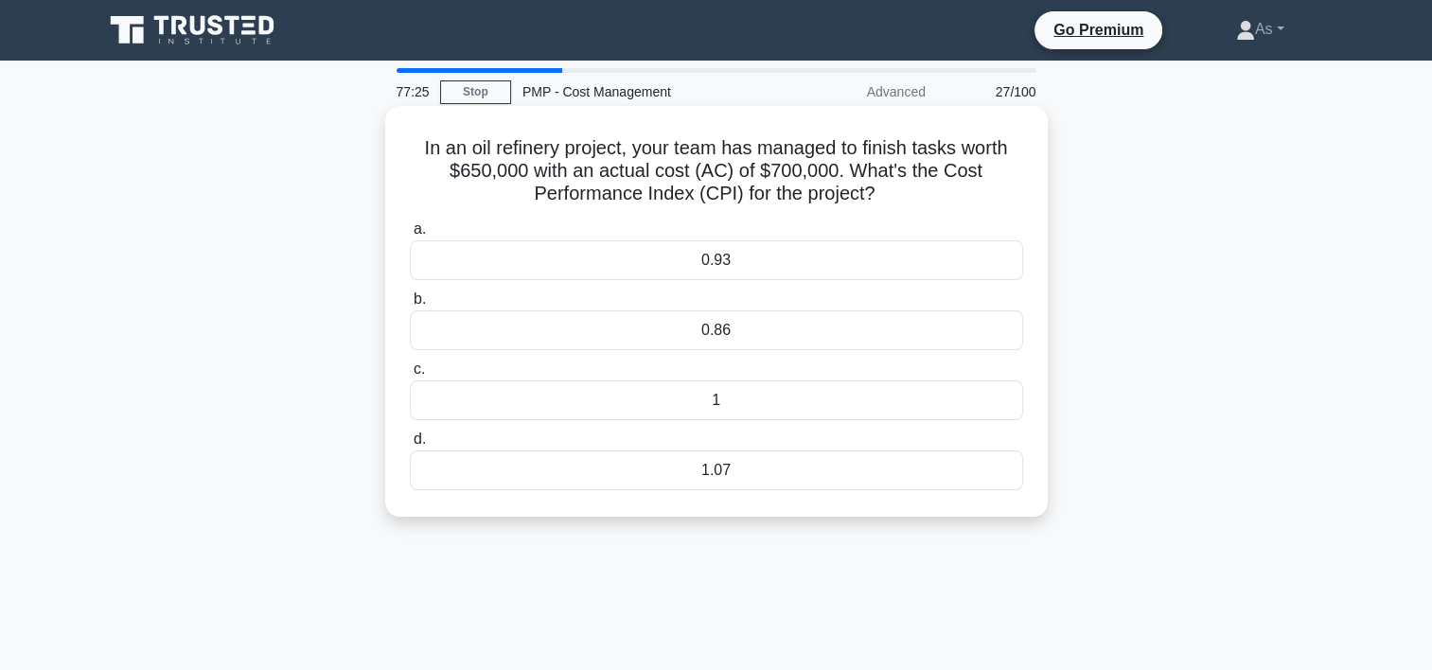
click at [712, 256] on div "0.93" at bounding box center [716, 260] width 613 height 40
click at [410, 236] on input "a. 0.93" at bounding box center [410, 229] width 0 height 12
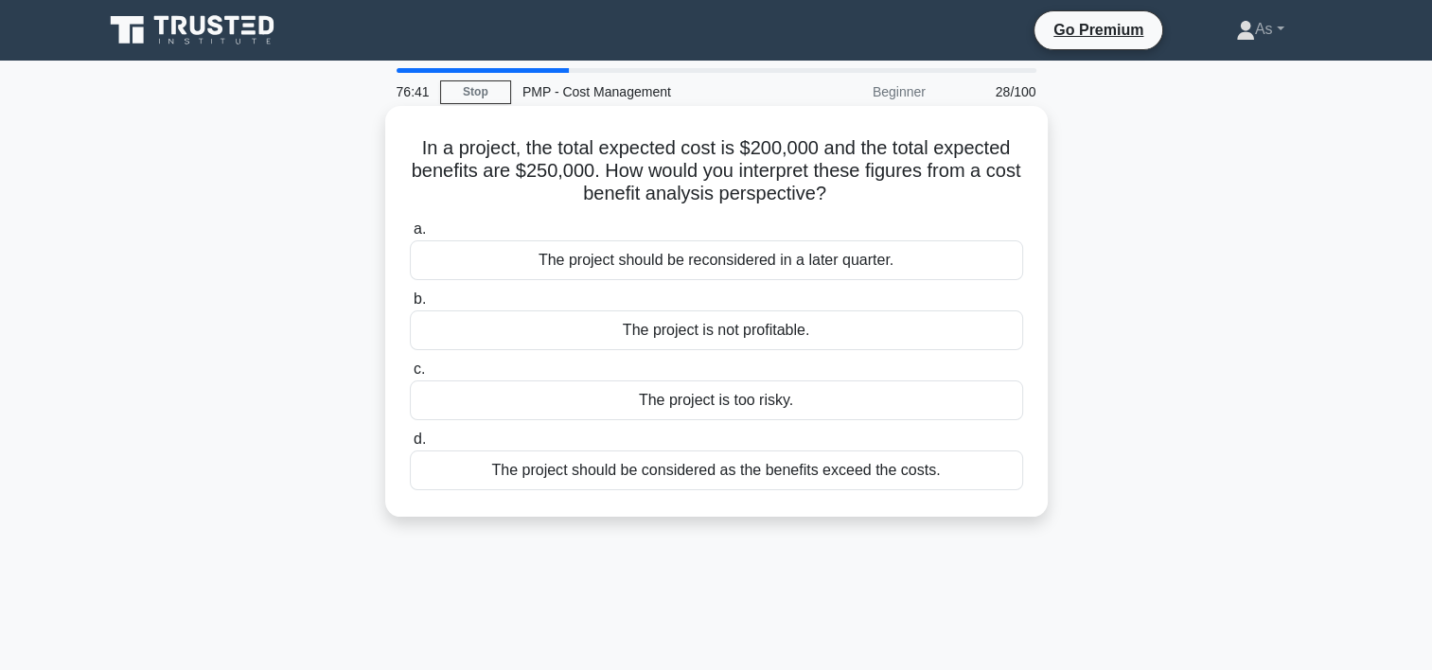
click at [887, 464] on div "The project should be considered as the benefits exceed the costs." at bounding box center [716, 471] width 613 height 40
click at [410, 446] on input "d. The project should be considered as the benefits exceed the costs." at bounding box center [410, 440] width 0 height 12
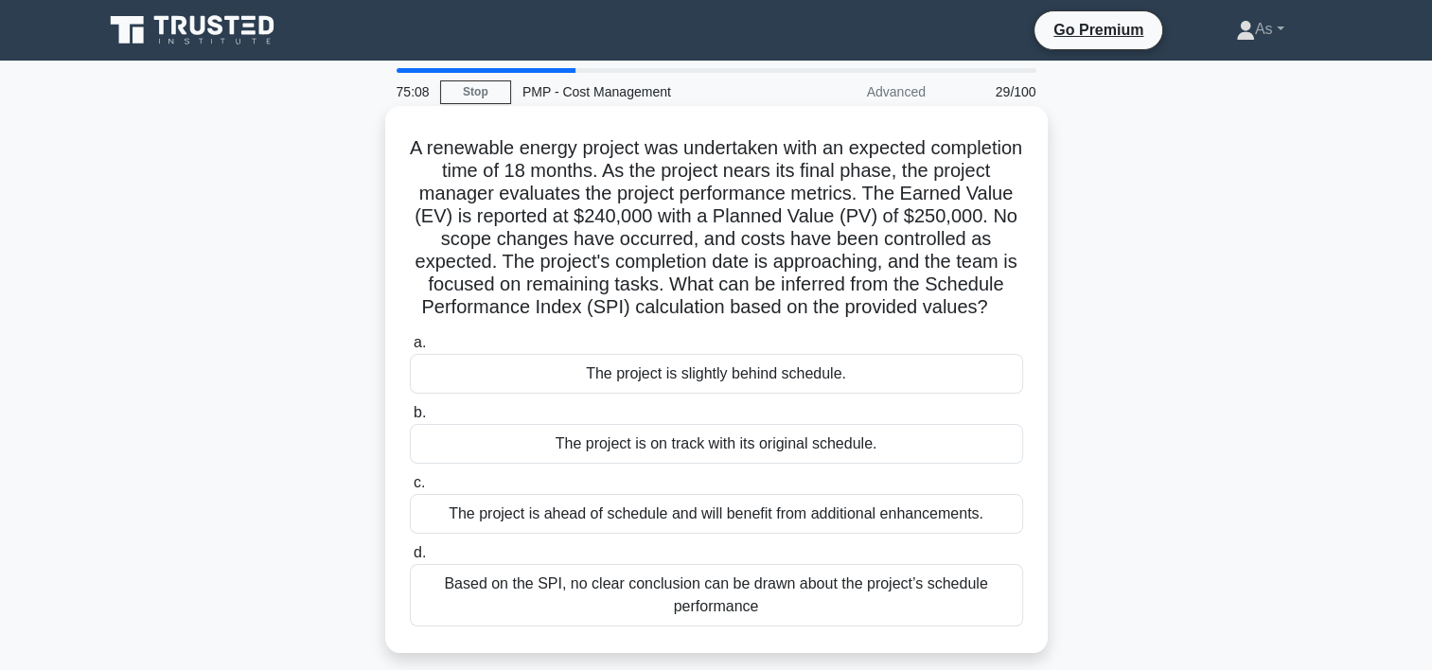
click at [975, 394] on div "The project is slightly behind schedule." at bounding box center [716, 374] width 613 height 40
click at [410, 349] on input "a. The project is slightly behind schedule." at bounding box center [410, 343] width 0 height 12
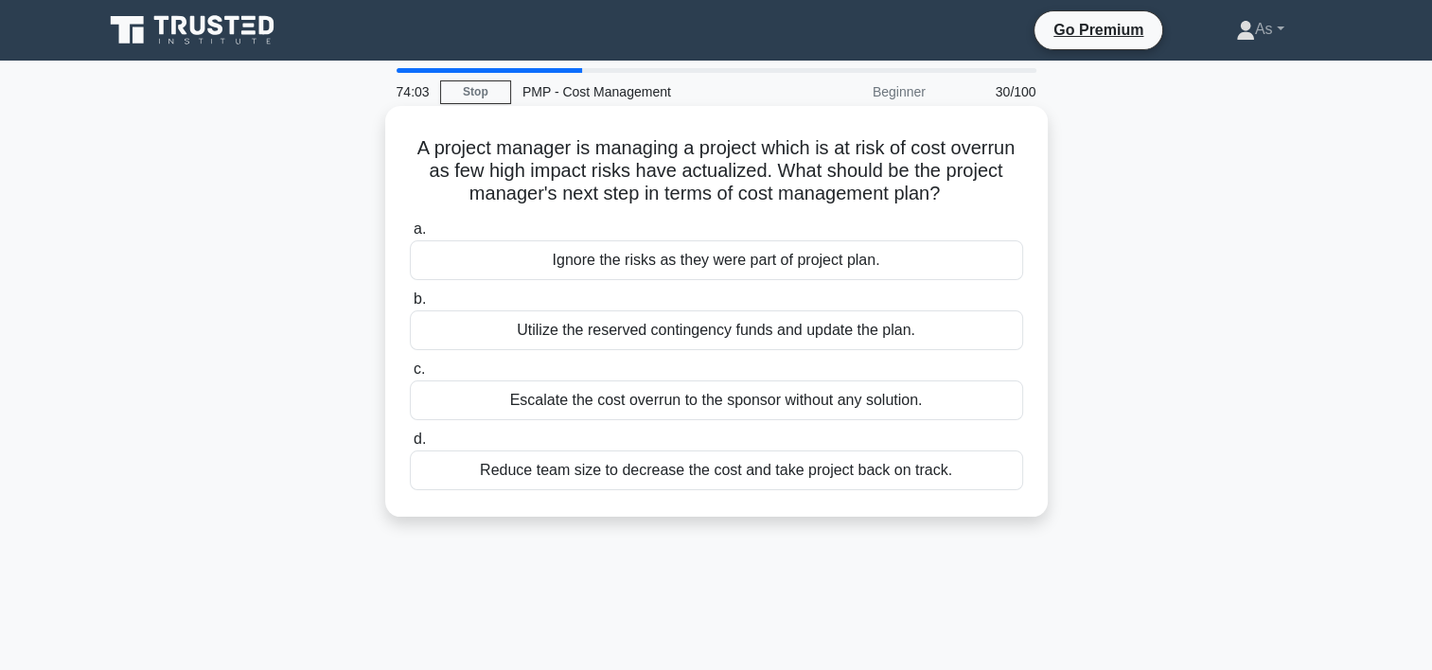
click at [856, 333] on div "Utilize the reserved contingency funds and update the plan." at bounding box center [716, 330] width 613 height 40
click at [410, 306] on input "b. Utilize the reserved contingency funds and update the plan." at bounding box center [410, 299] width 0 height 12
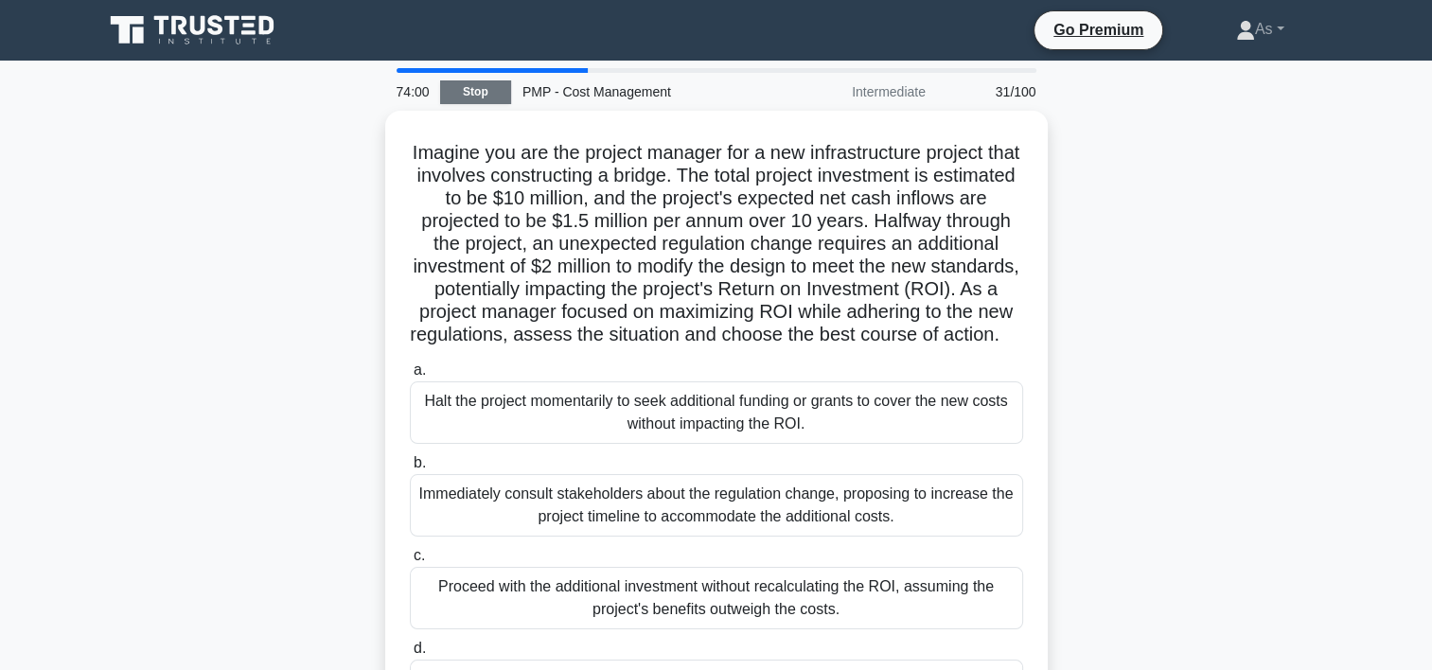
click at [471, 91] on link "Stop" at bounding box center [475, 92] width 71 height 24
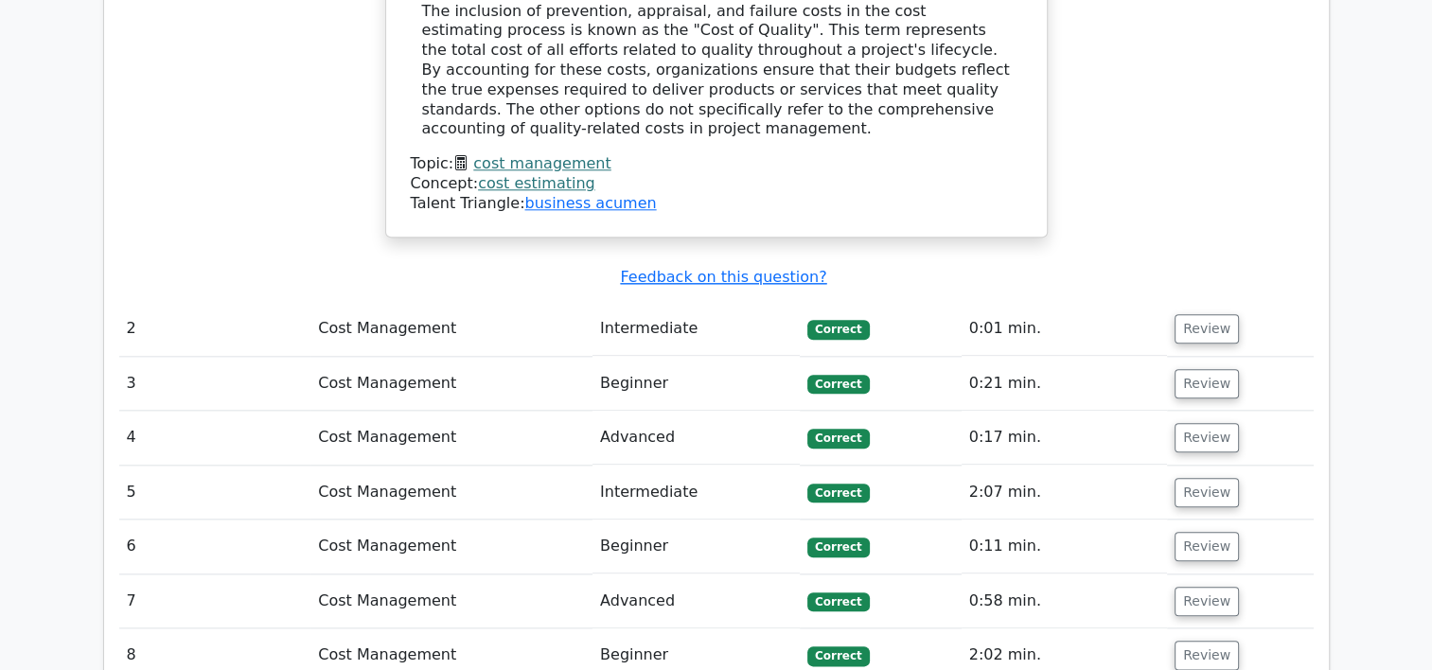
scroll to position [2089, 0]
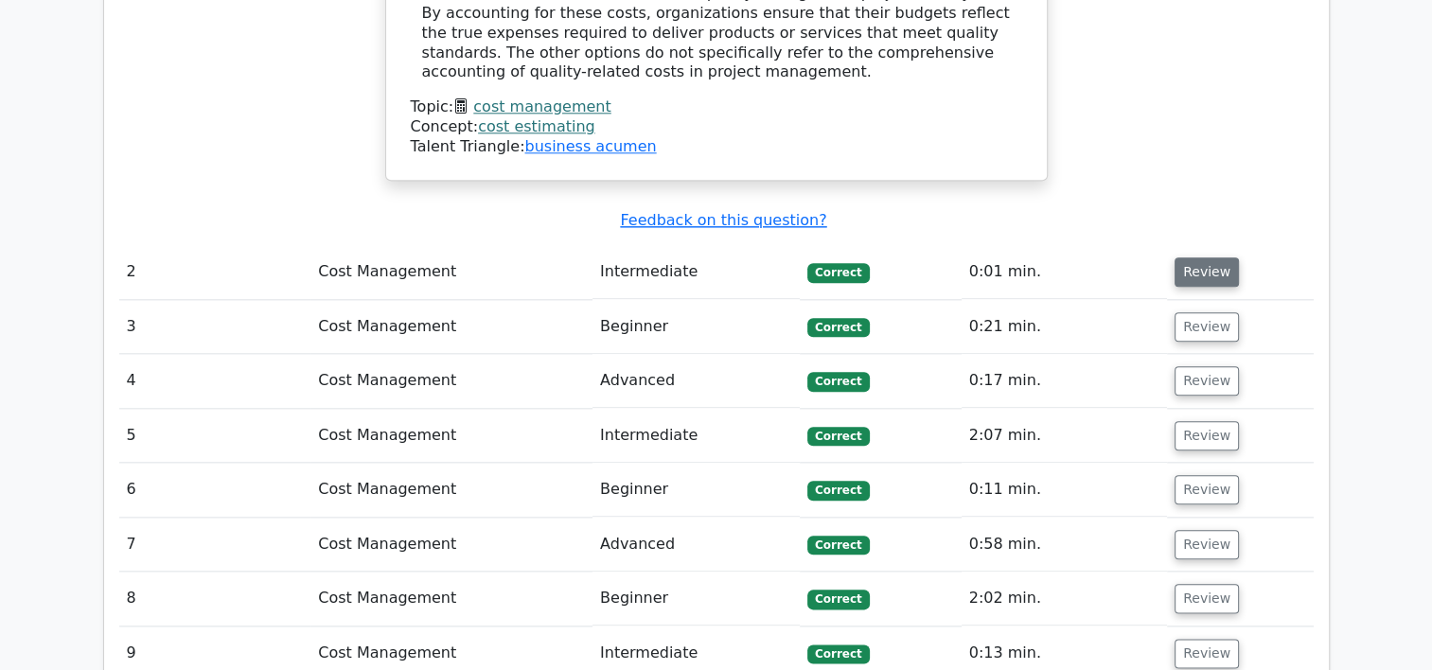
click at [1175, 257] on button "Review" at bounding box center [1207, 271] width 64 height 29
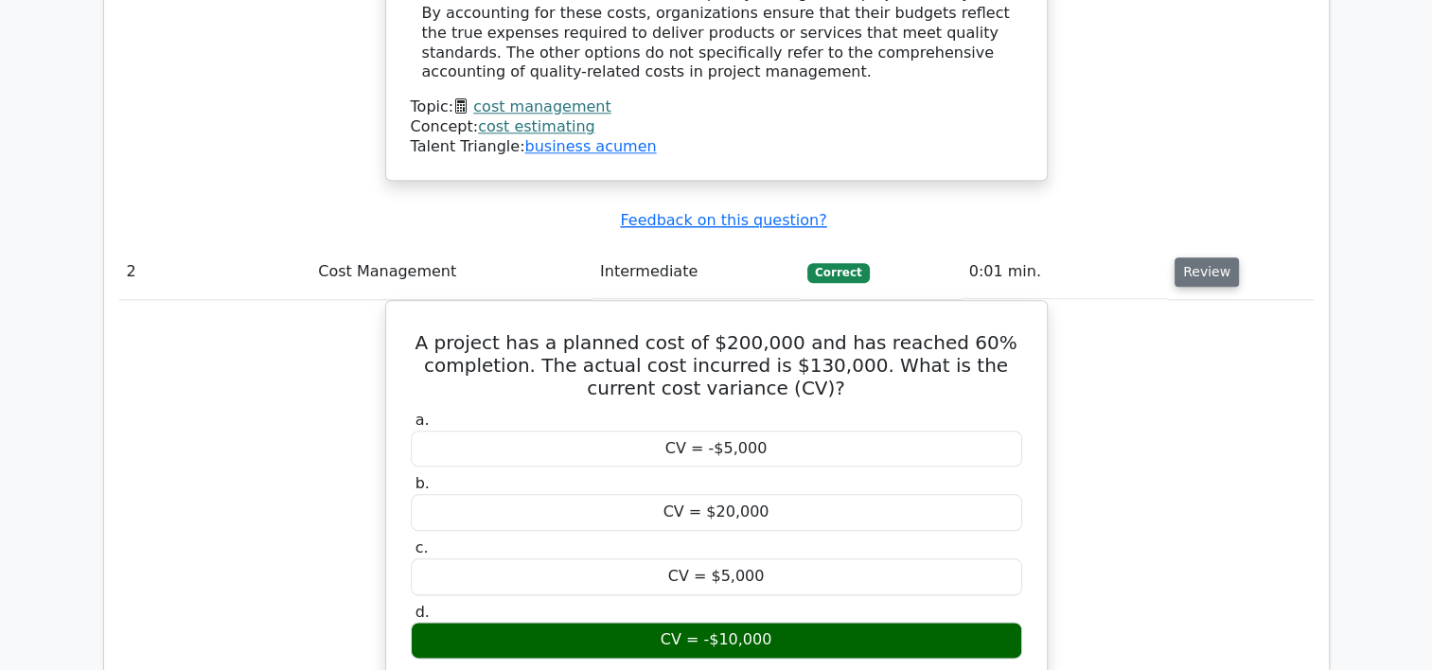
click at [1202, 257] on button "Review" at bounding box center [1207, 271] width 64 height 29
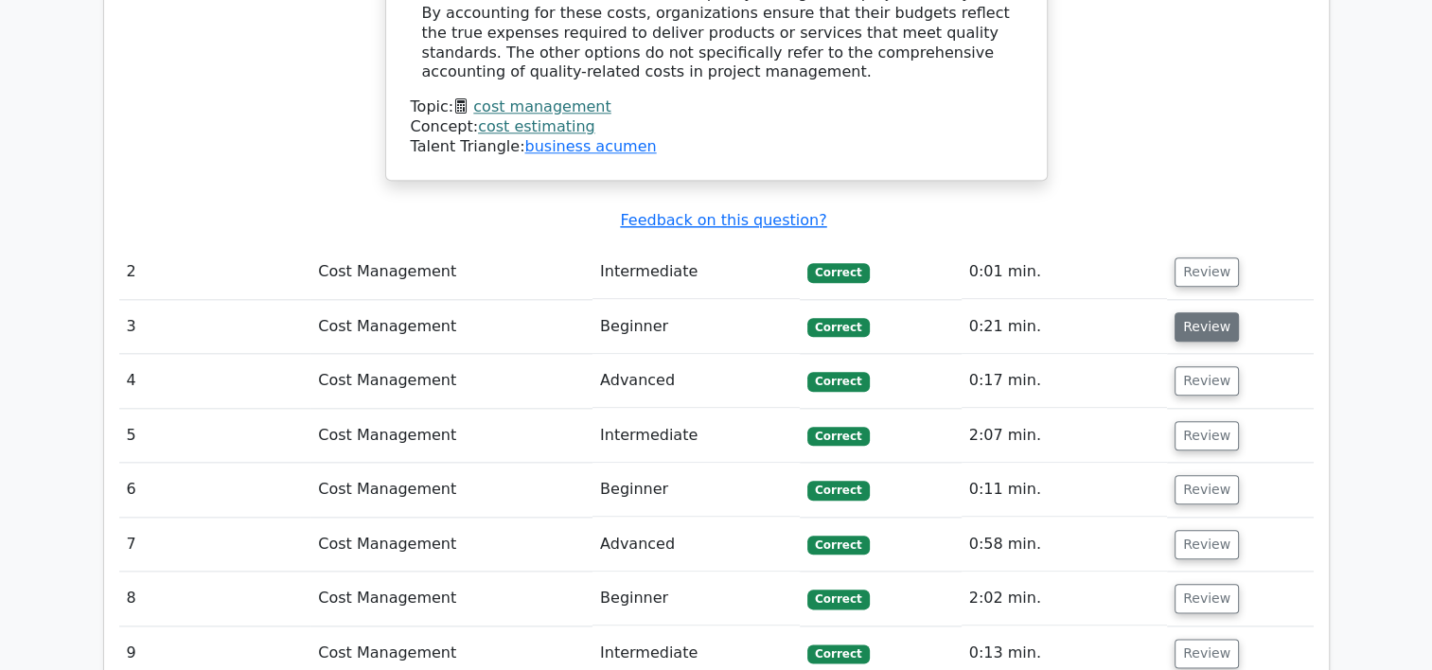
click at [1212, 312] on button "Review" at bounding box center [1207, 326] width 64 height 29
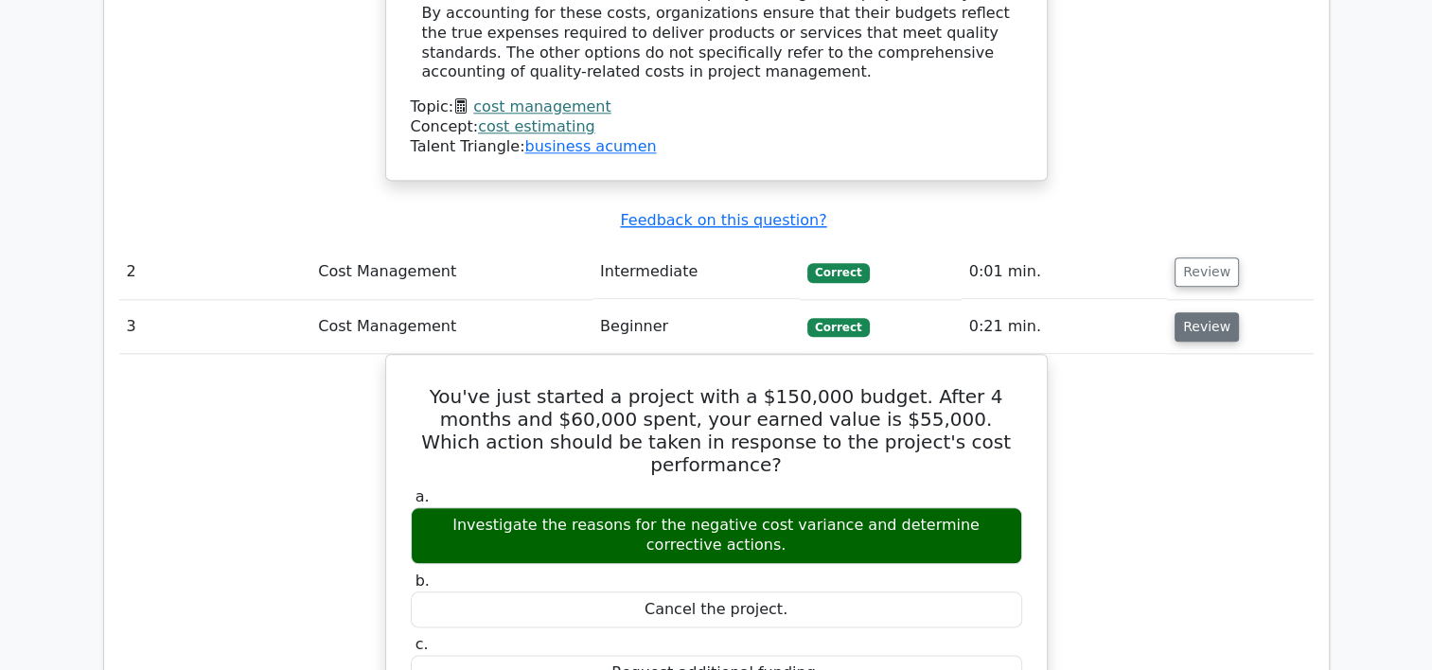
click at [1212, 312] on button "Review" at bounding box center [1207, 326] width 64 height 29
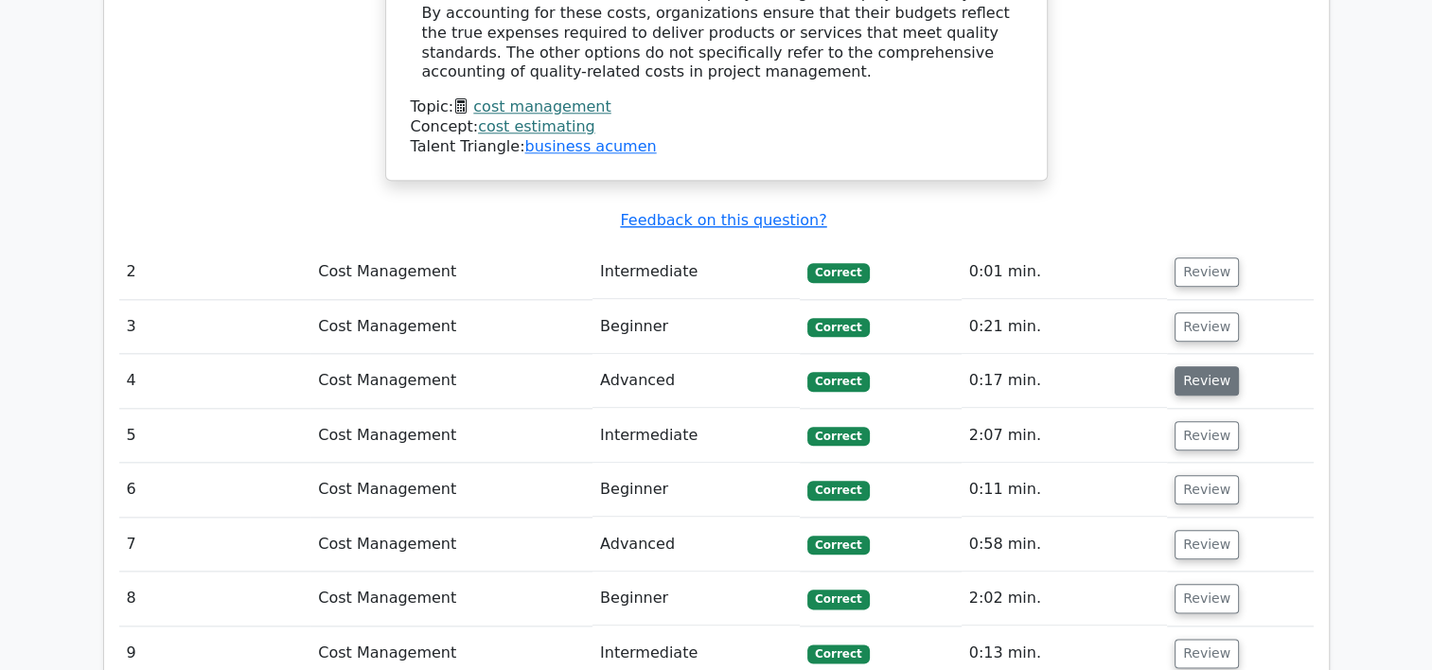
click at [1199, 366] on button "Review" at bounding box center [1207, 380] width 64 height 29
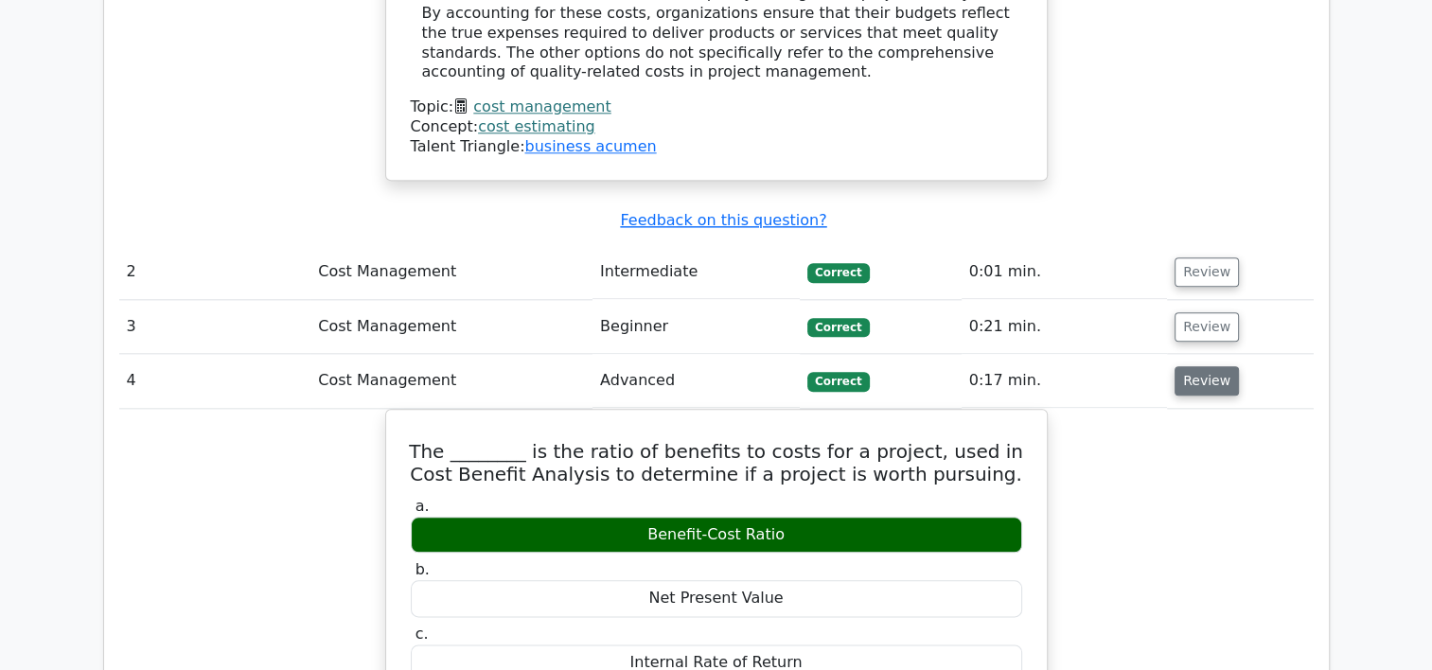
click at [1199, 366] on button "Review" at bounding box center [1207, 380] width 64 height 29
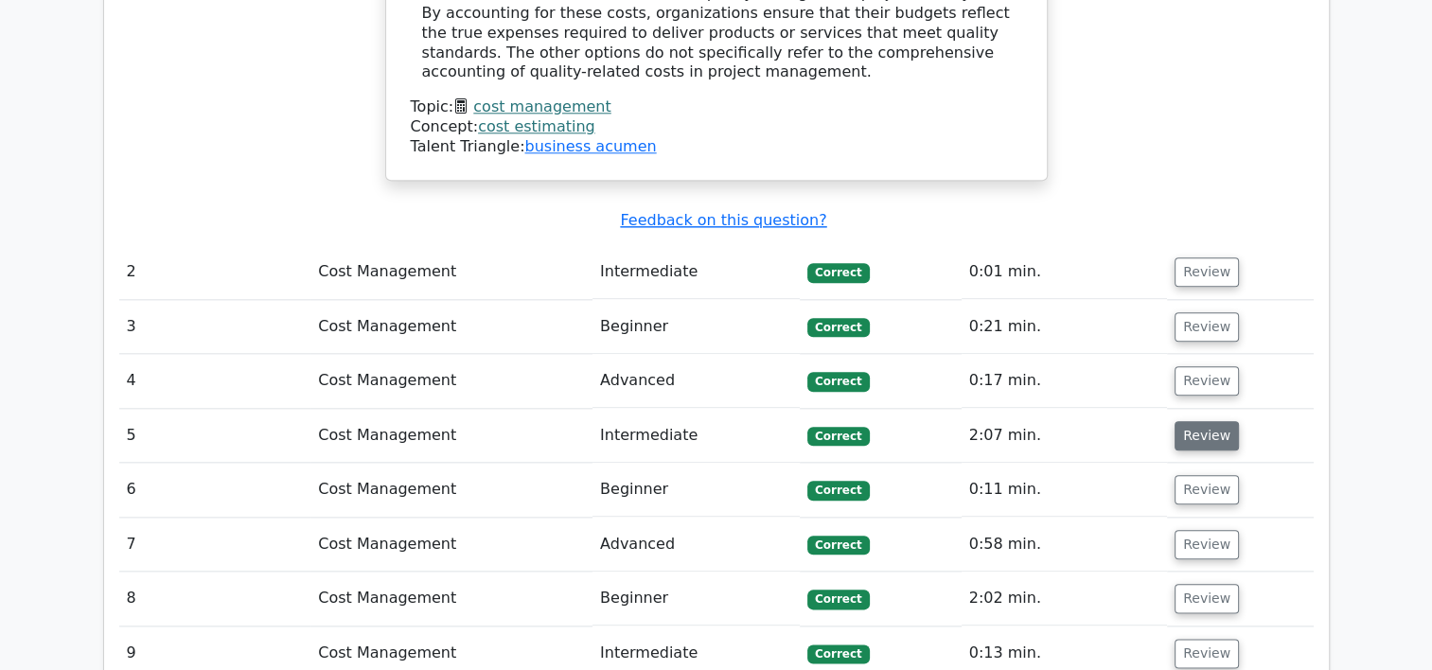
click at [1197, 421] on button "Review" at bounding box center [1207, 435] width 64 height 29
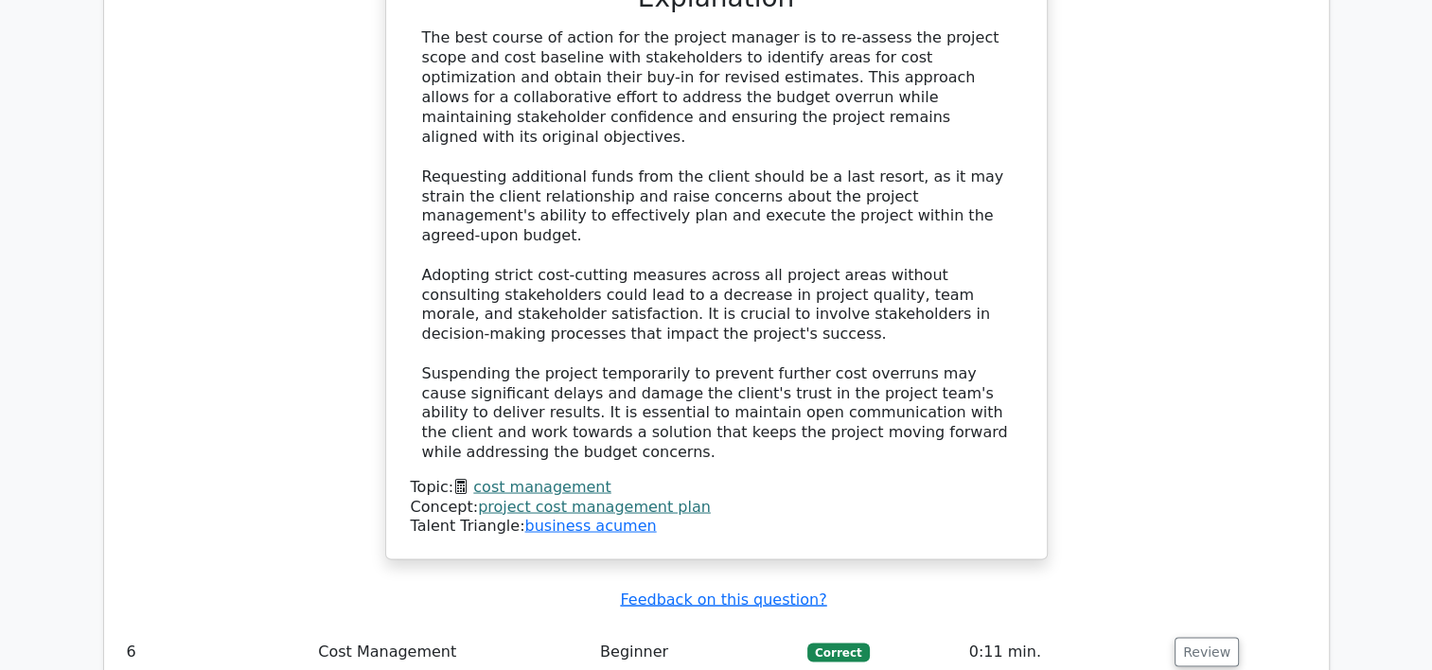
scroll to position [3461, 0]
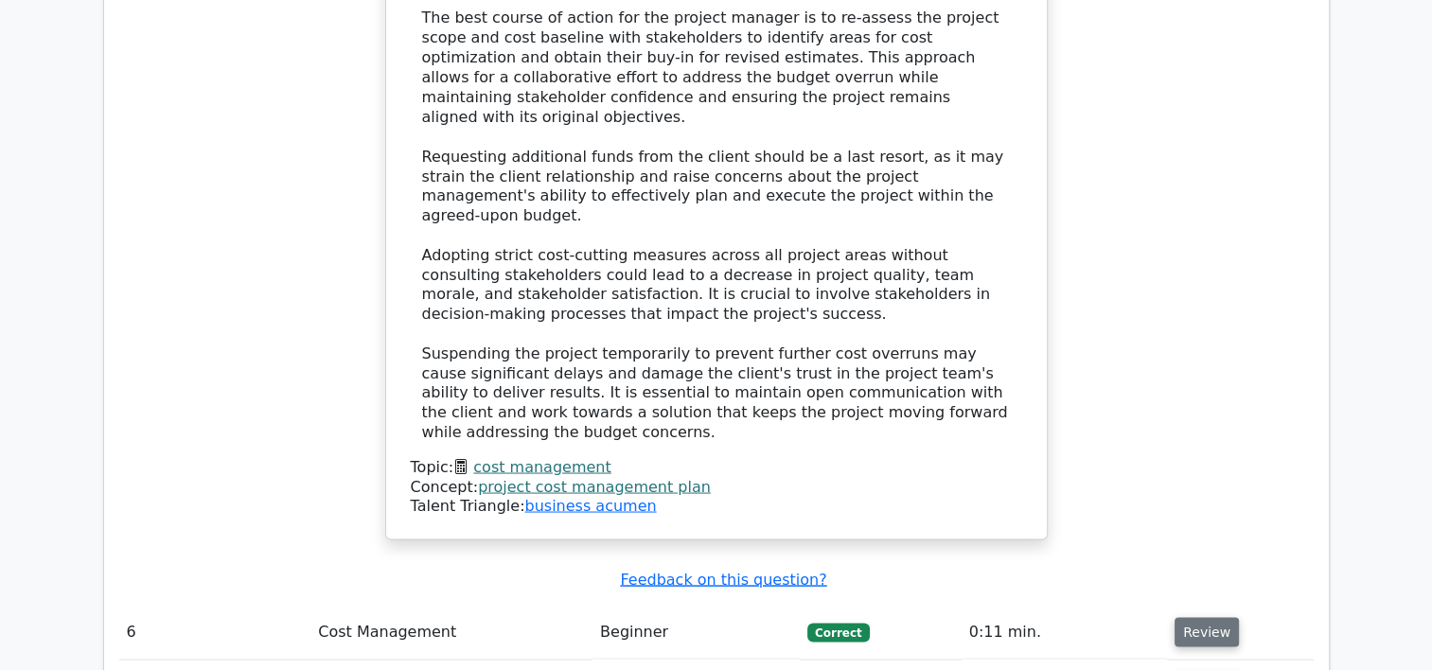
click at [1203, 617] on button "Review" at bounding box center [1207, 631] width 64 height 29
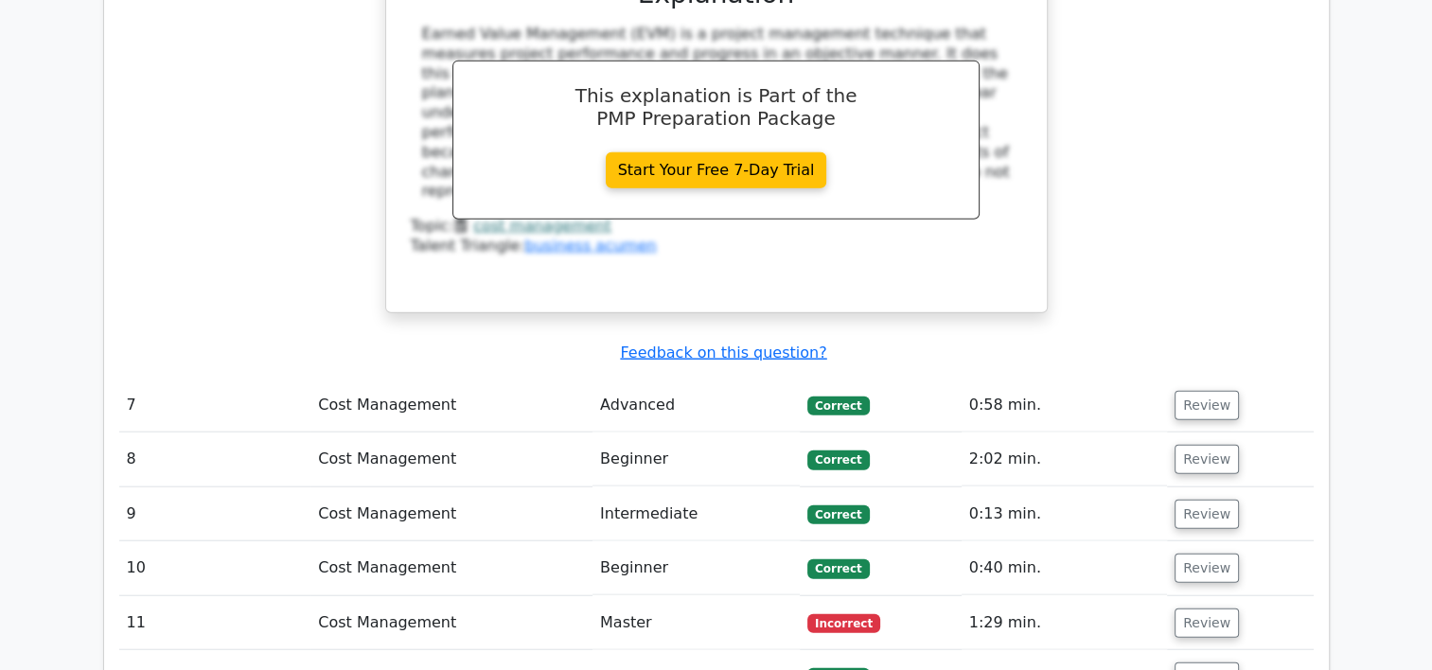
scroll to position [4560, 0]
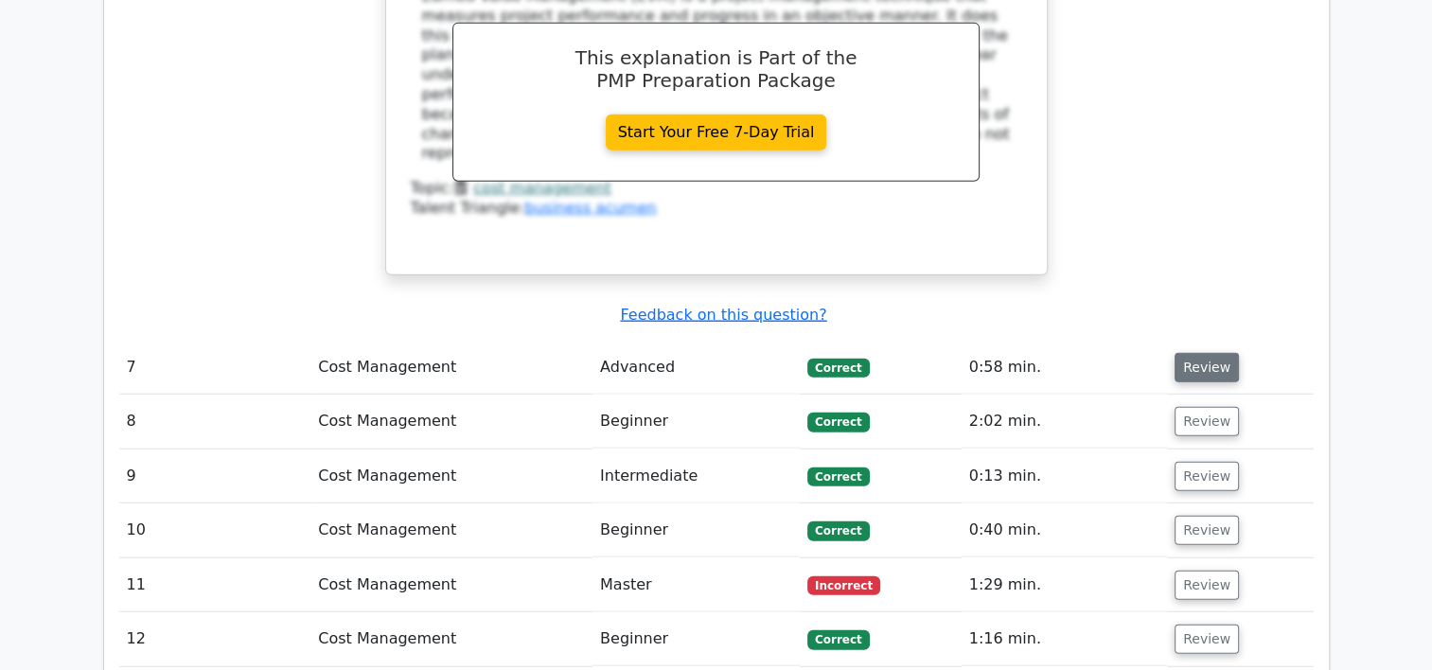
click at [1222, 353] on button "Review" at bounding box center [1207, 367] width 64 height 29
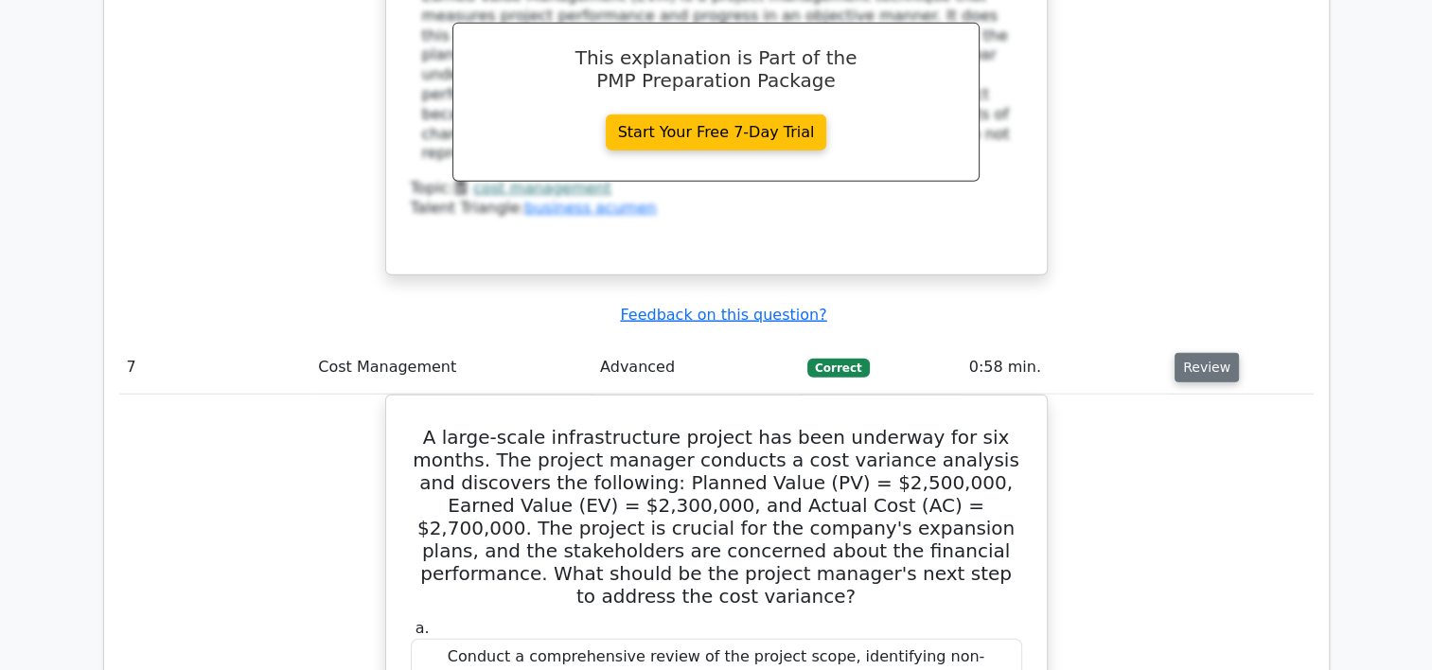
click at [1222, 353] on button "Review" at bounding box center [1207, 367] width 64 height 29
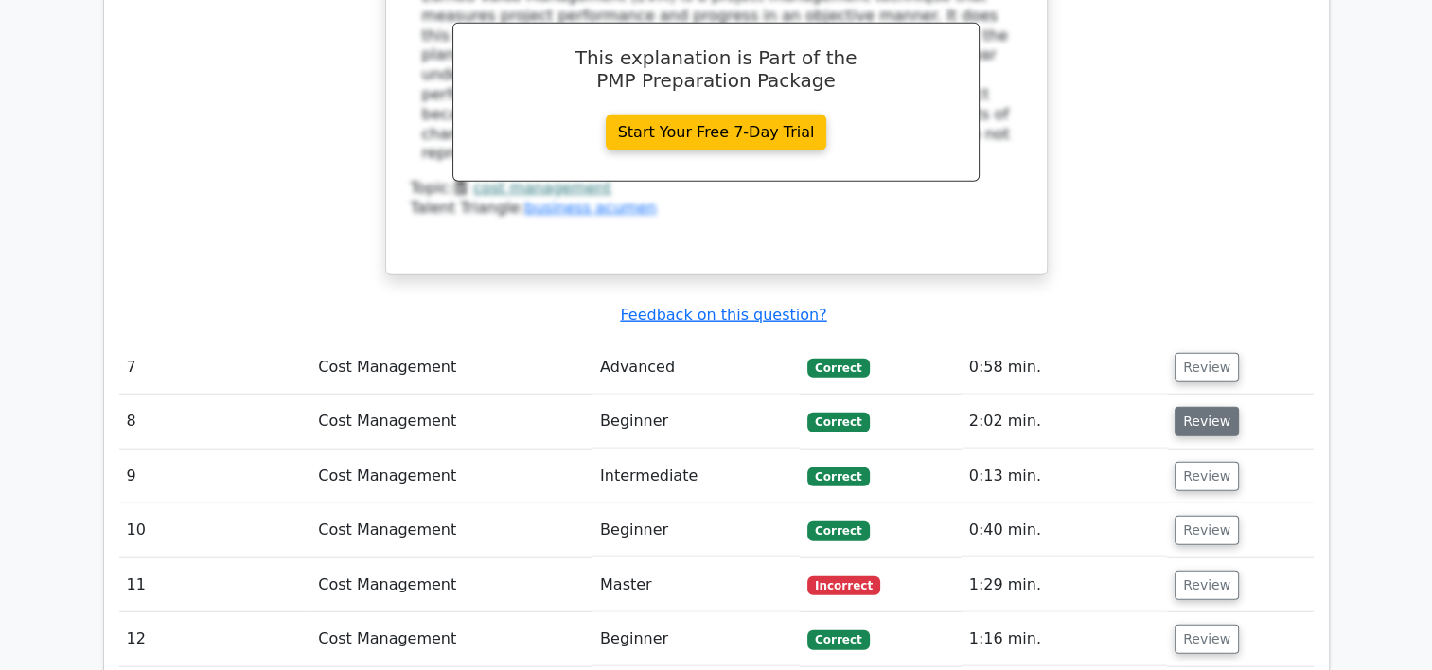
click at [1213, 407] on button "Review" at bounding box center [1207, 421] width 64 height 29
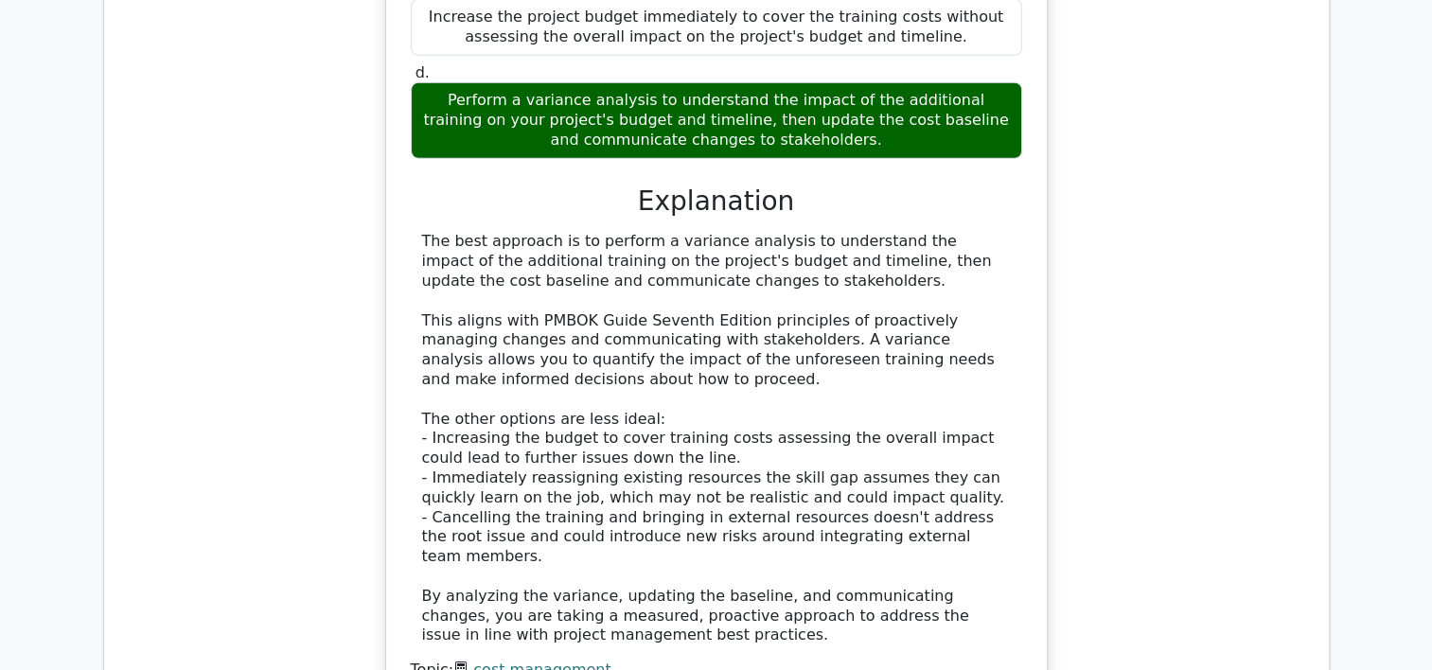
scroll to position [5662, 0]
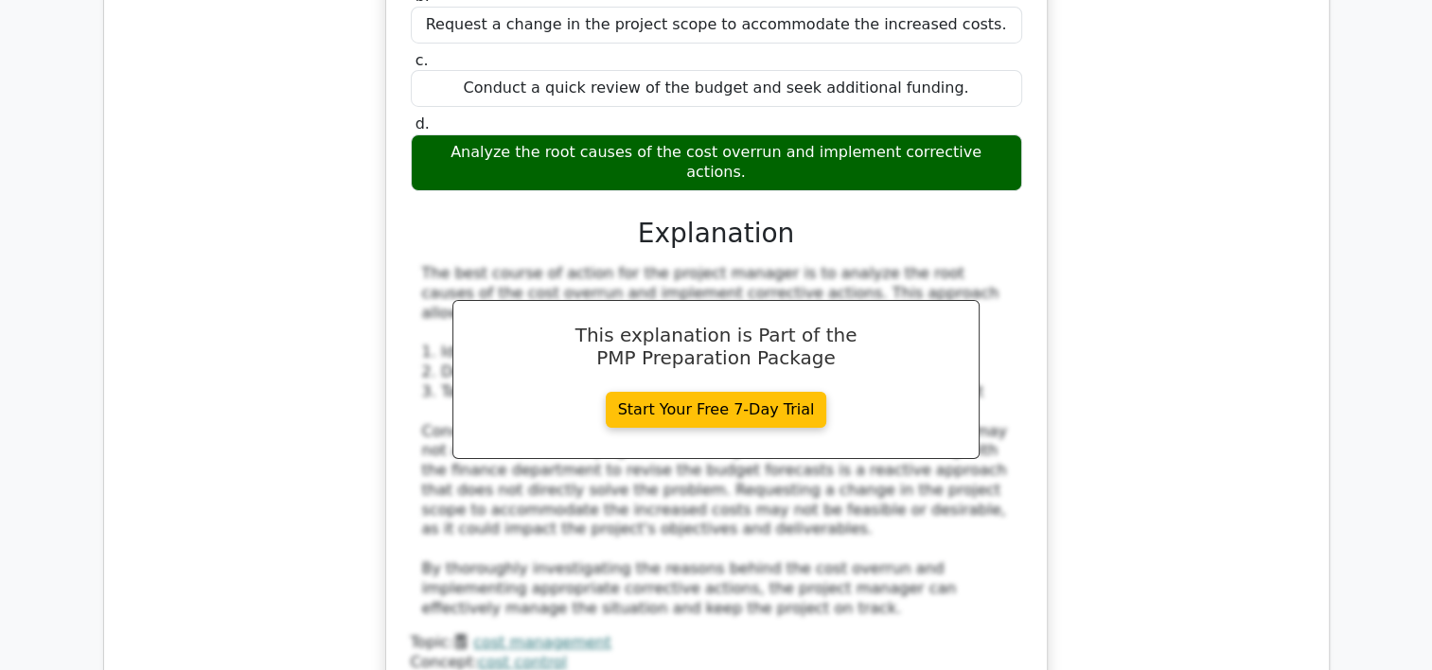
scroll to position [6706, 0]
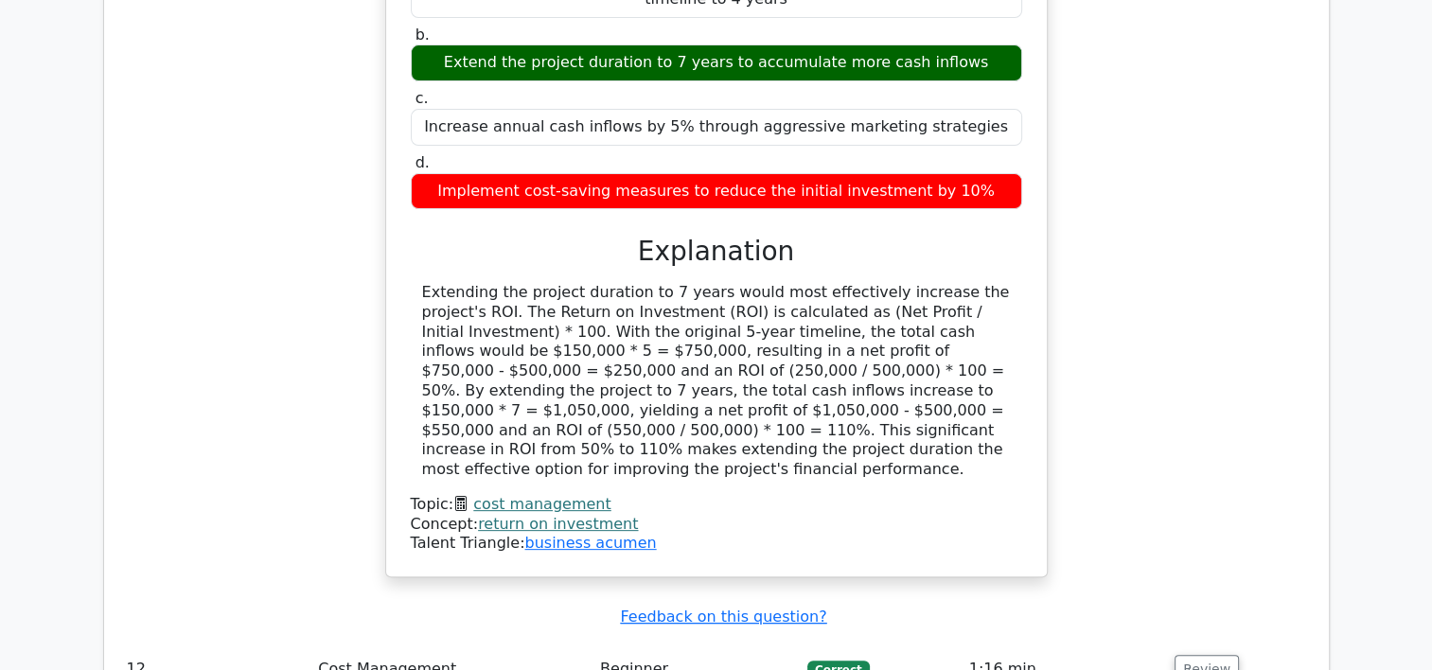
scroll to position [7666, 0]
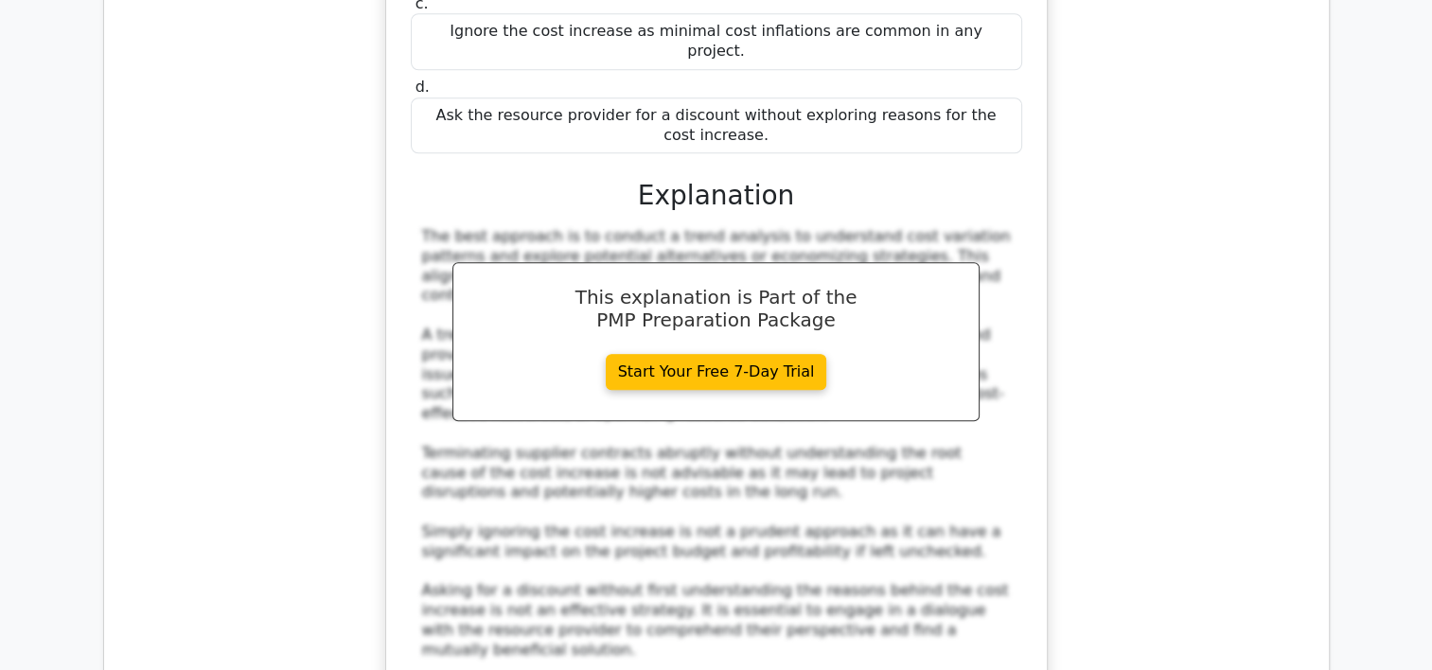
scroll to position [8710, 0]
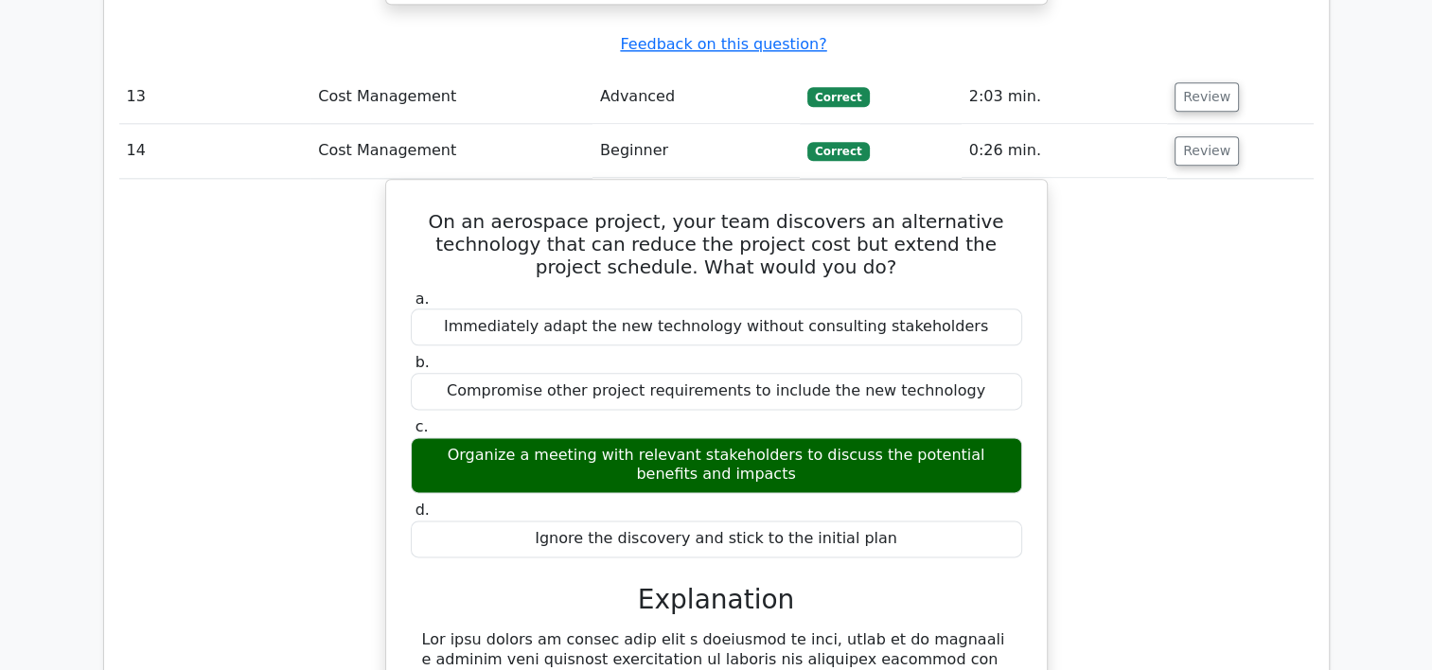
scroll to position [9465, 0]
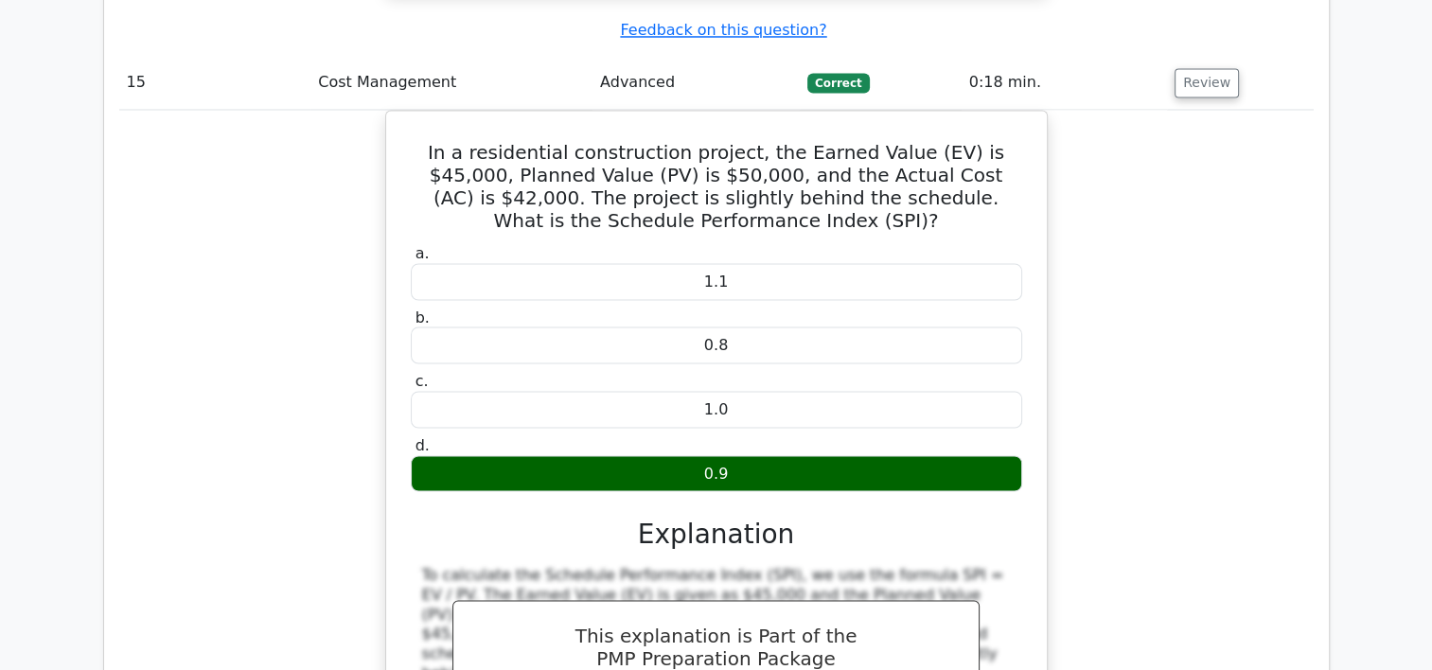
scroll to position [10530, 0]
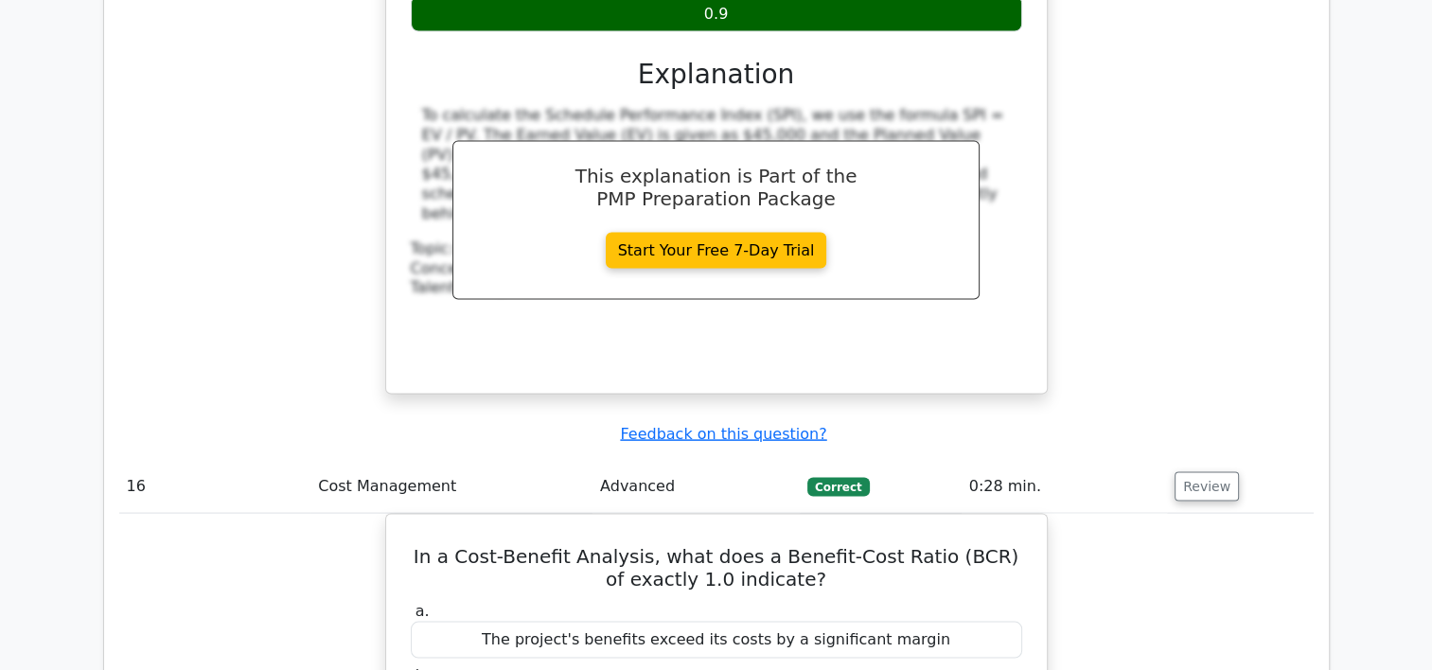
scroll to position [11522, 0]
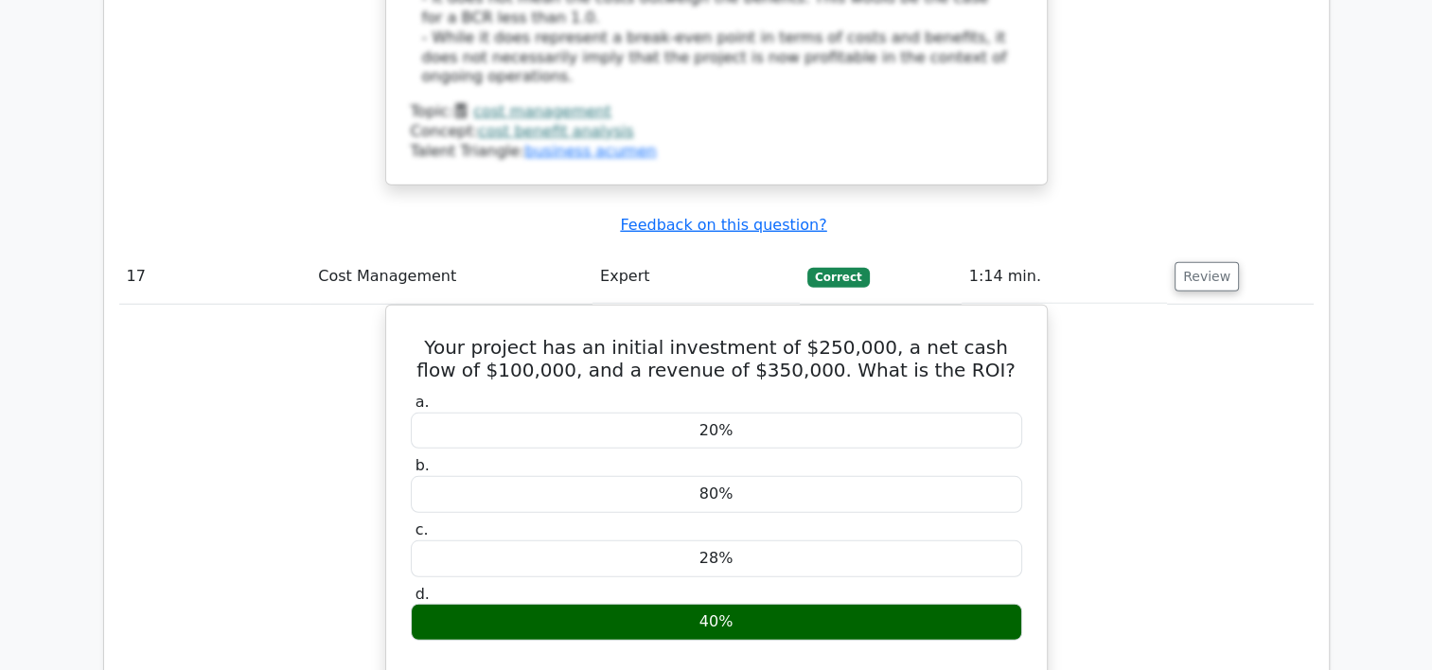
scroll to position [12442, 0]
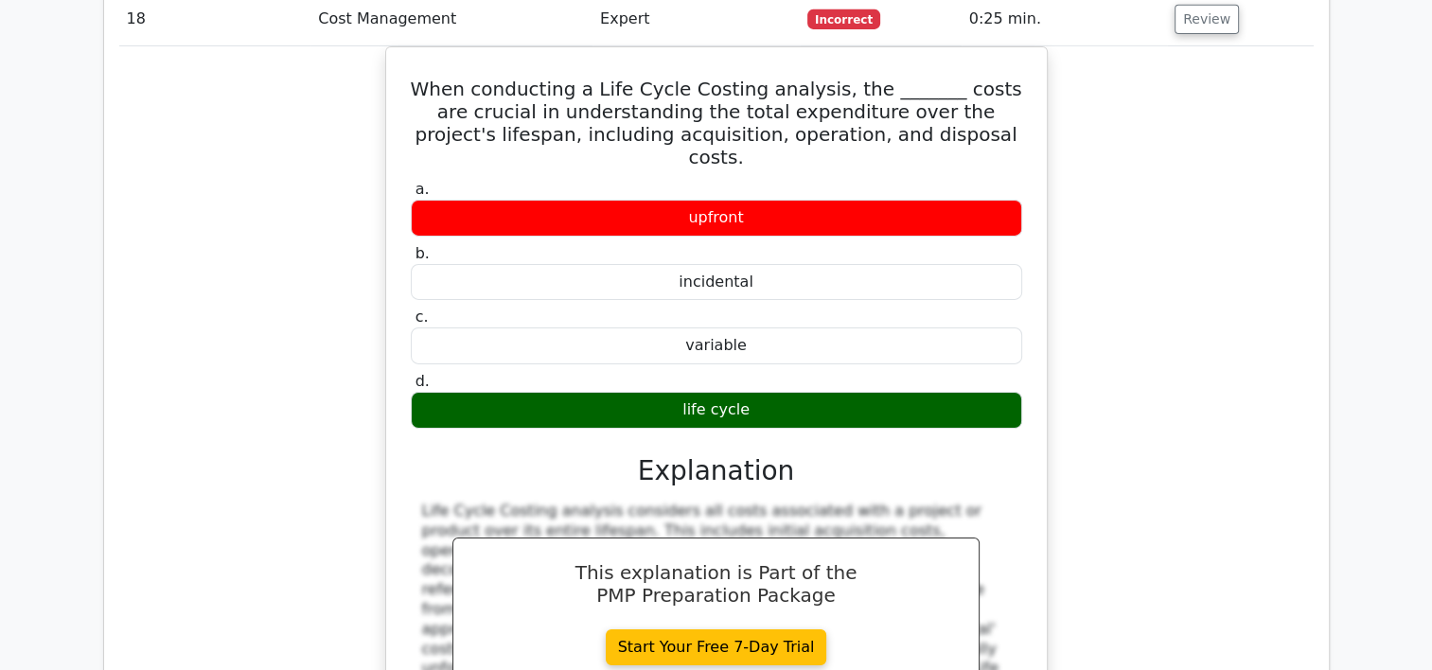
scroll to position [13340, 0]
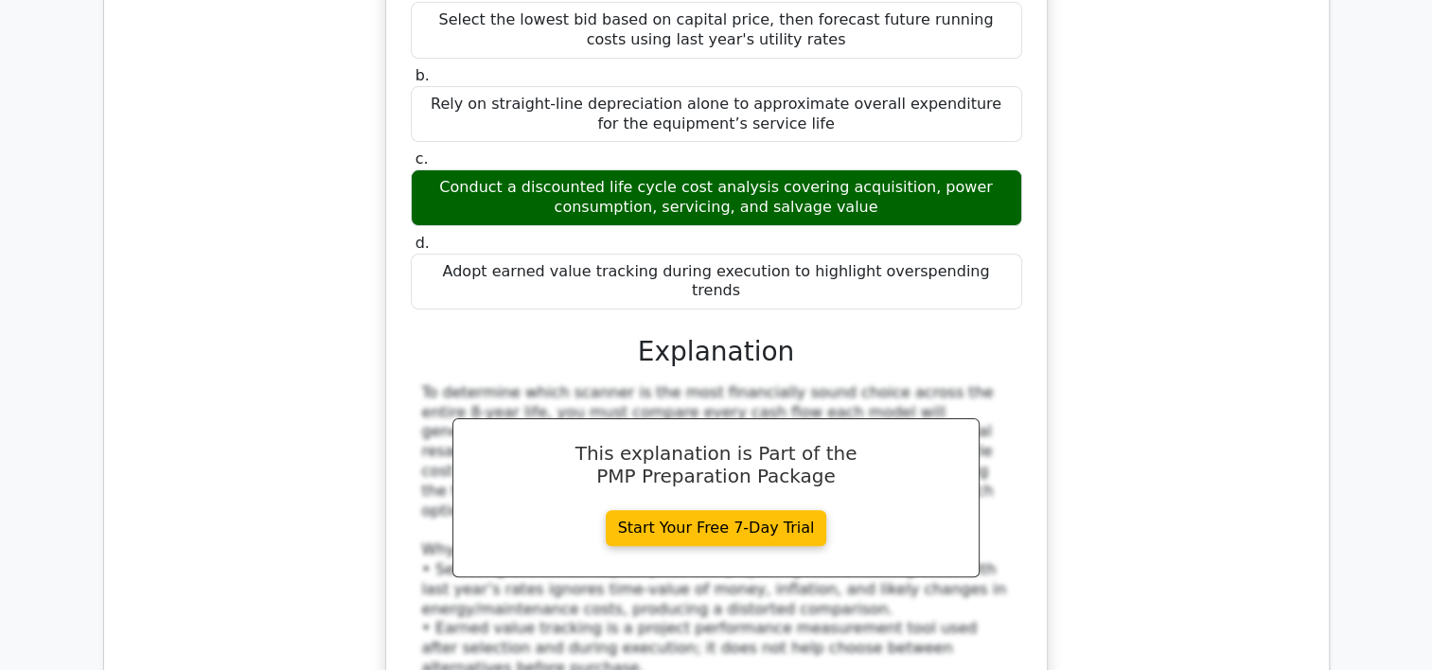
scroll to position [14710, 0]
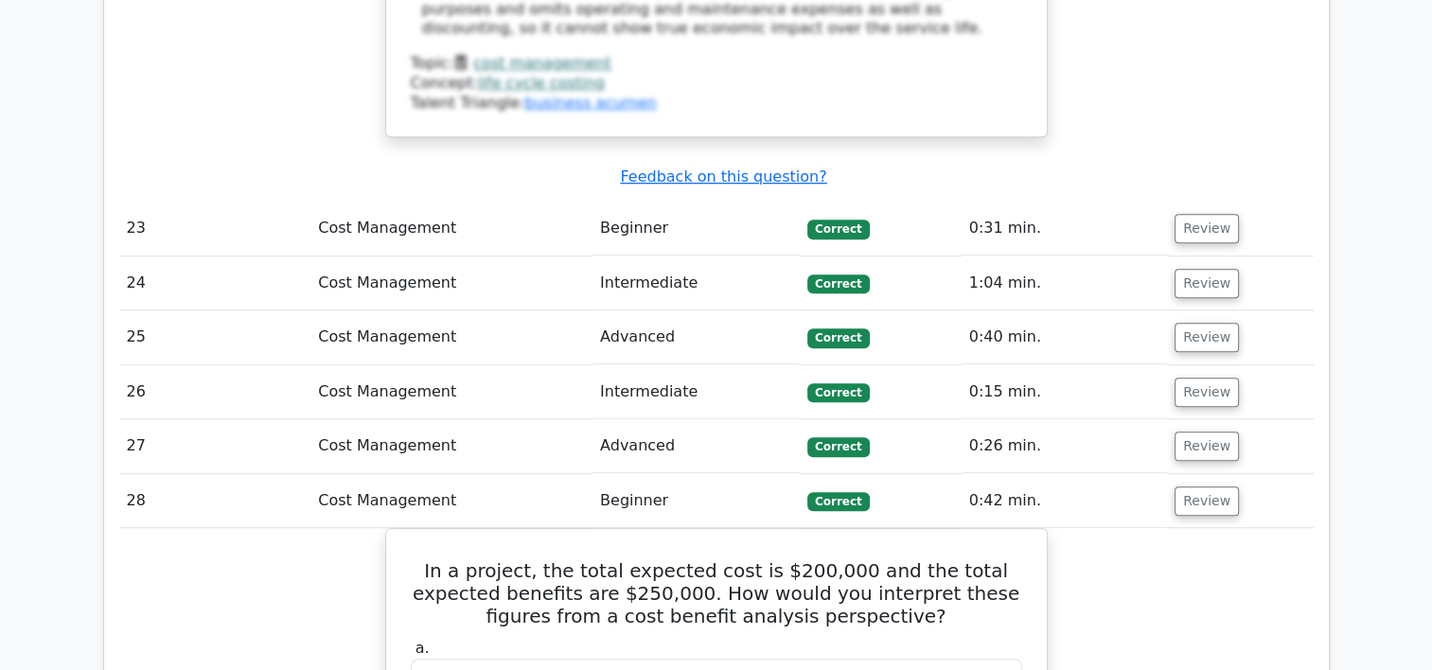
scroll to position [15449, 0]
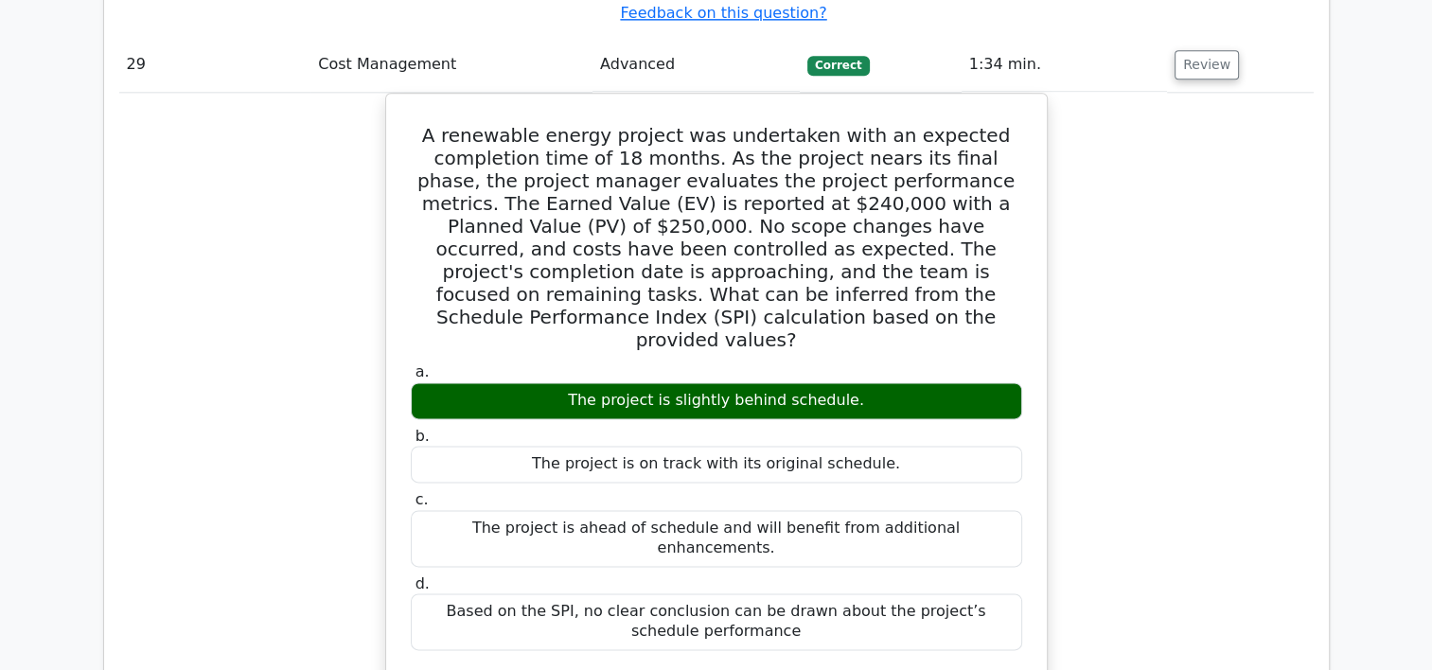
scroll to position [16733, 0]
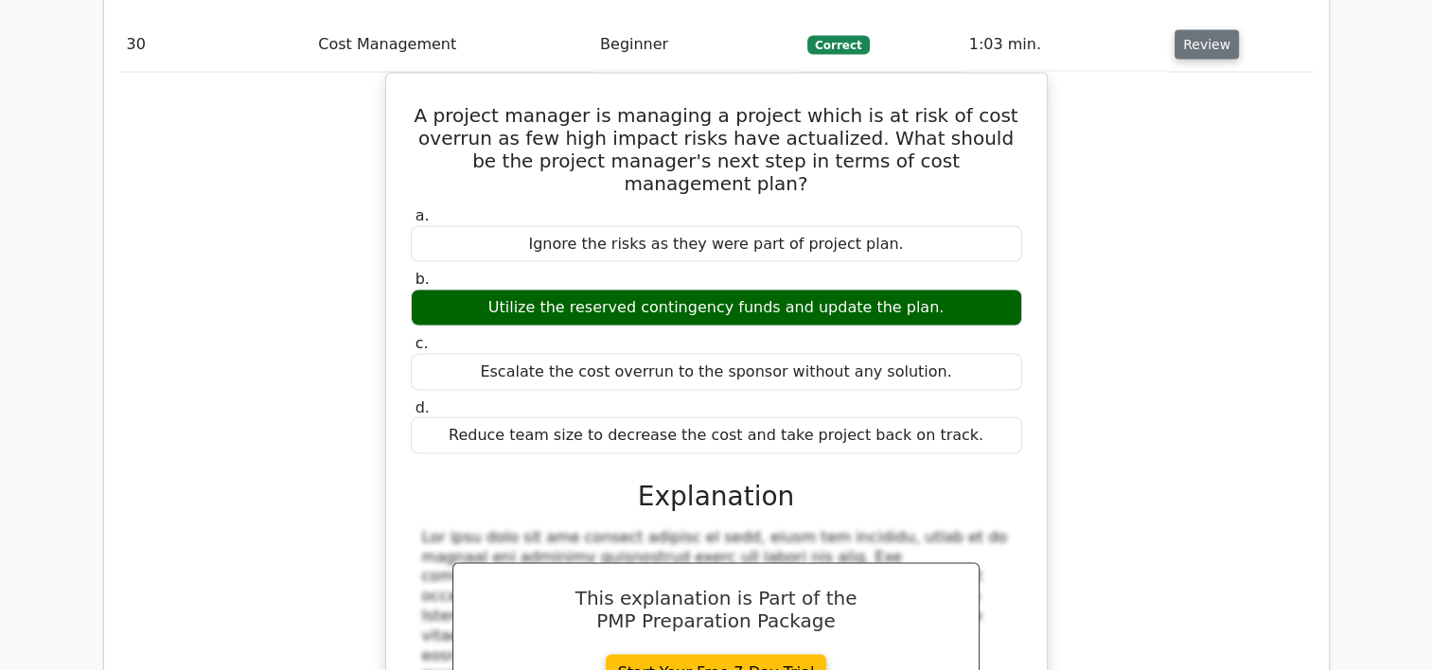
scroll to position [17944, 0]
